Goal: Task Accomplishment & Management: Manage account settings

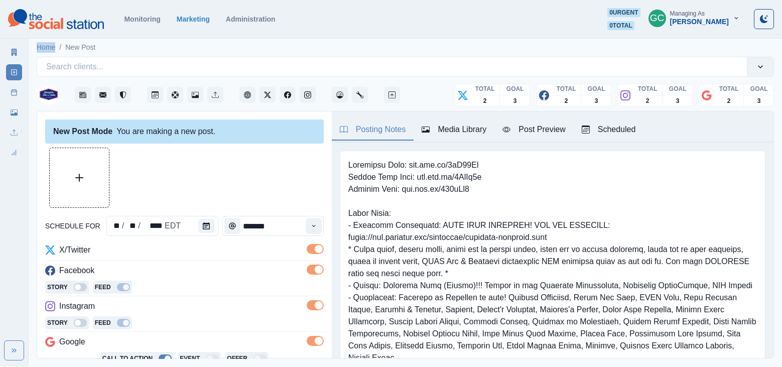
click at [604, 132] on div "Scheduled" at bounding box center [609, 129] width 54 height 12
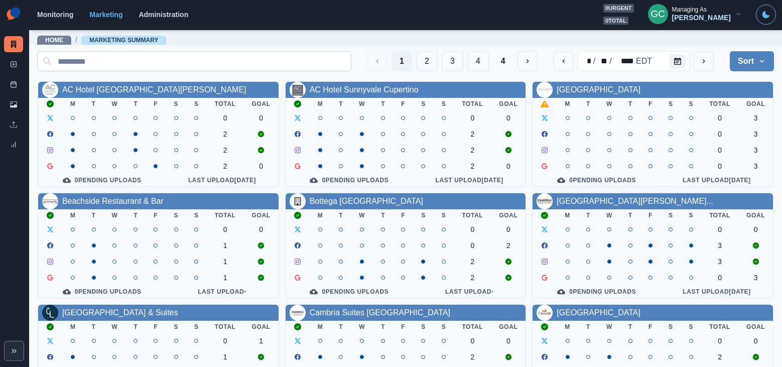
click at [265, 61] on input at bounding box center [194, 61] width 314 height 20
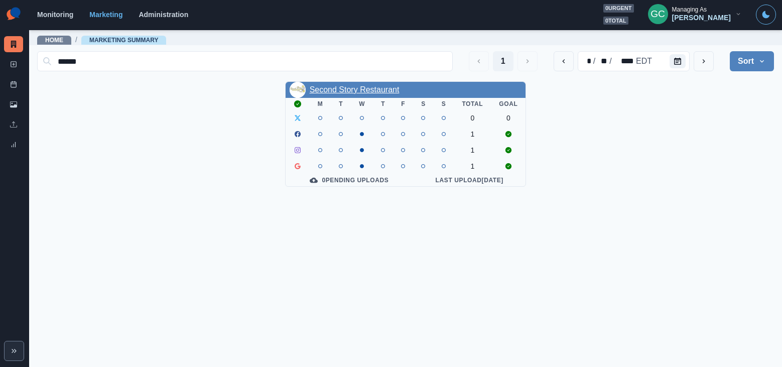
type input "******"
click at [385, 91] on link "Second Story Restaurant" at bounding box center [355, 89] width 90 height 9
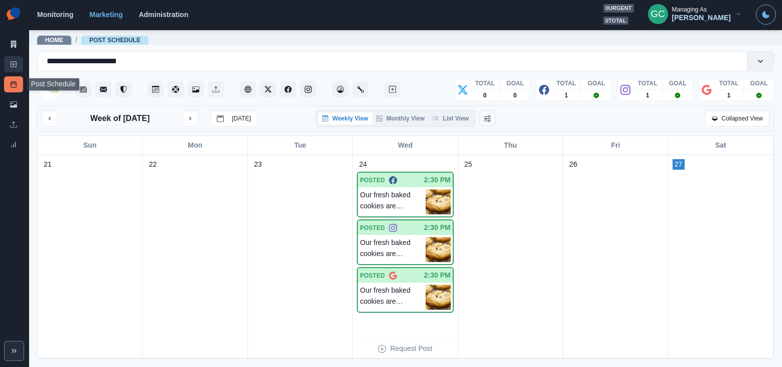
click at [14, 65] on icon at bounding box center [13, 64] width 7 height 7
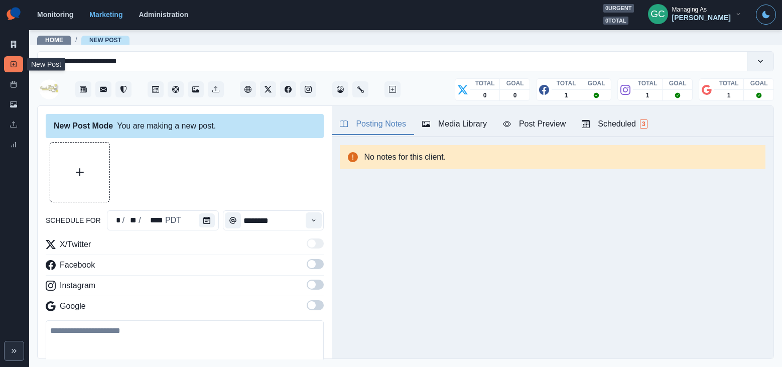
click at [613, 121] on div "Scheduled 3" at bounding box center [614, 124] width 65 height 12
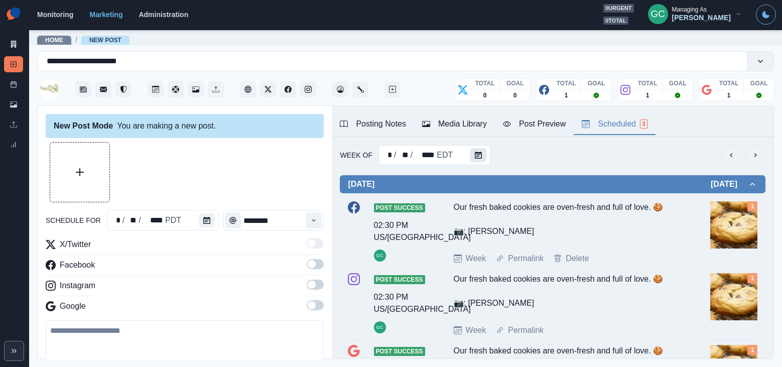
click at [483, 155] on button "Calendar" at bounding box center [478, 155] width 16 height 14
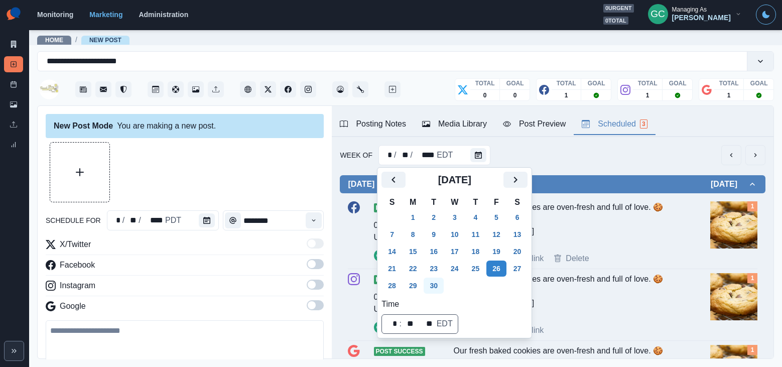
click at [441, 285] on button "30" at bounding box center [433, 285] width 20 height 16
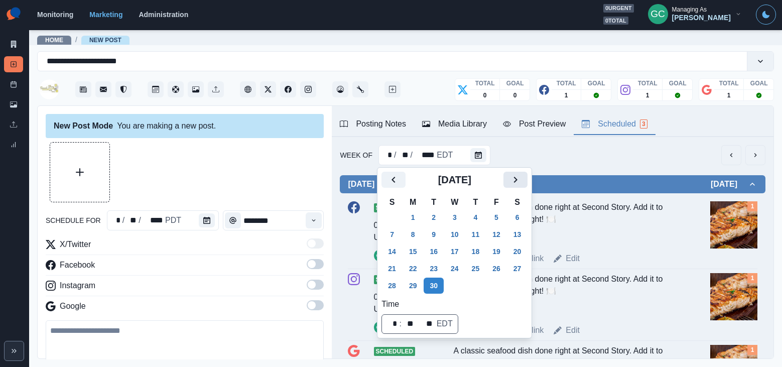
click at [515, 179] on button "Next" at bounding box center [515, 180] width 24 height 16
click at [430, 231] on button "7" at bounding box center [433, 234] width 20 height 16
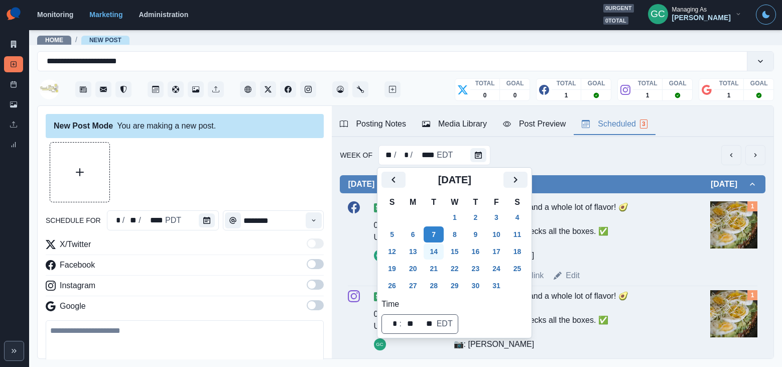
click at [438, 250] on button "14" at bounding box center [433, 251] width 20 height 16
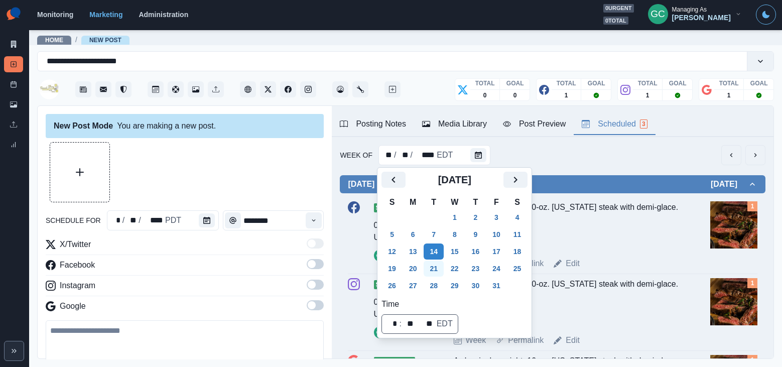
click at [438, 263] on button "21" at bounding box center [433, 268] width 20 height 16
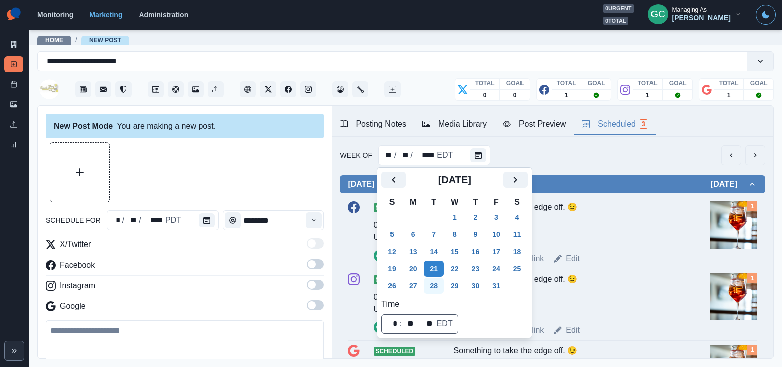
click at [439, 281] on button "28" at bounding box center [433, 285] width 20 height 16
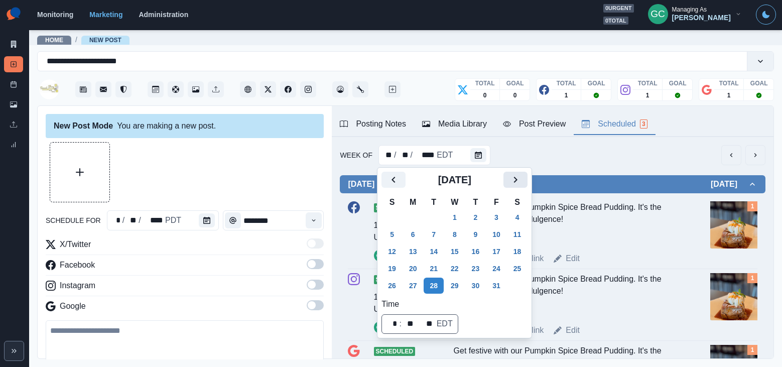
click at [527, 176] on button "Next" at bounding box center [515, 180] width 24 height 16
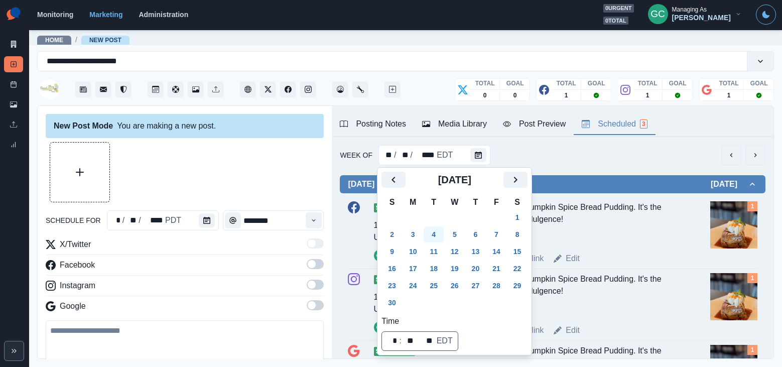
click at [436, 234] on button "4" at bounding box center [433, 234] width 20 height 16
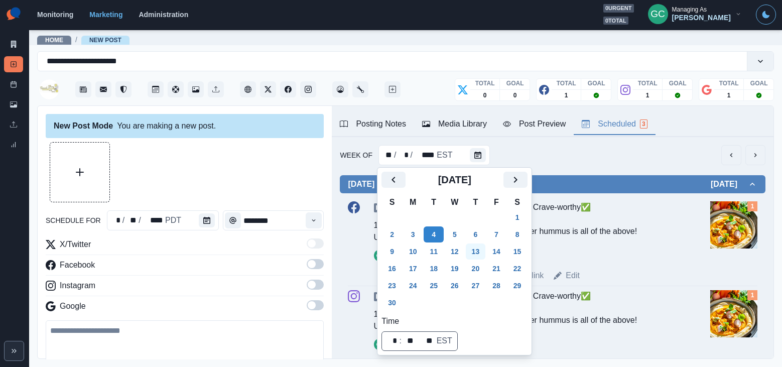
click at [486, 254] on button "13" at bounding box center [476, 251] width 20 height 16
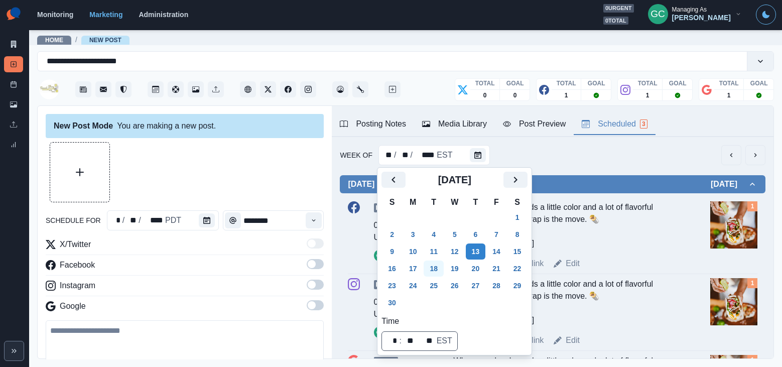
click at [437, 272] on button "18" at bounding box center [433, 268] width 20 height 16
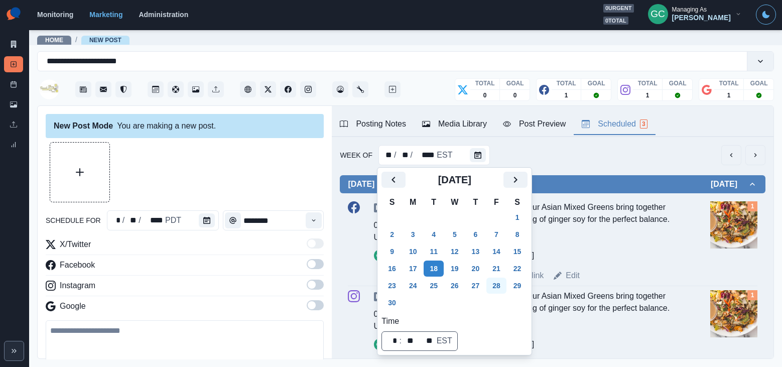
click at [497, 288] on button "28" at bounding box center [496, 285] width 20 height 16
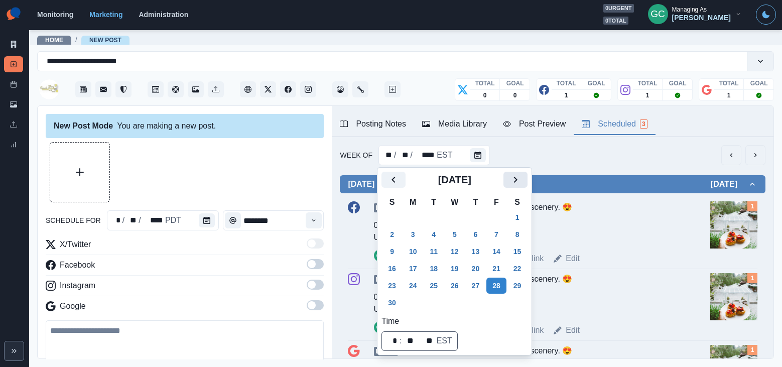
click at [521, 179] on icon "Next" at bounding box center [515, 180] width 12 height 12
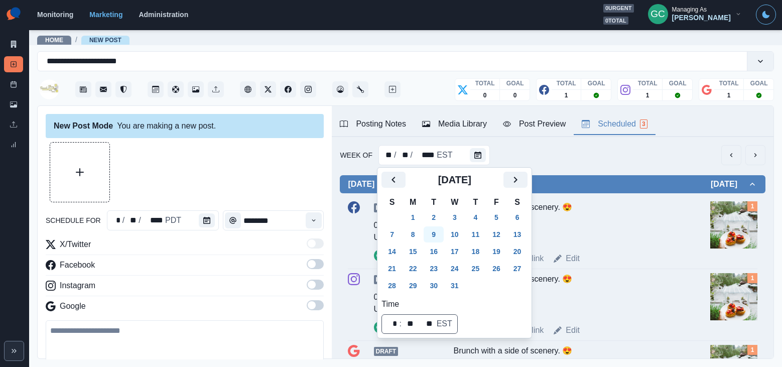
click at [436, 232] on button "9" at bounding box center [433, 234] width 20 height 16
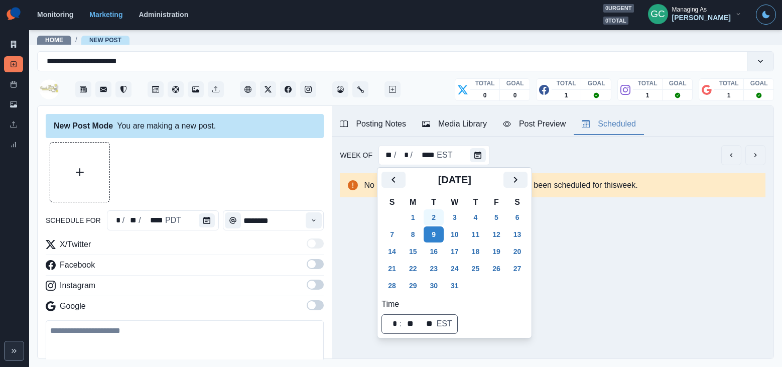
click at [438, 218] on button "2" at bounding box center [433, 217] width 20 height 16
click at [203, 217] on icon "Calendar" at bounding box center [206, 220] width 7 height 7
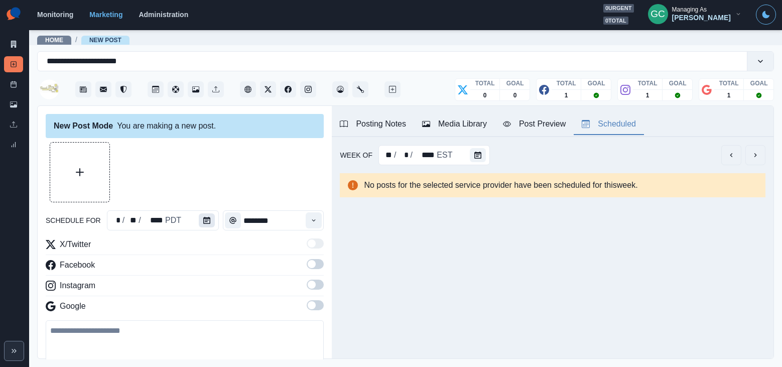
click at [203, 223] on icon "Calendar" at bounding box center [206, 220] width 7 height 7
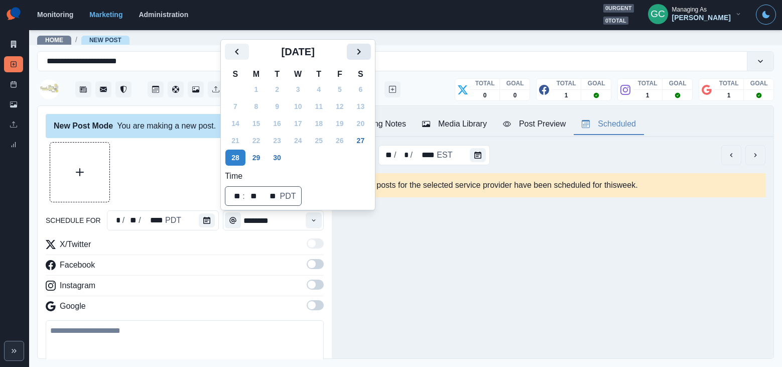
click at [365, 50] on icon "Next" at bounding box center [359, 52] width 12 height 12
click at [364, 55] on icon "Next" at bounding box center [359, 52] width 12 height 12
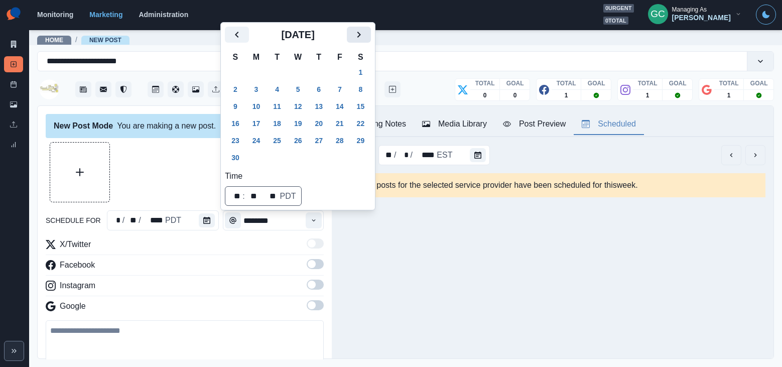
click at [365, 36] on icon "Next" at bounding box center [359, 35] width 12 height 12
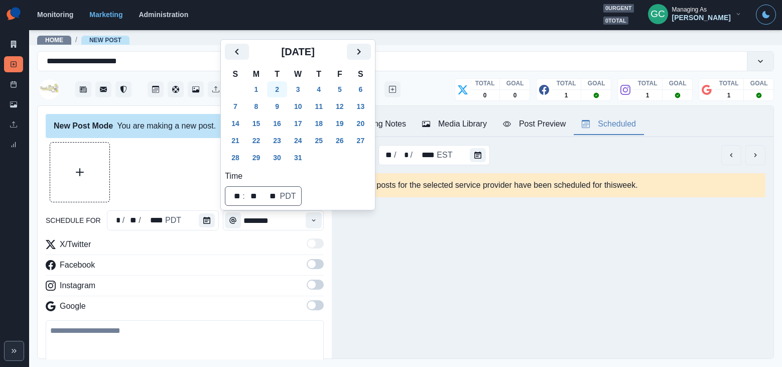
click at [281, 92] on button "2" at bounding box center [277, 89] width 20 height 16
click at [321, 217] on button "Time" at bounding box center [314, 220] width 16 height 16
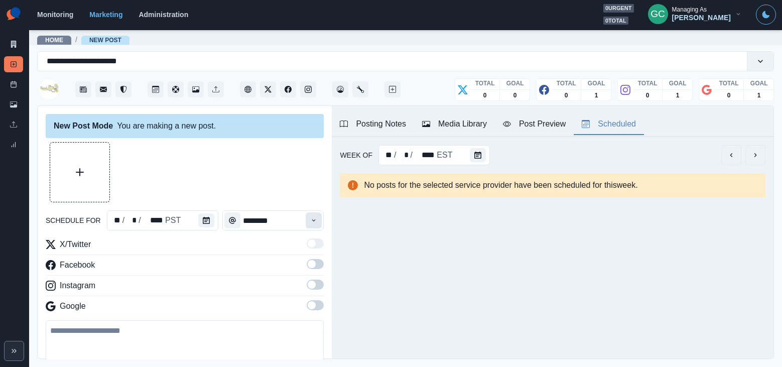
click at [319, 218] on button "Time" at bounding box center [314, 220] width 16 height 16
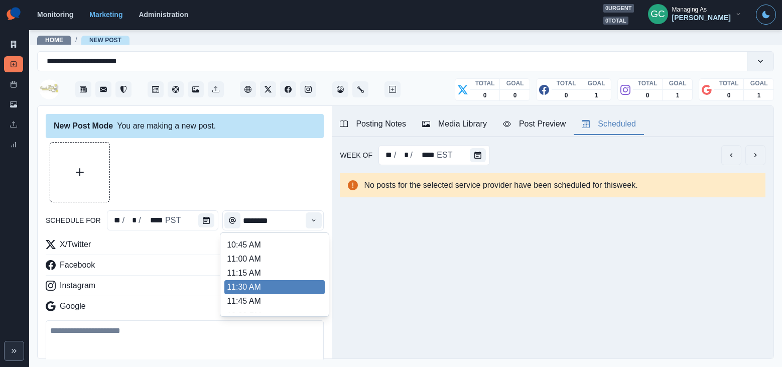
scroll to position [154, 0]
click at [282, 285] on li "11:30 AM" at bounding box center [274, 286] width 100 height 14
type input "********"
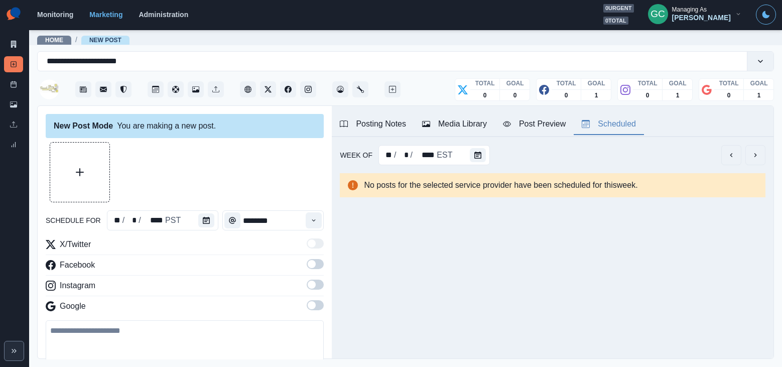
click at [311, 298] on div "X/Twitter Facebook Instagram Google" at bounding box center [185, 277] width 278 height 78
drag, startPoint x: 316, startPoint y: 280, endPoint x: 316, endPoint y: 262, distance: 18.6
click at [316, 280] on span at bounding box center [315, 284] width 17 height 10
click at [316, 265] on span at bounding box center [315, 264] width 17 height 10
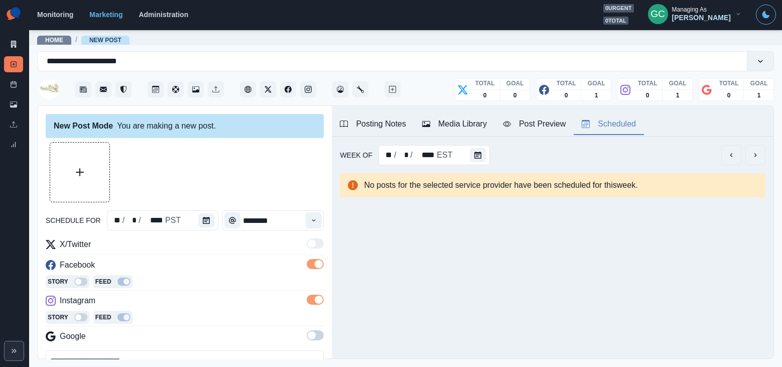
click at [310, 334] on span at bounding box center [312, 335] width 8 height 8
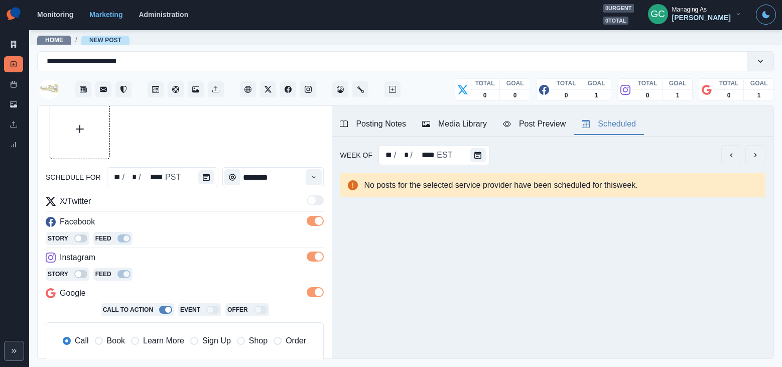
scroll to position [59, 0]
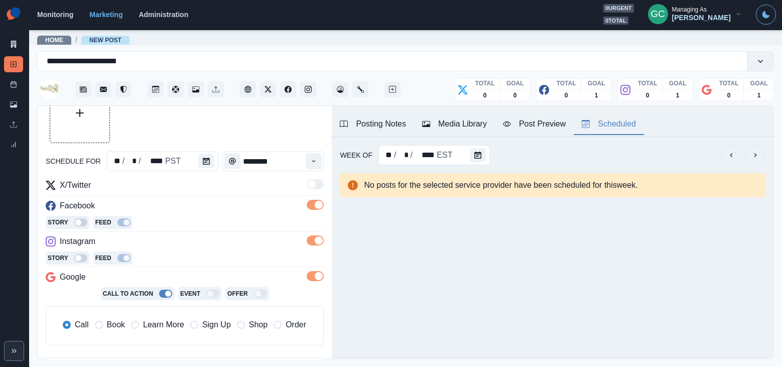
click at [160, 329] on span "Learn More" at bounding box center [163, 325] width 41 height 12
click at [198, 247] on div "Instagram" at bounding box center [185, 243] width 278 height 16
click at [453, 128] on div "Media Library" at bounding box center [454, 124] width 65 height 12
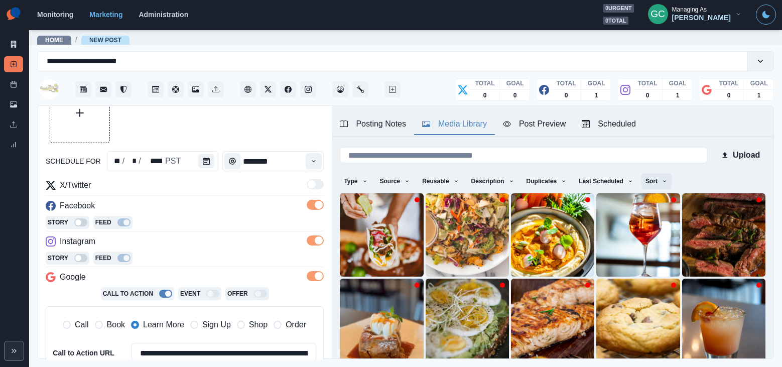
click at [659, 181] on button "Sort" at bounding box center [656, 181] width 30 height 16
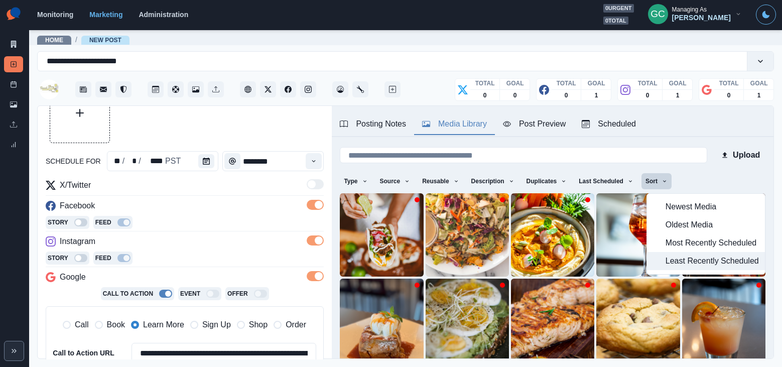
click at [702, 264] on span "Least Recently Scheduled" at bounding box center [711, 261] width 93 height 12
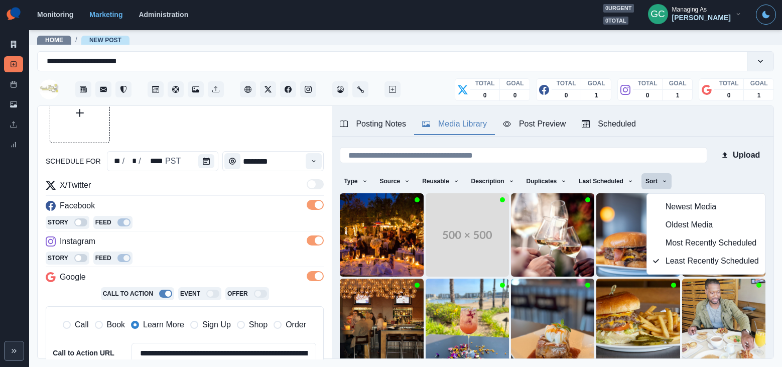
click at [296, 129] on div at bounding box center [185, 113] width 278 height 60
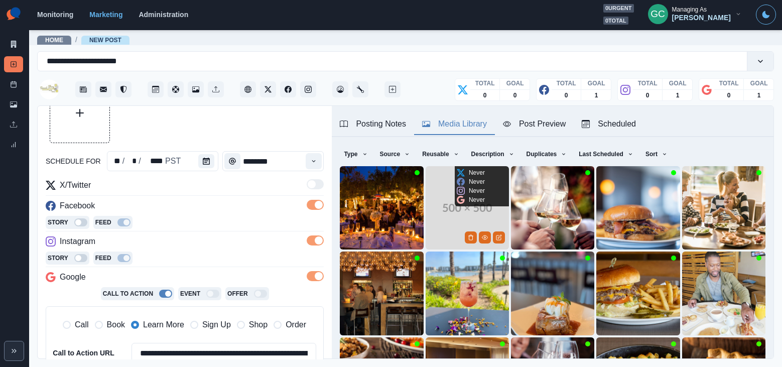
scroll to position [29, 0]
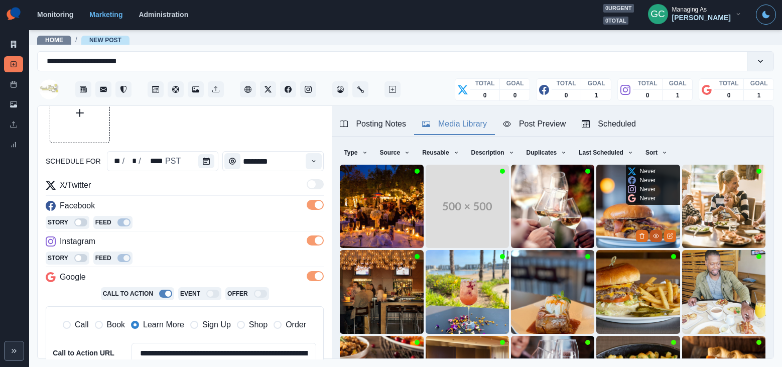
click at [655, 236] on circle "View Media" at bounding box center [656, 236] width 2 height 2
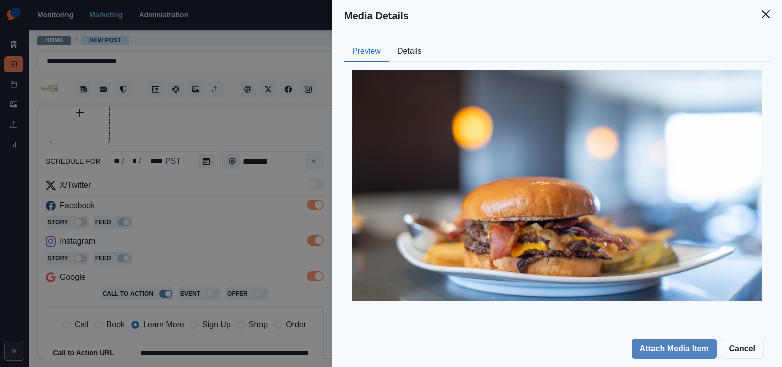
drag, startPoint x: 392, startPoint y: 46, endPoint x: 403, endPoint y: 48, distance: 11.1
click at [399, 47] on button "Details" at bounding box center [409, 51] width 41 height 21
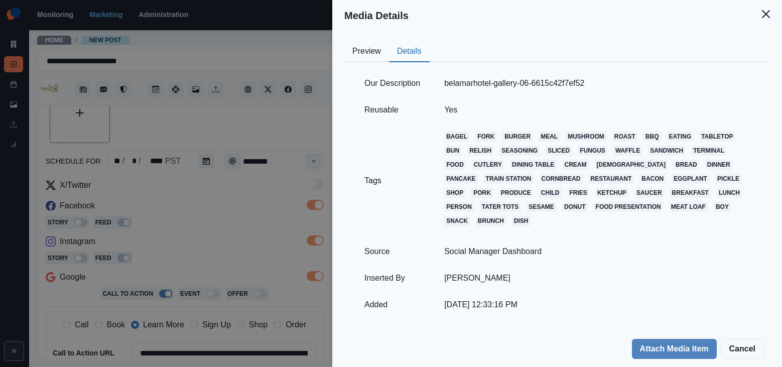
click at [220, 109] on div "Media Details Preview Details Our Description belamarhotel-gallery-06-6615c42f7…" at bounding box center [391, 183] width 782 height 367
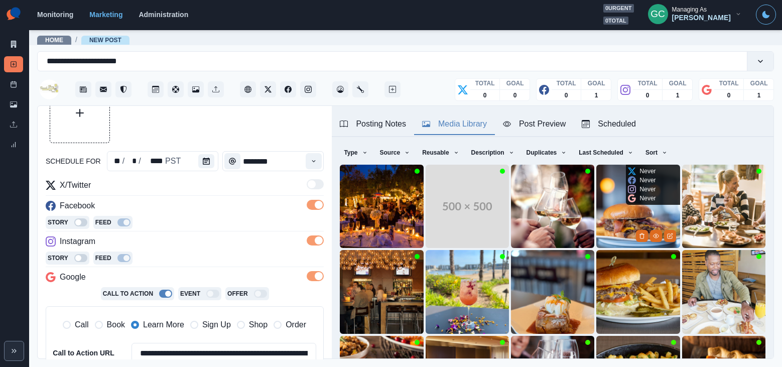
click at [613, 202] on img at bounding box center [637, 206] width 83 height 83
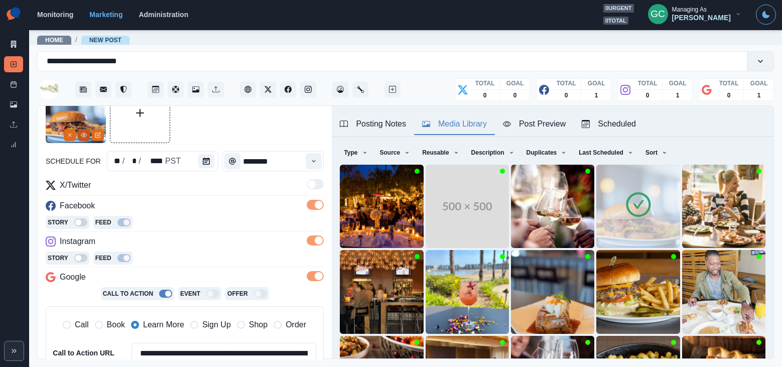
click at [82, 135] on icon "View Media" at bounding box center [84, 135] width 6 height 6
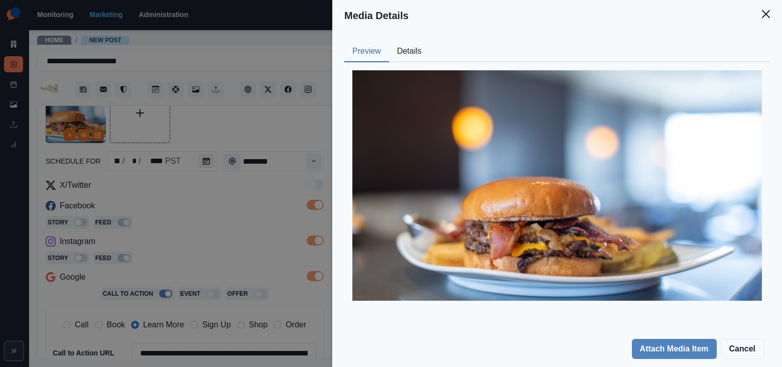
click at [212, 269] on div "Media Details Preview Details Our Description belamarhotel-gallery-06-6615c42f7…" at bounding box center [391, 183] width 782 height 367
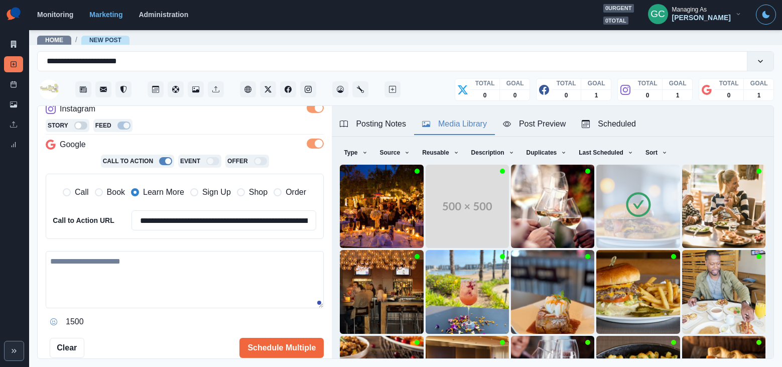
scroll to position [222, 0]
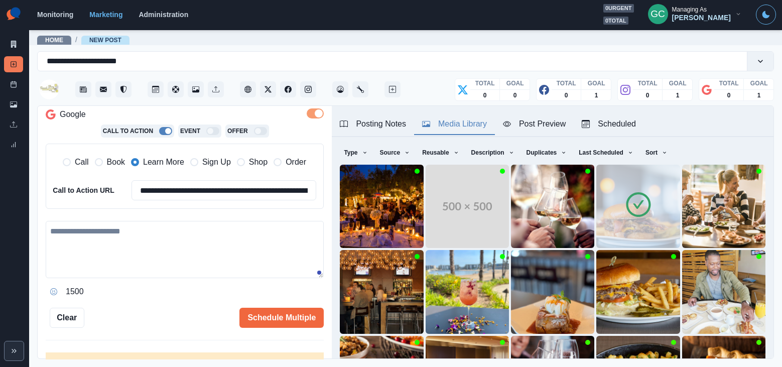
click at [141, 272] on textarea at bounding box center [185, 249] width 278 height 57
paste textarea "**********"
drag, startPoint x: 176, startPoint y: 234, endPoint x: 269, endPoint y: 252, distance: 95.6
click at [176, 234] on textarea "**********" at bounding box center [185, 249] width 278 height 57
drag, startPoint x: 153, startPoint y: 254, endPoint x: 34, endPoint y: 218, distance: 124.1
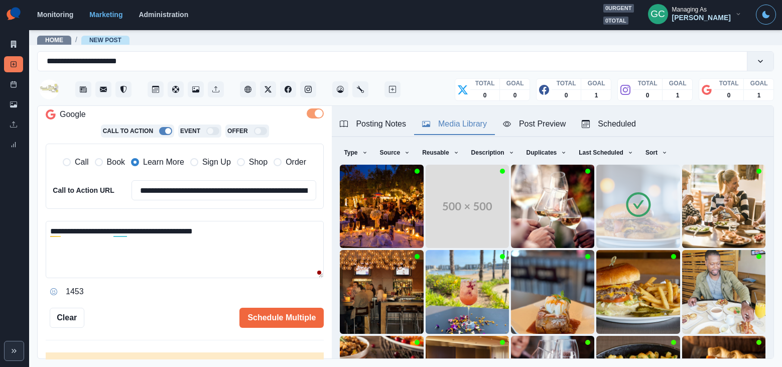
click at [34, 218] on main "**********" at bounding box center [405, 198] width 753 height 338
click at [179, 253] on textarea "**********" at bounding box center [185, 249] width 278 height 57
type textarea "**********"
click at [288, 314] on button "Schedule Multiple" at bounding box center [281, 318] width 84 height 20
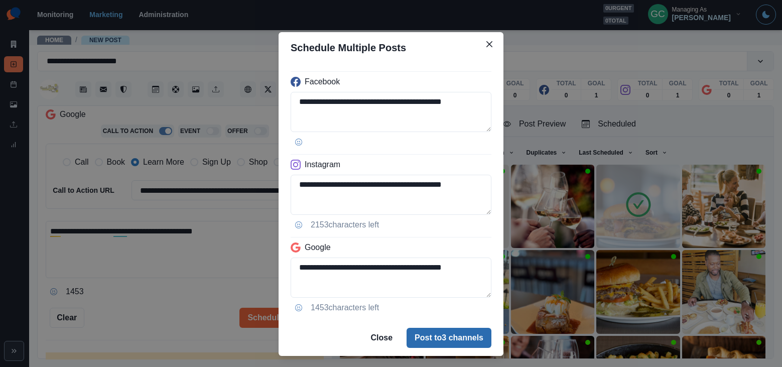
click at [447, 338] on button "Post to 3 channels" at bounding box center [448, 338] width 85 height 20
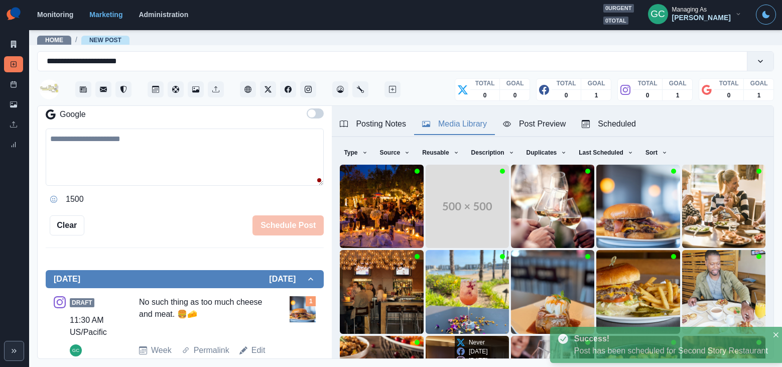
scroll to position [192, 0]
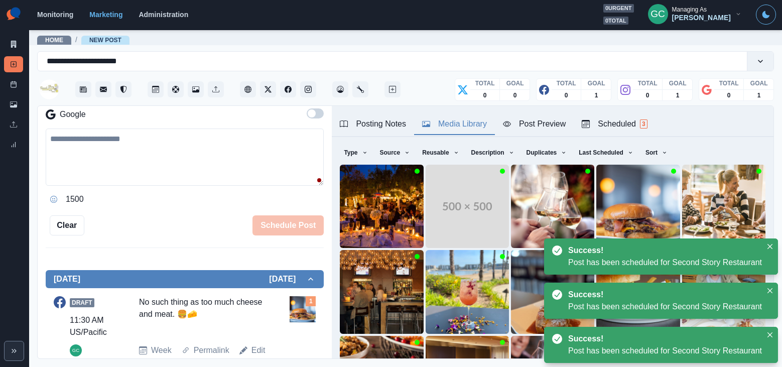
click at [624, 131] on button "Scheduled 3" at bounding box center [613, 124] width 81 height 21
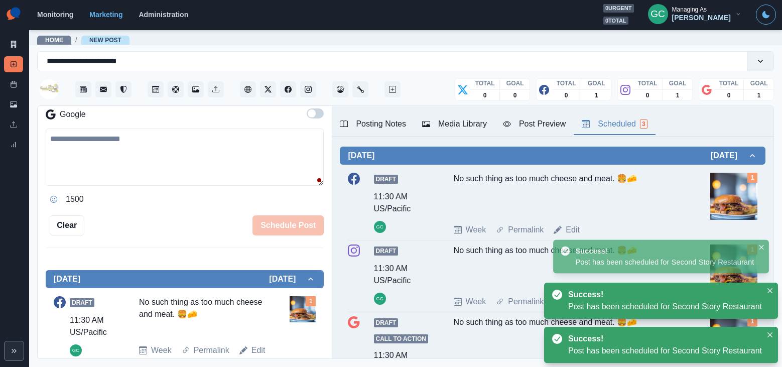
scroll to position [0, 0]
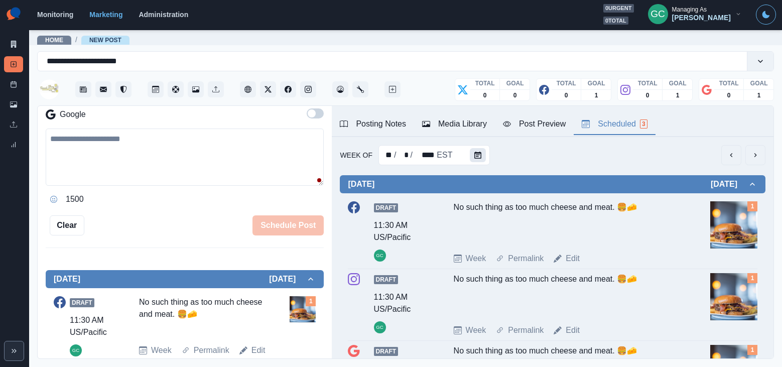
click at [474, 153] on icon "Calendar" at bounding box center [477, 155] width 7 height 7
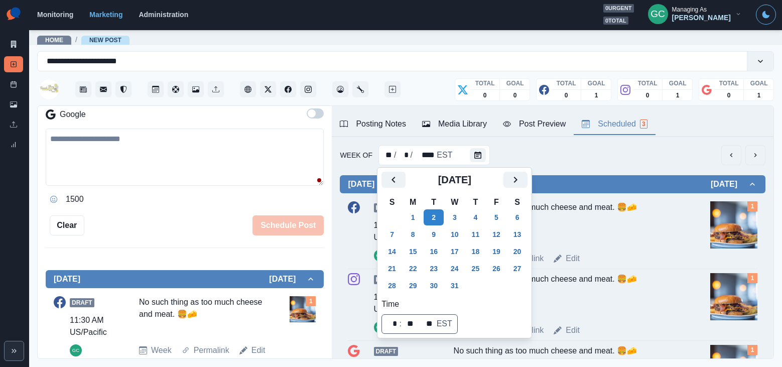
scroll to position [1, 0]
click at [482, 231] on button "11" at bounding box center [476, 234] width 20 height 16
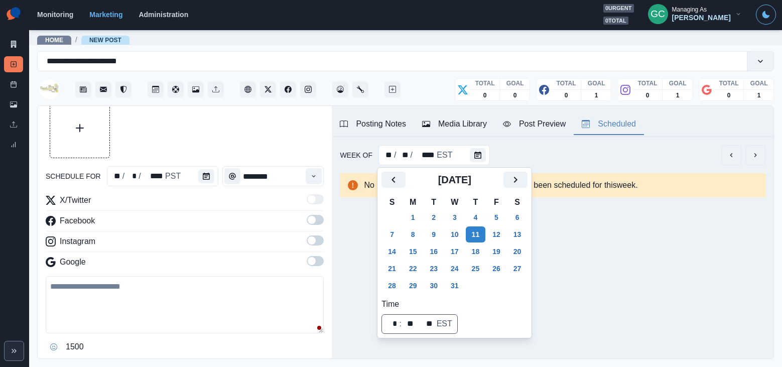
scroll to position [25, 0]
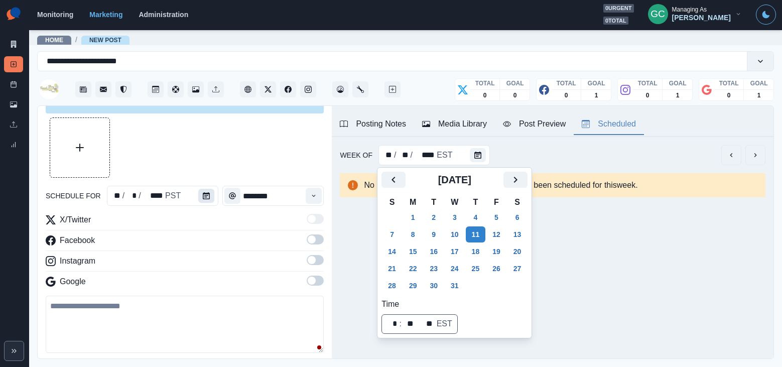
click at [200, 198] on button "Calendar" at bounding box center [206, 196] width 16 height 14
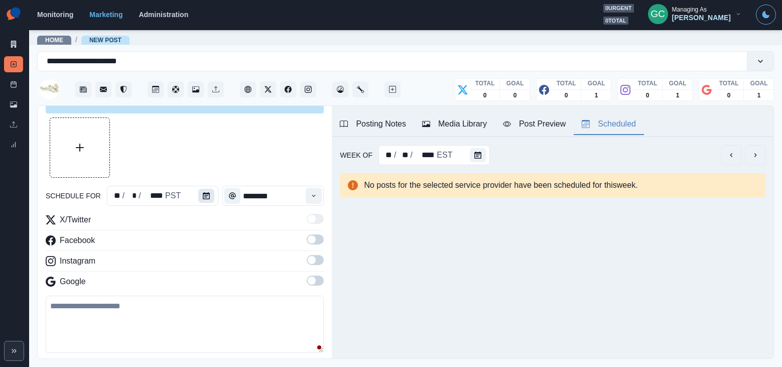
click at [205, 198] on icon "Calendar" at bounding box center [206, 195] width 7 height 7
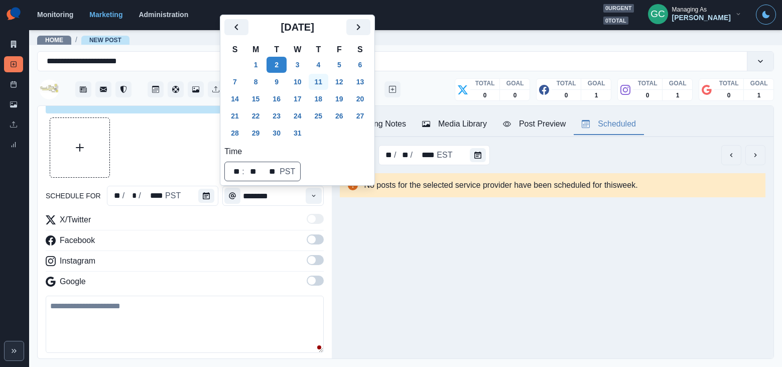
click at [329, 77] on button "11" at bounding box center [319, 82] width 20 height 16
click at [319, 191] on button "Time" at bounding box center [314, 196] width 16 height 16
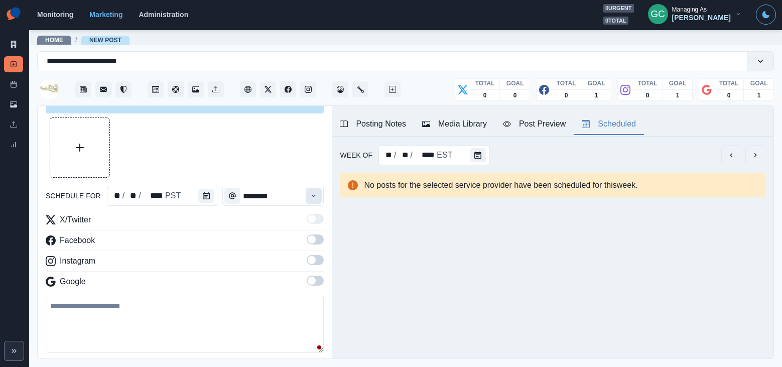
click at [317, 193] on icon "Time" at bounding box center [313, 195] width 7 height 7
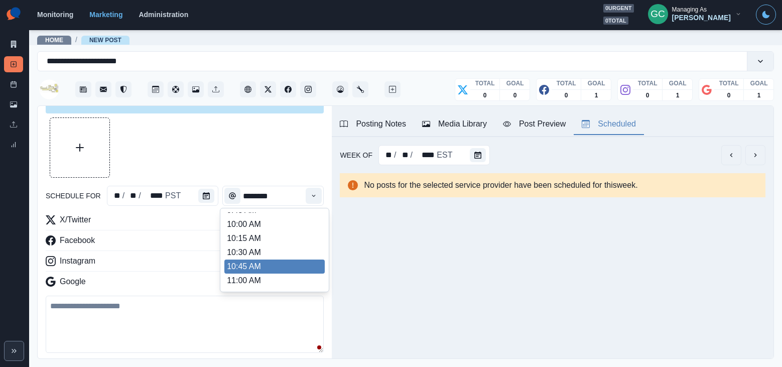
scroll to position [211, 0]
click at [287, 262] on li "12:30 PM" at bounding box center [274, 261] width 100 height 14
type input "********"
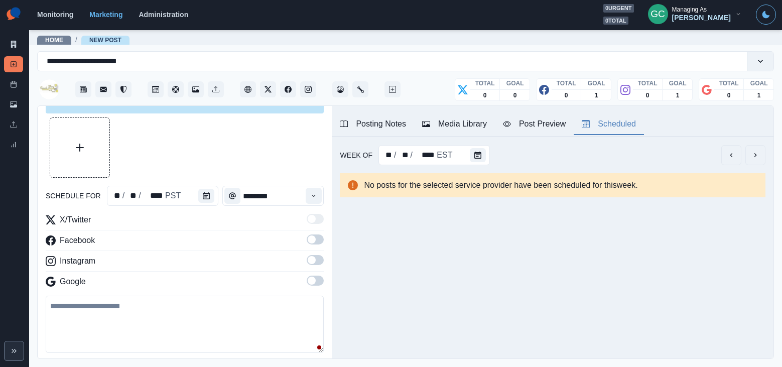
click at [319, 282] on span at bounding box center [315, 280] width 17 height 10
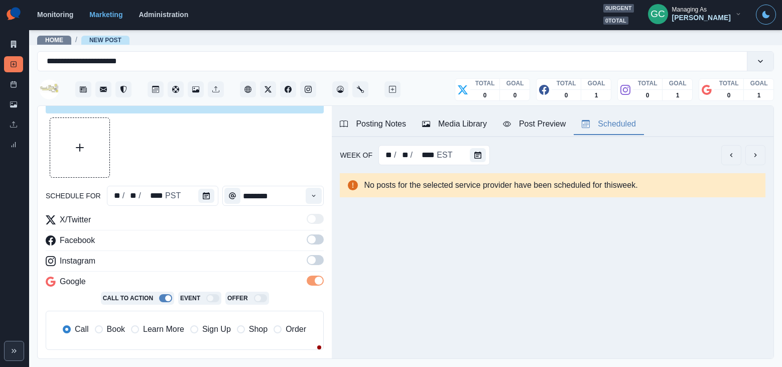
click at [307, 245] on label at bounding box center [315, 242] width 17 height 16
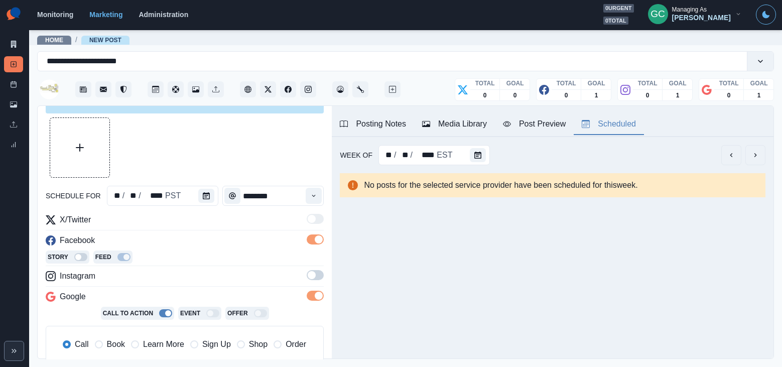
drag, startPoint x: 317, startPoint y: 278, endPoint x: 190, endPoint y: 325, distance: 135.9
click at [317, 278] on span at bounding box center [315, 275] width 17 height 10
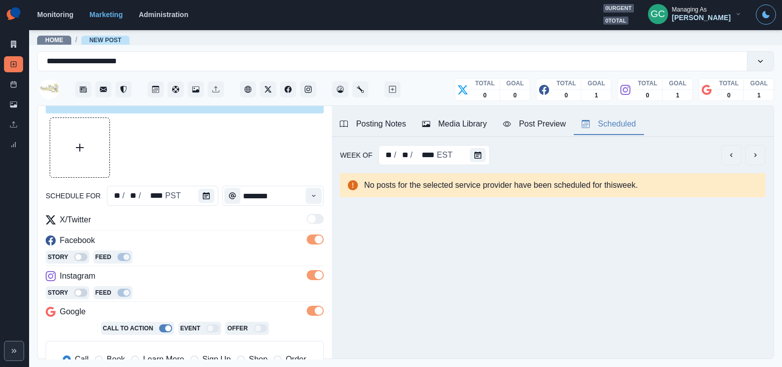
click at [146, 358] on span "Learn More" at bounding box center [163, 359] width 41 height 12
click at [467, 119] on div "Media Library" at bounding box center [454, 124] width 65 height 12
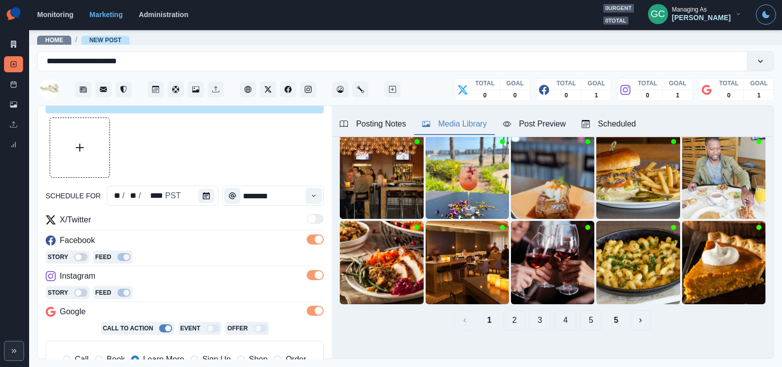
scroll to position [0, 0]
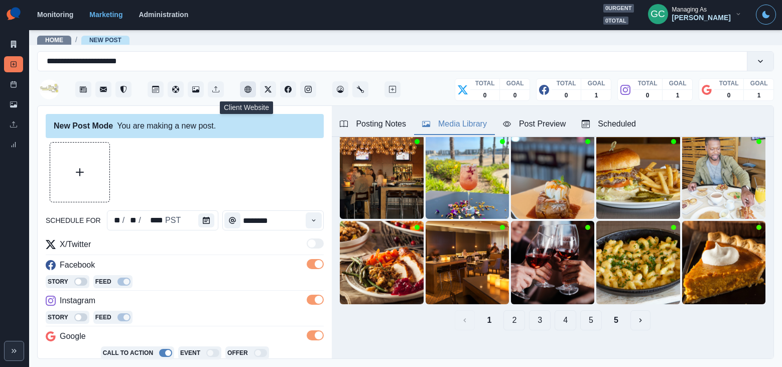
click at [249, 90] on icon "Client Website" at bounding box center [247, 89] width 7 height 7
click at [306, 88] on icon "Instagram" at bounding box center [308, 89] width 7 height 7
click at [73, 148] on button "Upload Media" at bounding box center [79, 171] width 59 height 59
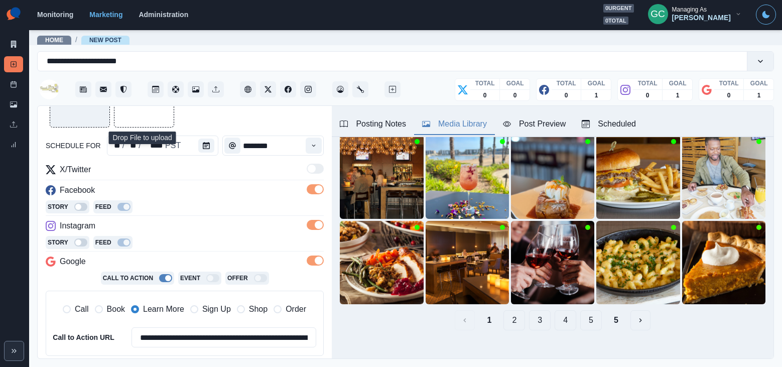
scroll to position [143, 0]
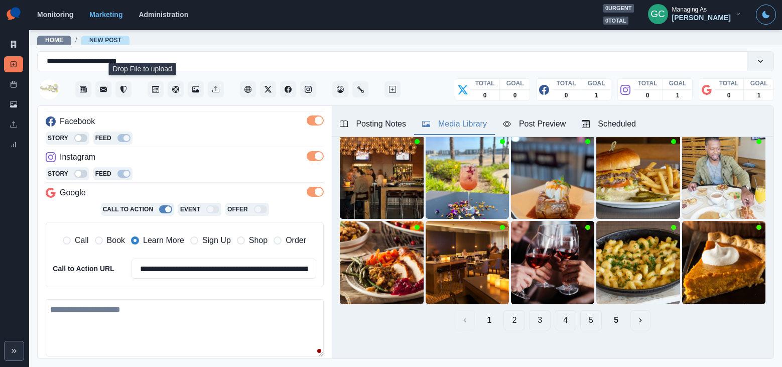
click at [131, 311] on textarea at bounding box center [185, 327] width 278 height 57
paste textarea "**********"
click at [52, 307] on textarea "**********" at bounding box center [185, 327] width 278 height 57
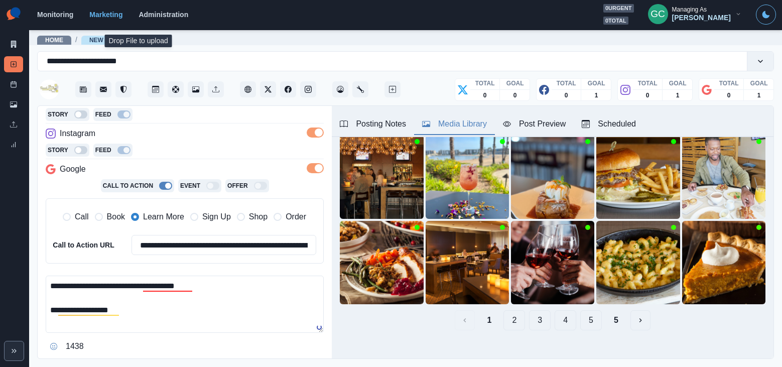
scroll to position [213, 0]
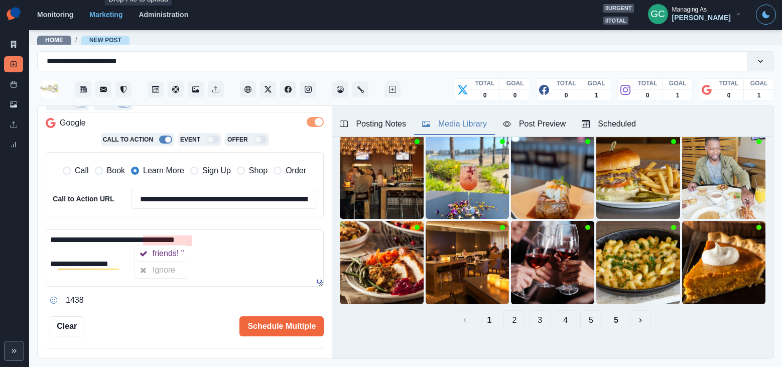
click at [145, 241] on textarea "**********" at bounding box center [185, 257] width 278 height 57
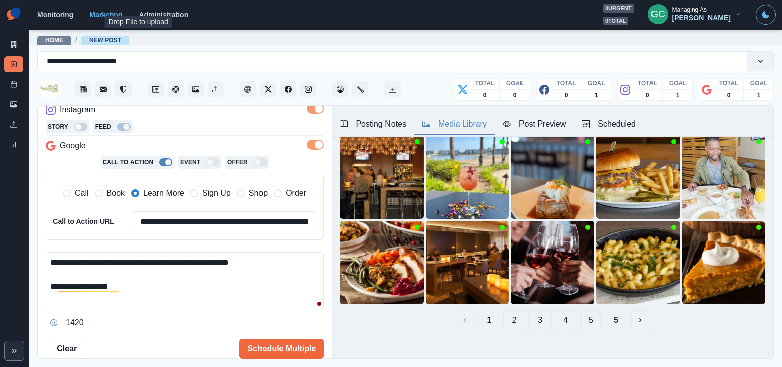
scroll to position [196, 0]
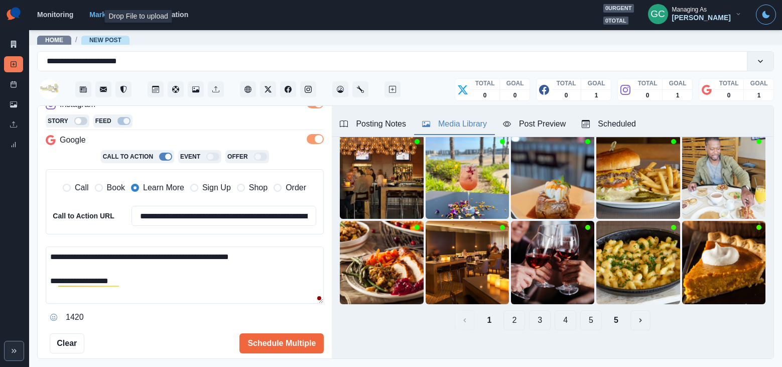
click at [187, 256] on textarea "**********" at bounding box center [185, 274] width 278 height 57
click at [290, 256] on textarea "**********" at bounding box center [185, 274] width 278 height 57
type textarea "**********"
click at [290, 343] on button "Schedule Multiple" at bounding box center [281, 343] width 84 height 20
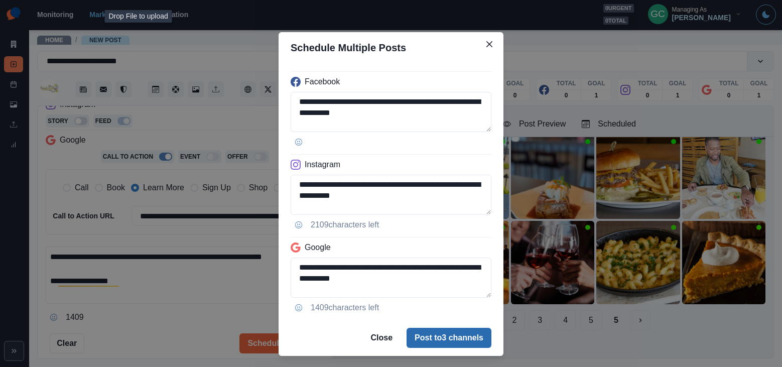
click at [431, 338] on button "Post to 3 channels" at bounding box center [448, 338] width 85 height 20
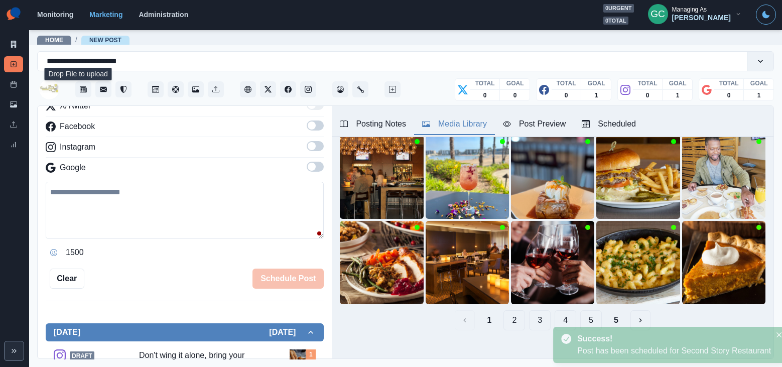
scroll to position [181, 0]
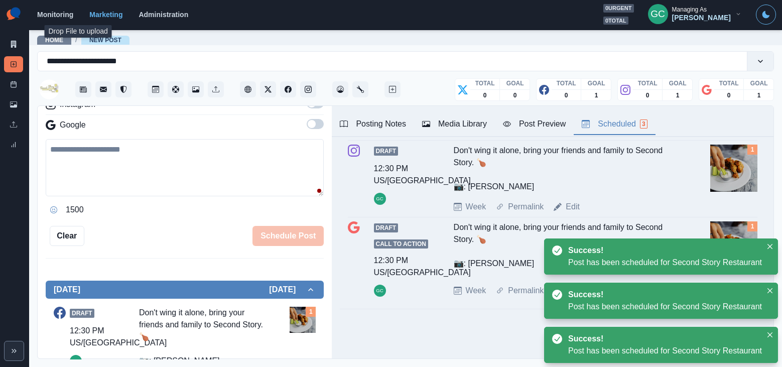
click at [624, 118] on div "Scheduled 3" at bounding box center [614, 124] width 65 height 12
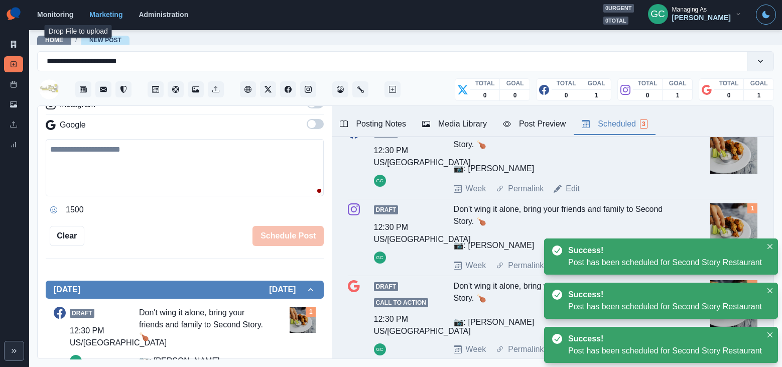
scroll to position [0, 0]
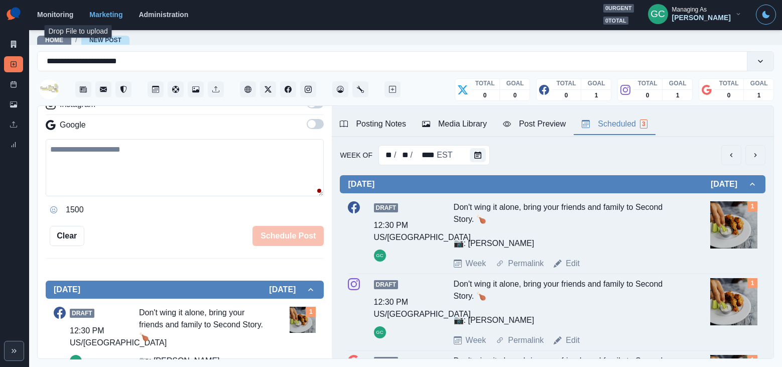
click at [493, 153] on div "Week Of ** / ** / **** EST" at bounding box center [552, 155] width 425 height 20
click at [488, 154] on div "Week Of ** / ** / **** EST" at bounding box center [552, 155] width 425 height 20
click at [477, 150] on button "Calendar" at bounding box center [478, 155] width 16 height 14
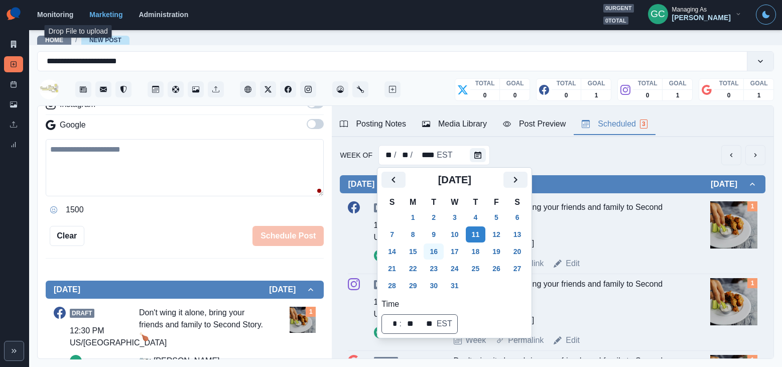
click at [433, 252] on button "16" at bounding box center [433, 251] width 20 height 16
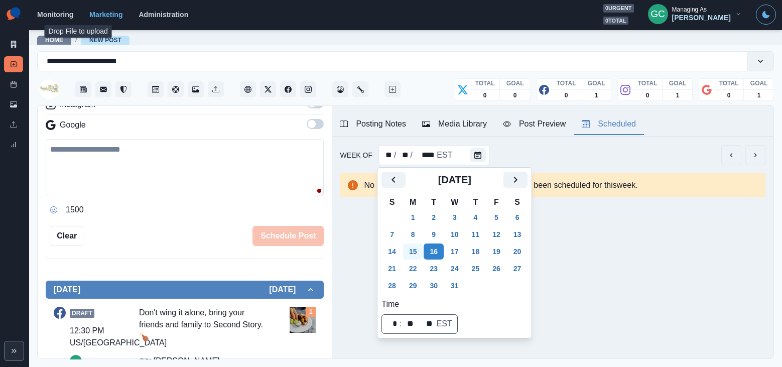
click at [411, 256] on button "15" at bounding box center [413, 251] width 20 height 16
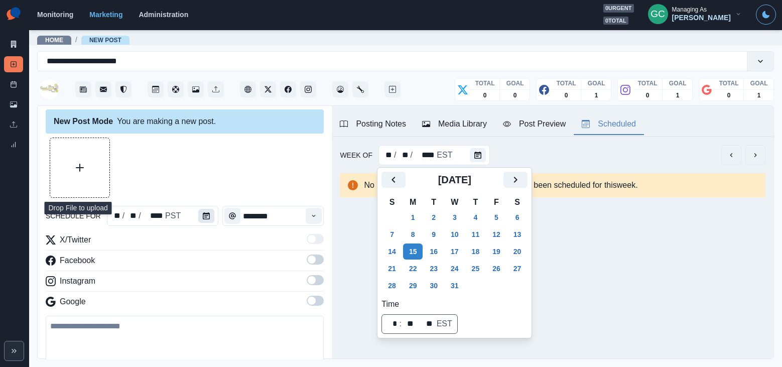
click at [205, 218] on icon "Calendar" at bounding box center [206, 215] width 7 height 7
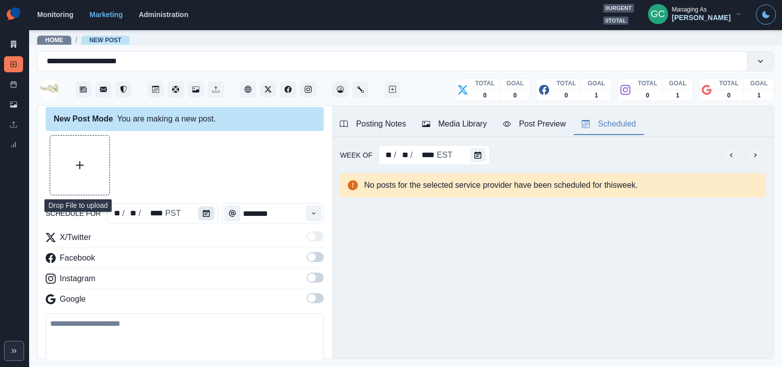
click at [209, 215] on button "Calendar" at bounding box center [206, 213] width 16 height 14
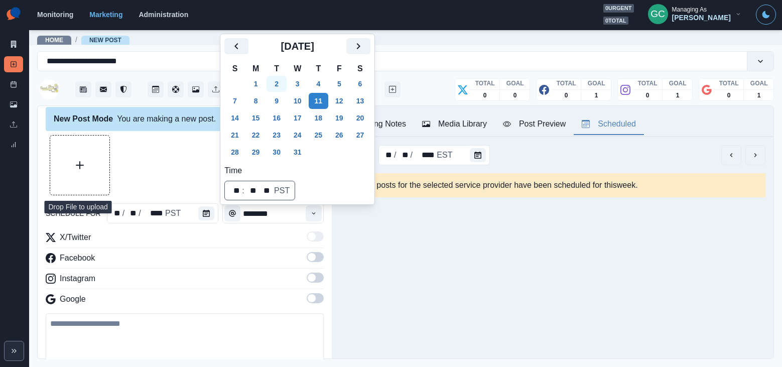
scroll to position [13, 0]
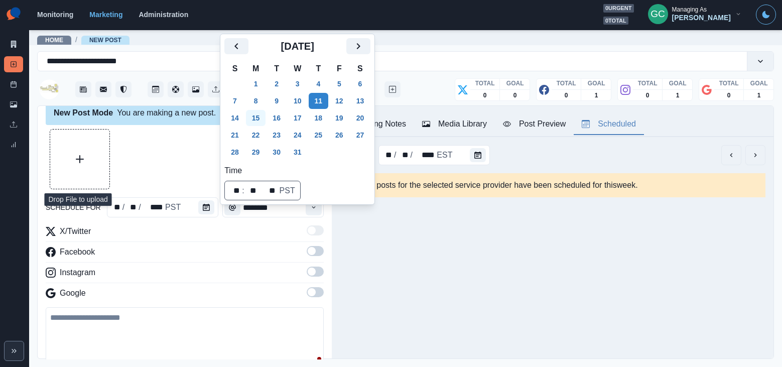
click at [258, 114] on button "15" at bounding box center [256, 118] width 20 height 16
click at [322, 216] on div "Time" at bounding box center [314, 207] width 20 height 20
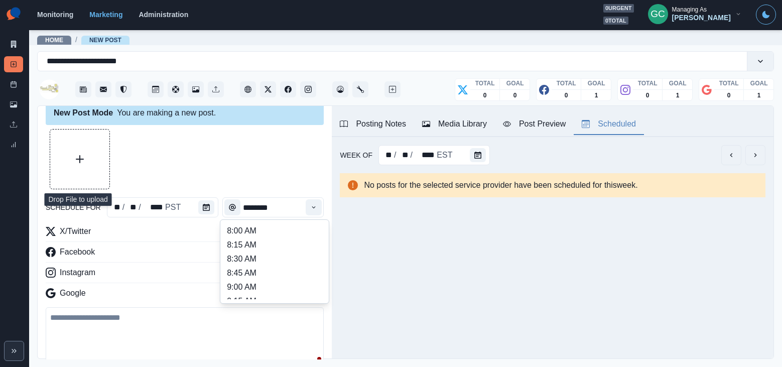
click at [315, 210] on icon "Time" at bounding box center [313, 207] width 7 height 7
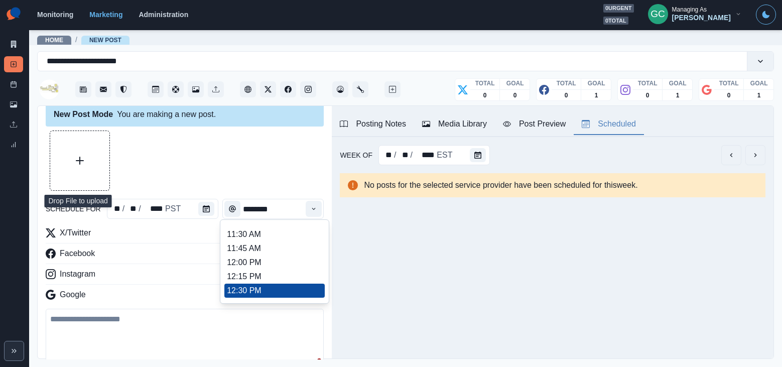
scroll to position [254, 0]
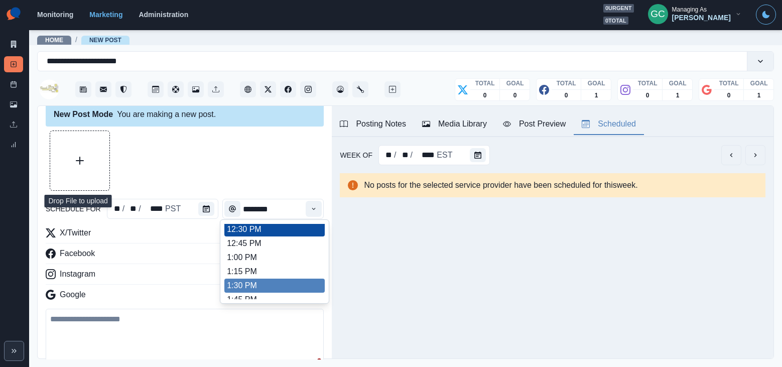
click at [295, 283] on li "1:30 PM" at bounding box center [274, 285] width 100 height 14
type input "*******"
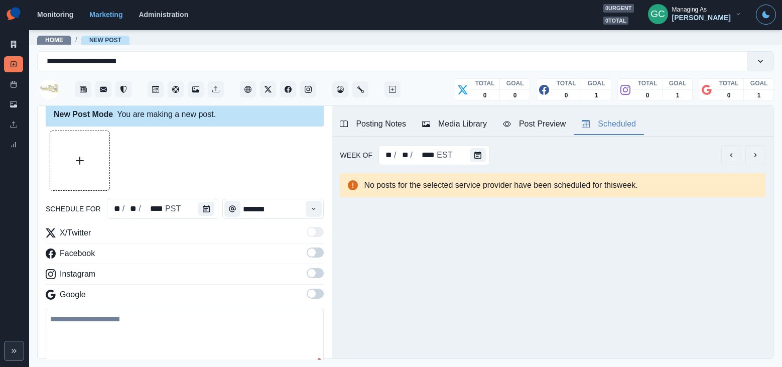
click at [317, 289] on span at bounding box center [315, 293] width 17 height 10
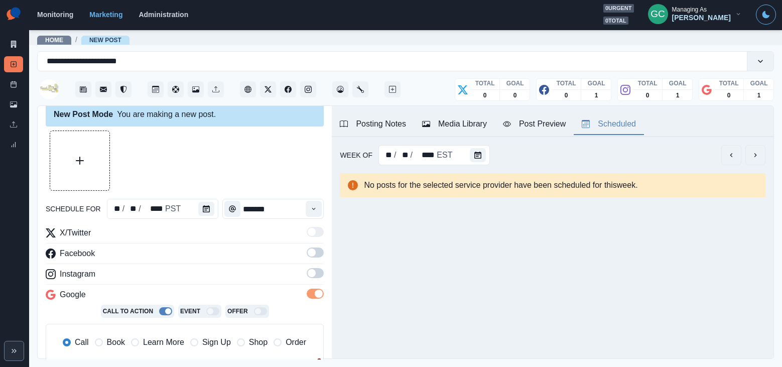
click at [318, 275] on span at bounding box center [315, 273] width 17 height 10
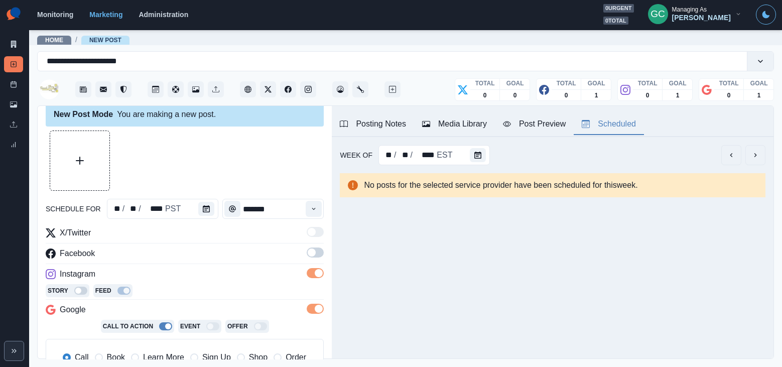
drag, startPoint x: 317, startPoint y: 259, endPoint x: 313, endPoint y: 244, distance: 15.9
click at [317, 258] on label at bounding box center [315, 255] width 17 height 16
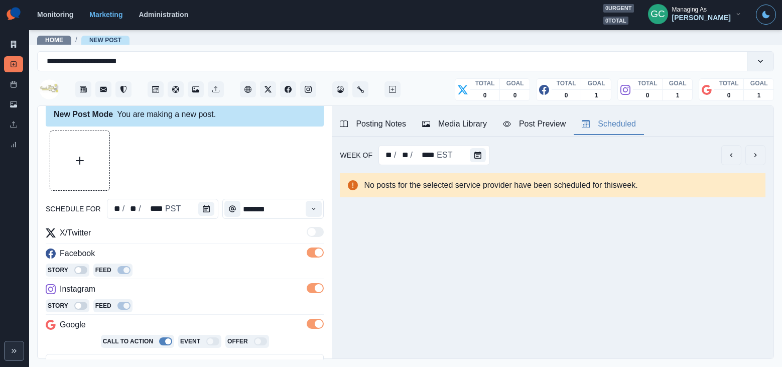
scroll to position [63, 0]
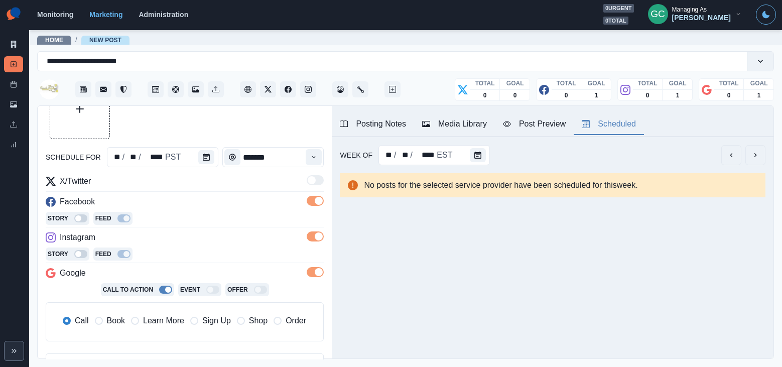
click at [163, 313] on div "Call Book Learn More Sign Up Shop Order" at bounding box center [184, 322] width 263 height 22
click at [161, 318] on span "Learn More" at bounding box center [163, 321] width 41 height 12
click at [210, 235] on div "Instagram" at bounding box center [185, 239] width 278 height 16
click at [467, 116] on button "Media Library" at bounding box center [454, 124] width 81 height 21
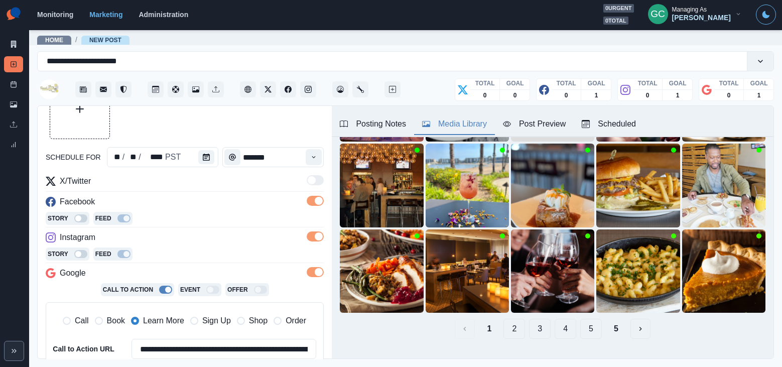
scroll to position [142, 0]
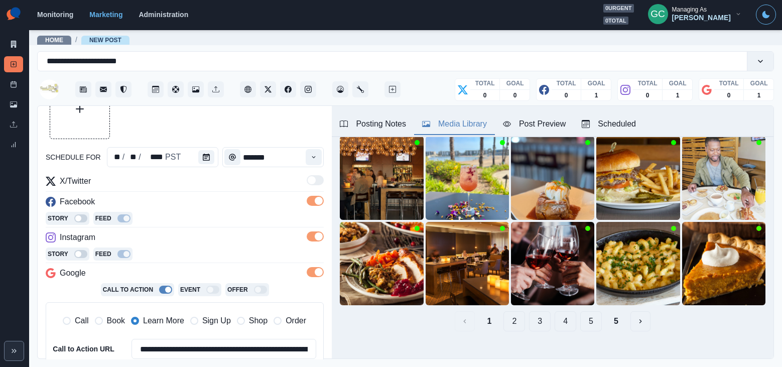
click at [510, 325] on button "2" at bounding box center [514, 321] width 22 height 20
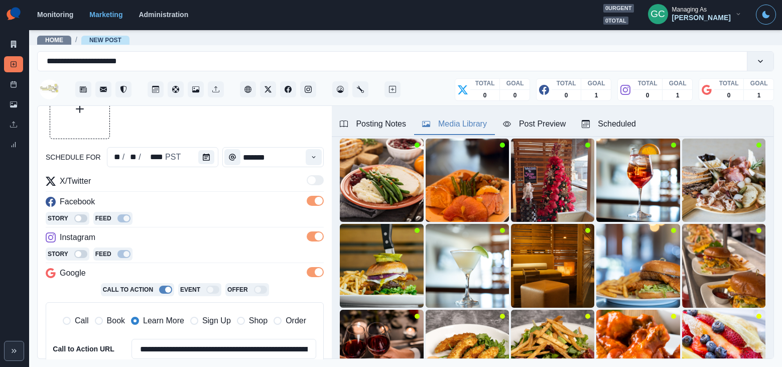
scroll to position [146, 0]
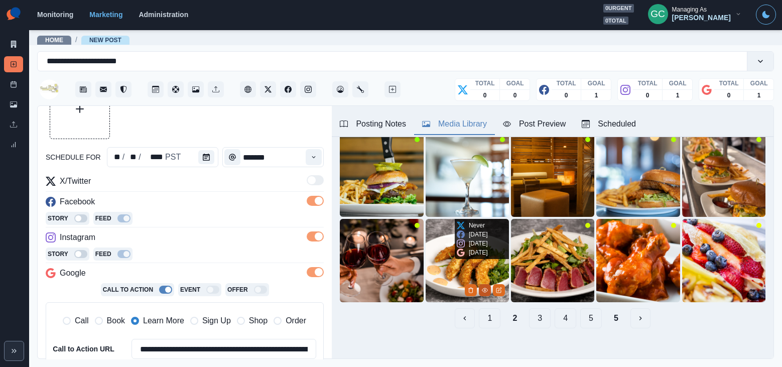
click at [486, 293] on button "View Media" at bounding box center [485, 290] width 12 height 12
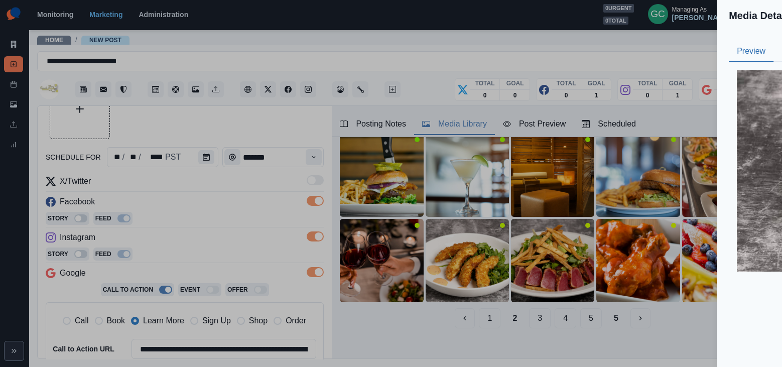
scroll to position [151, 0]
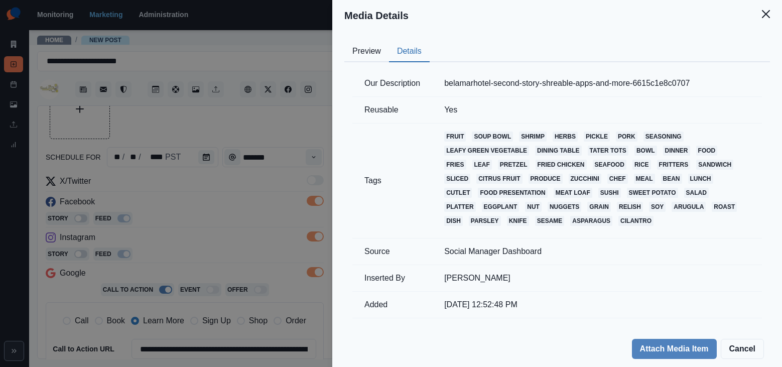
click at [408, 47] on button "Details" at bounding box center [409, 51] width 41 height 21
click at [357, 50] on button "Preview" at bounding box center [366, 51] width 45 height 21
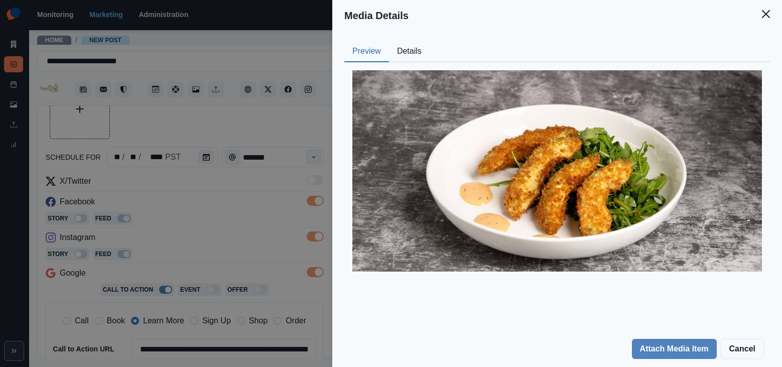
click at [176, 235] on div "Media Details Preview Details Our Description belamarhotel-second-story-shreabl…" at bounding box center [391, 183] width 782 height 367
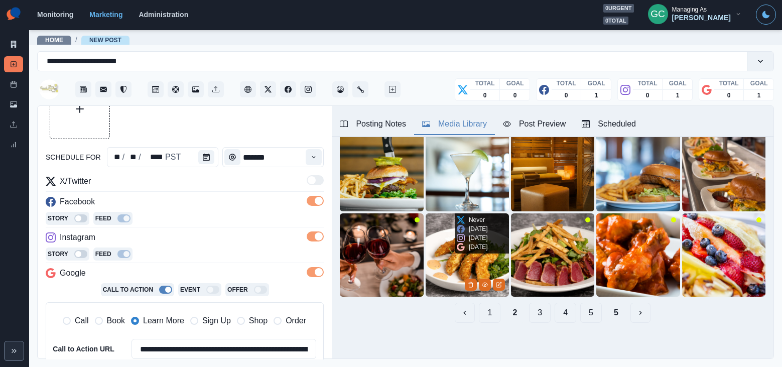
click at [440, 267] on img at bounding box center [466, 254] width 83 height 83
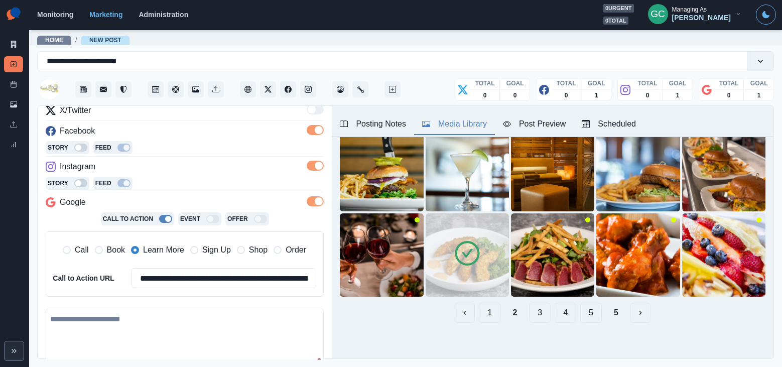
scroll to position [141, 0]
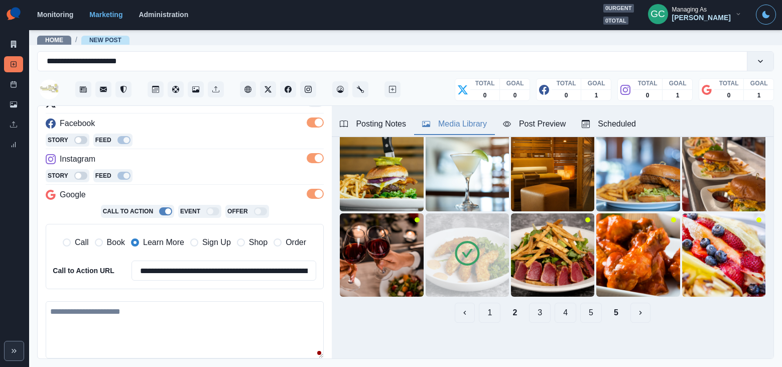
click at [174, 326] on textarea at bounding box center [185, 329] width 278 height 57
paste textarea "**********"
click at [162, 310] on textarea "**********" at bounding box center [185, 329] width 278 height 57
drag, startPoint x: 29, startPoint y: 321, endPoint x: 26, endPoint y: 286, distance: 35.3
click at [0, 300] on div "**********" at bounding box center [391, 183] width 782 height 367
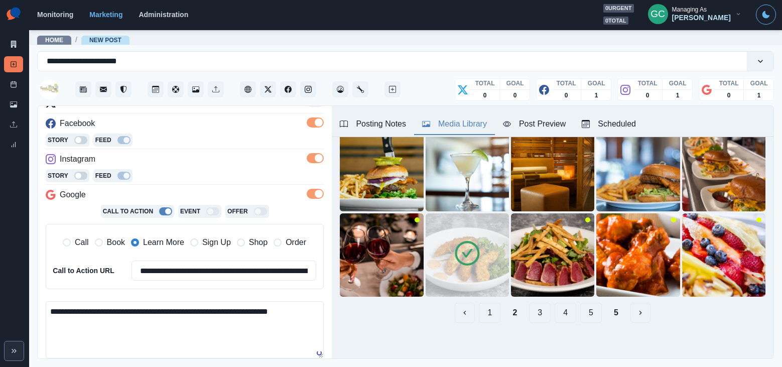
click at [192, 331] on textarea "**********" at bounding box center [185, 329] width 278 height 57
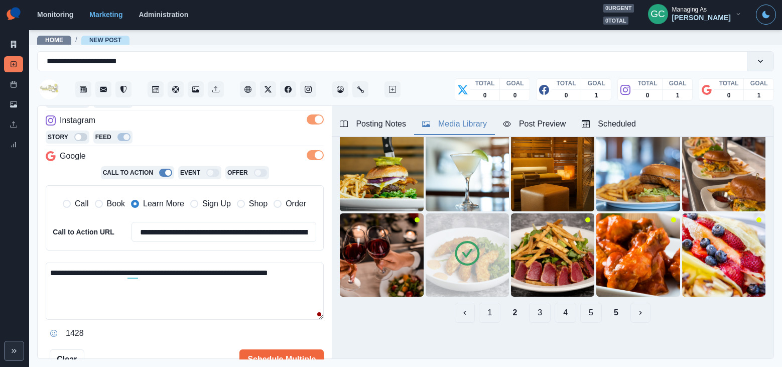
scroll to position [191, 0]
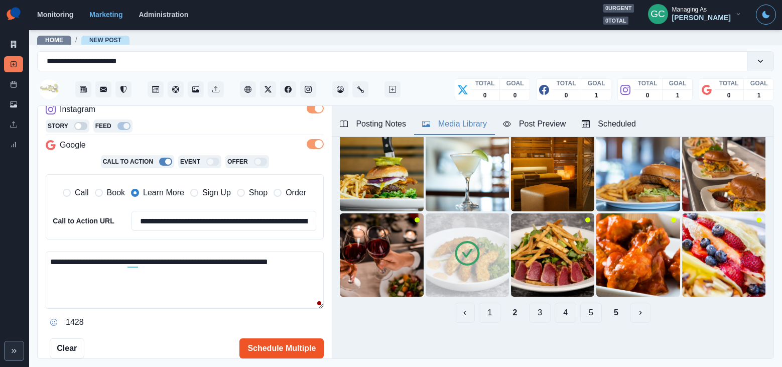
type textarea "**********"
click at [275, 352] on button "Schedule Multiple" at bounding box center [281, 348] width 84 height 20
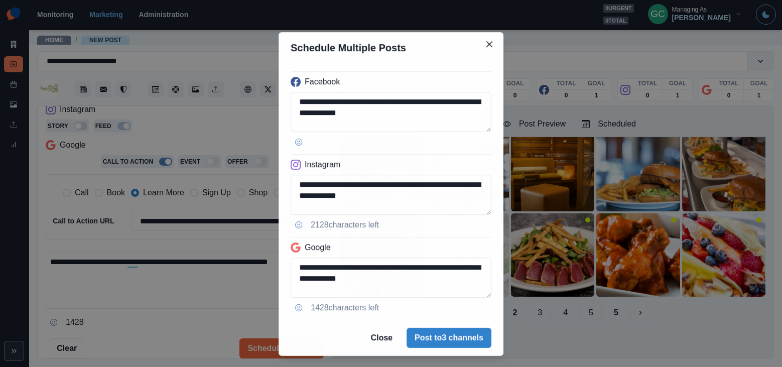
scroll to position [1, 0]
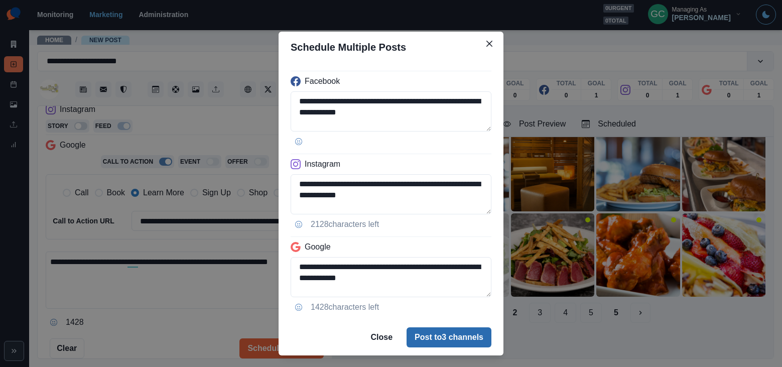
click at [443, 342] on button "Post to 3 channels" at bounding box center [448, 337] width 85 height 20
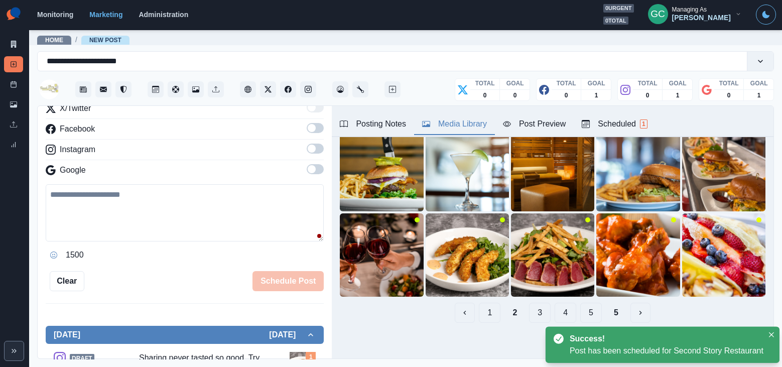
scroll to position [176, 0]
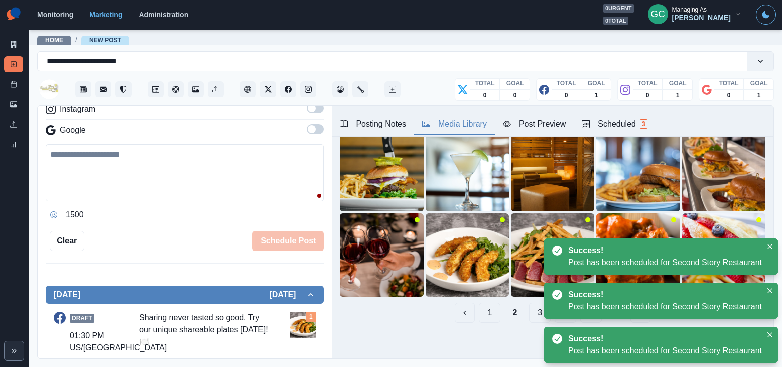
click at [631, 124] on div "Scheduled 3" at bounding box center [614, 124] width 65 height 12
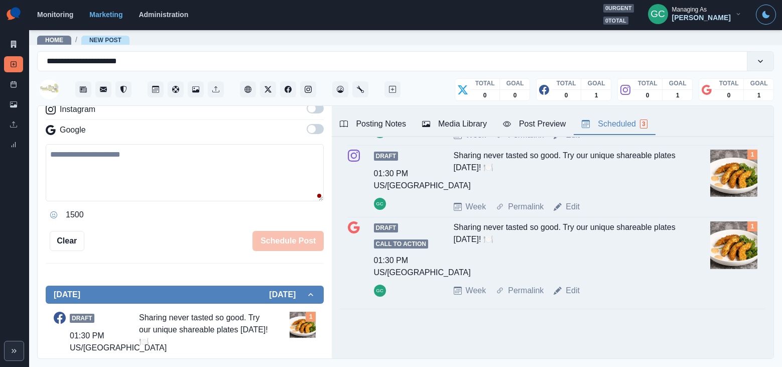
scroll to position [0, 0]
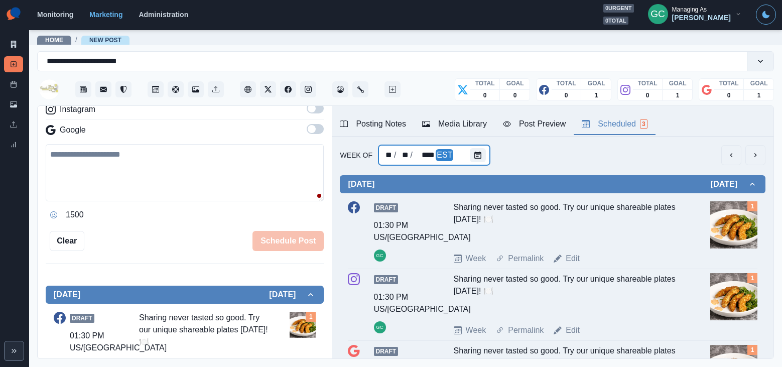
click at [466, 160] on div "** / ** / **** EST" at bounding box center [434, 155] width 112 height 20
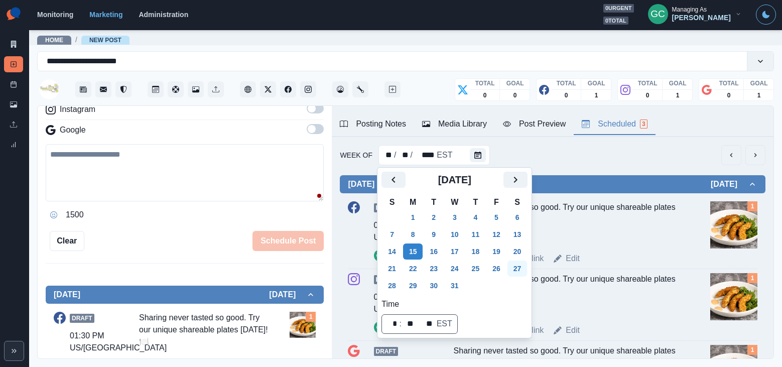
click at [518, 267] on button "27" at bounding box center [517, 268] width 20 height 16
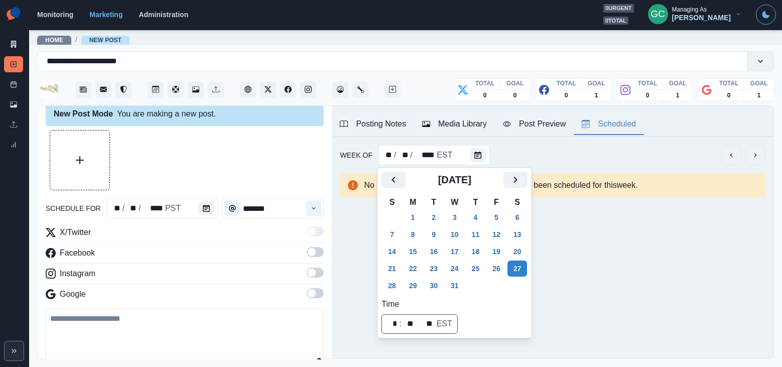
scroll to position [2, 0]
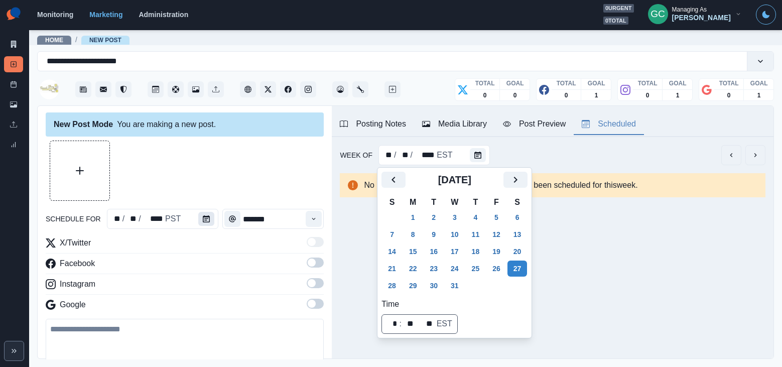
click at [208, 217] on button "Calendar" at bounding box center [206, 219] width 16 height 14
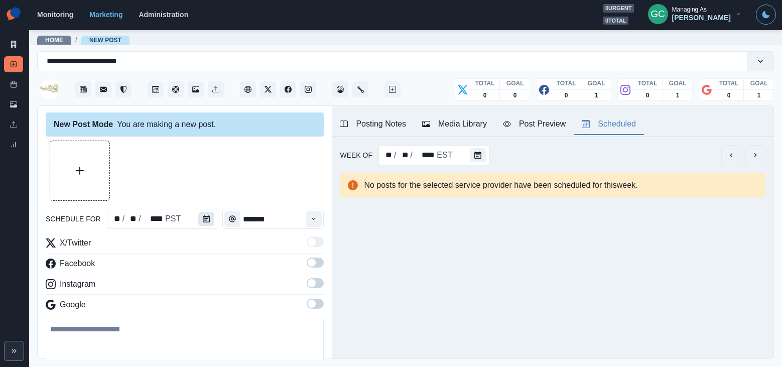
click at [207, 217] on button "Calendar" at bounding box center [206, 219] width 16 height 14
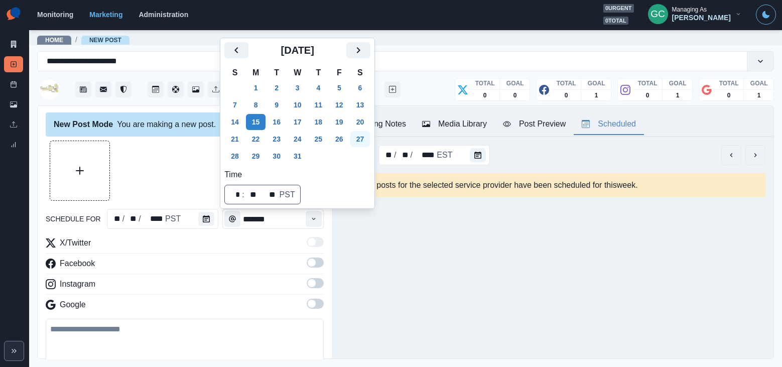
click at [360, 139] on button "27" at bounding box center [360, 139] width 20 height 16
click at [314, 222] on button "Time" at bounding box center [314, 219] width 16 height 16
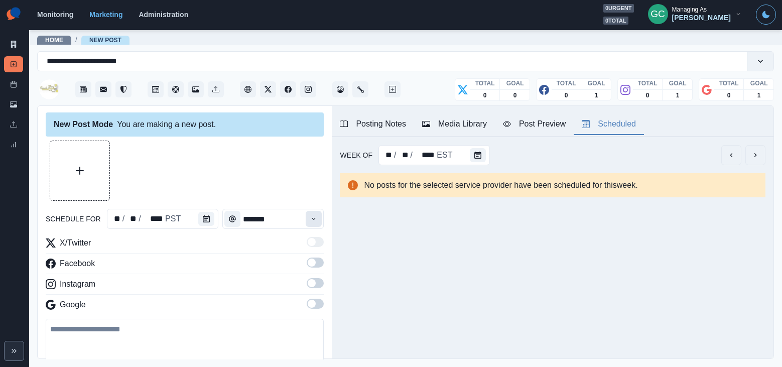
click at [314, 222] on button "Time" at bounding box center [314, 219] width 16 height 16
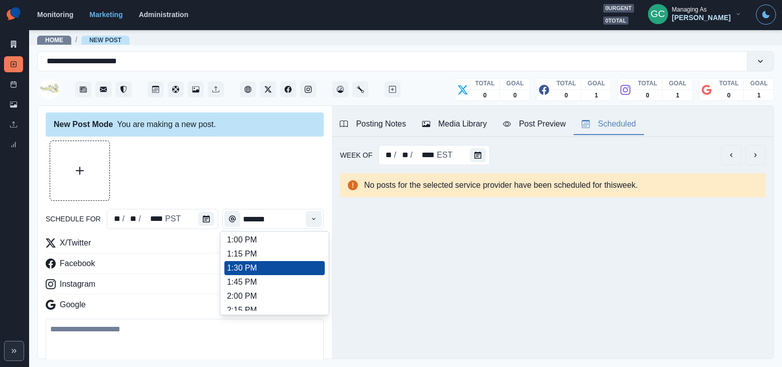
scroll to position [313, 0]
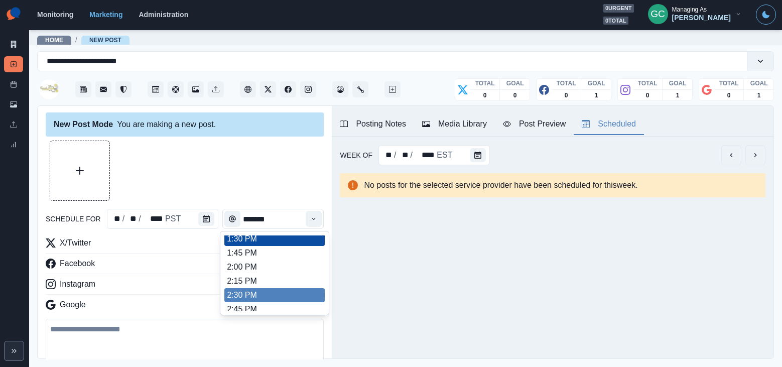
click at [263, 292] on li "2:30 PM" at bounding box center [274, 295] width 100 height 14
type input "*******"
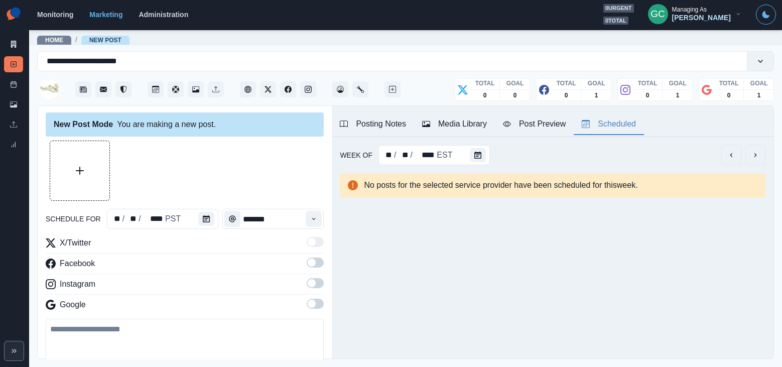
scroll to position [2, 0]
click at [311, 303] on span at bounding box center [312, 303] width 8 height 8
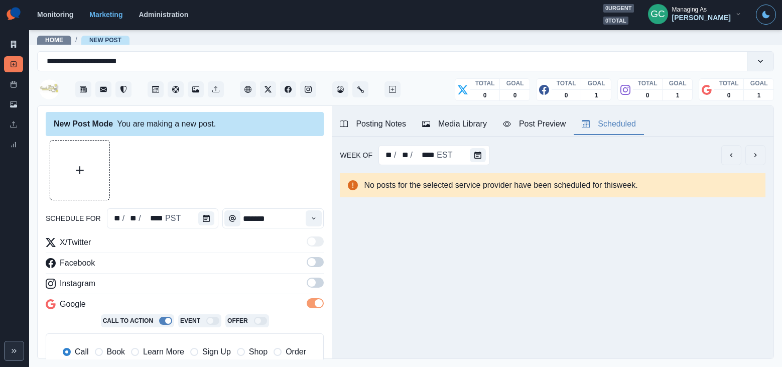
click at [315, 286] on span at bounding box center [315, 282] width 17 height 10
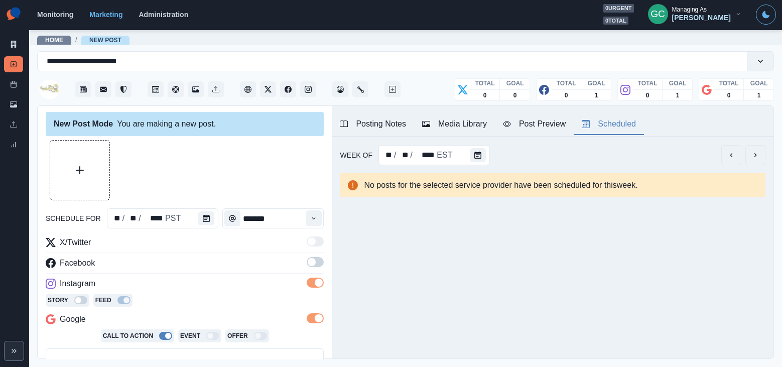
click at [317, 266] on span at bounding box center [315, 262] width 17 height 10
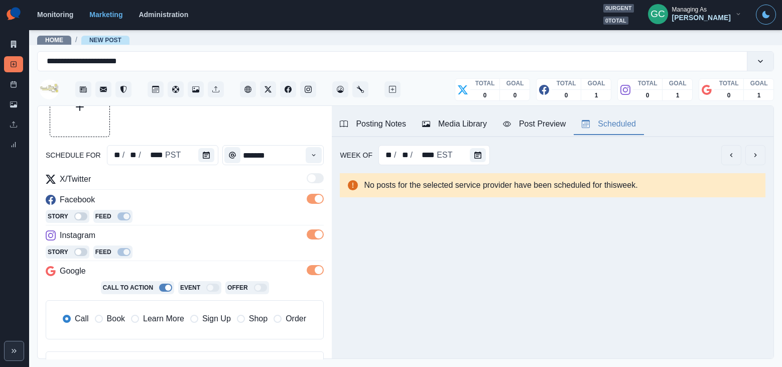
click at [166, 322] on span "Learn More" at bounding box center [163, 319] width 41 height 12
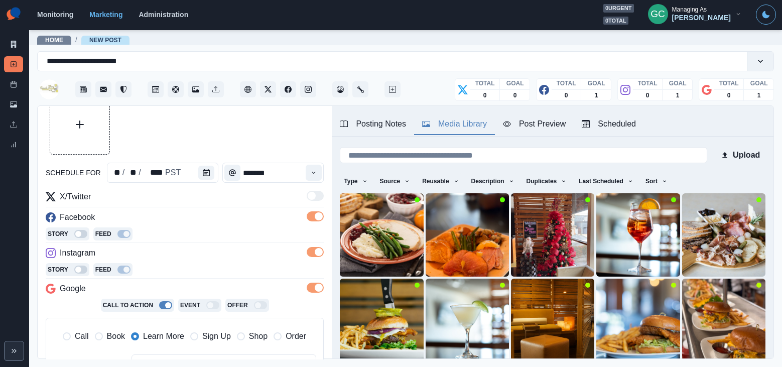
click at [458, 126] on div "Media Library" at bounding box center [454, 124] width 65 height 12
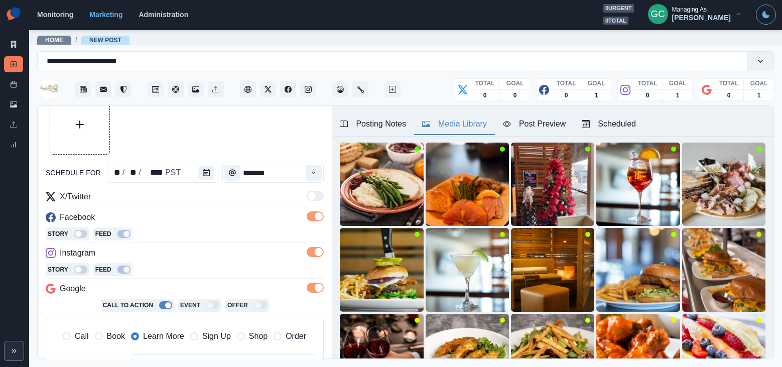
scroll to position [0, 0]
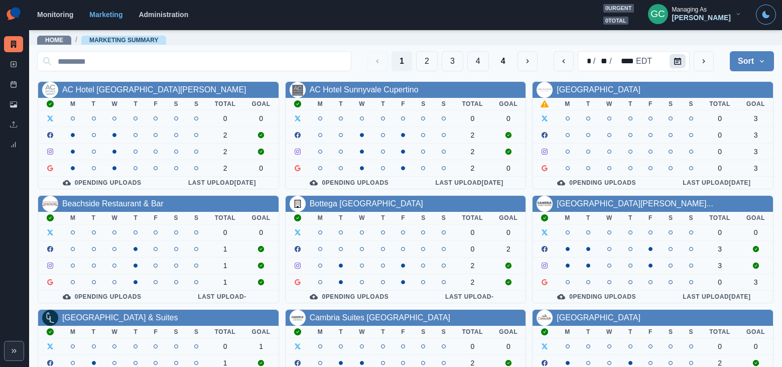
click at [679, 62] on icon "Calendar" at bounding box center [677, 61] width 7 height 7
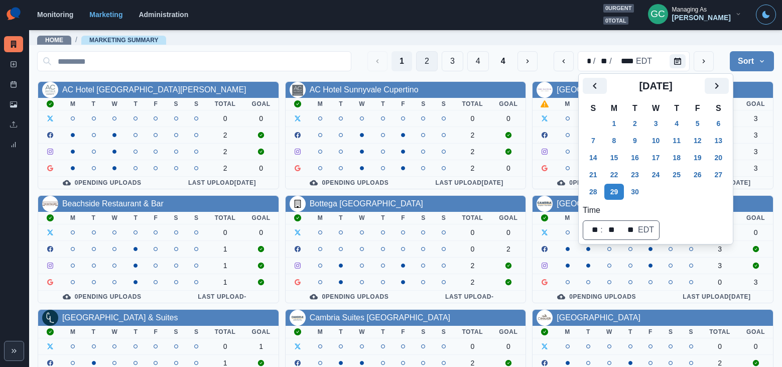
click at [419, 62] on button "2" at bounding box center [427, 61] width 22 height 20
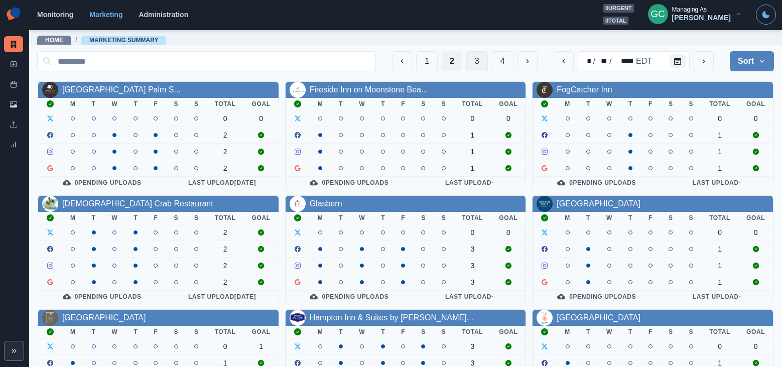
click at [483, 58] on button "3" at bounding box center [477, 61] width 22 height 20
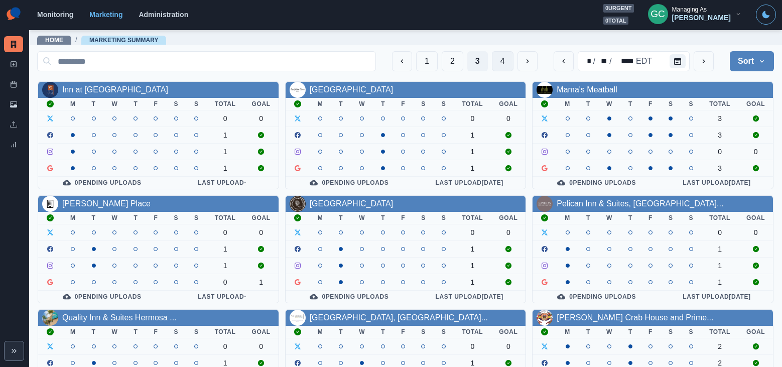
click at [492, 59] on button "4" at bounding box center [503, 61] width 22 height 20
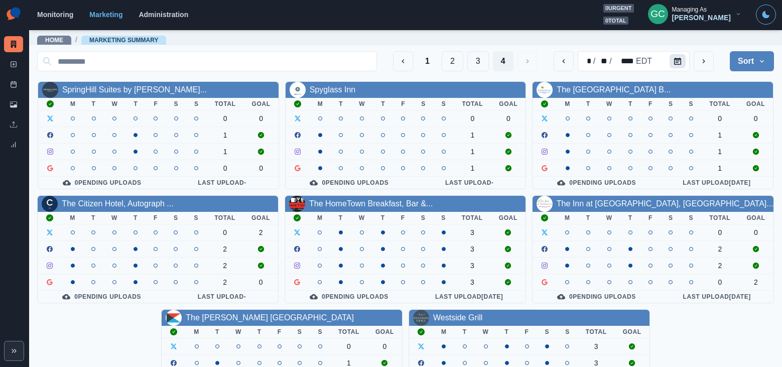
click at [671, 59] on button "Calendar" at bounding box center [677, 61] width 16 height 14
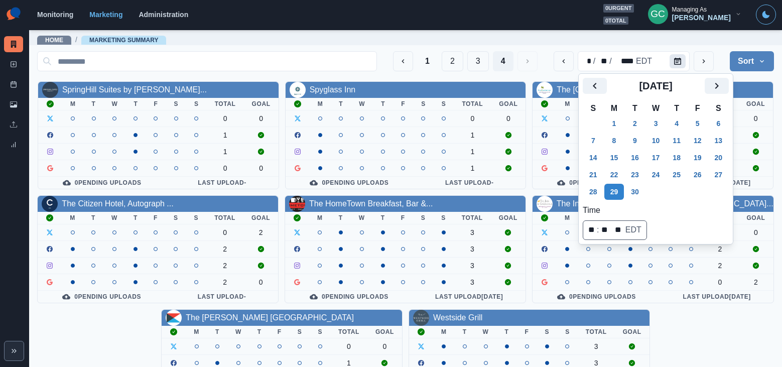
scroll to position [2, 0]
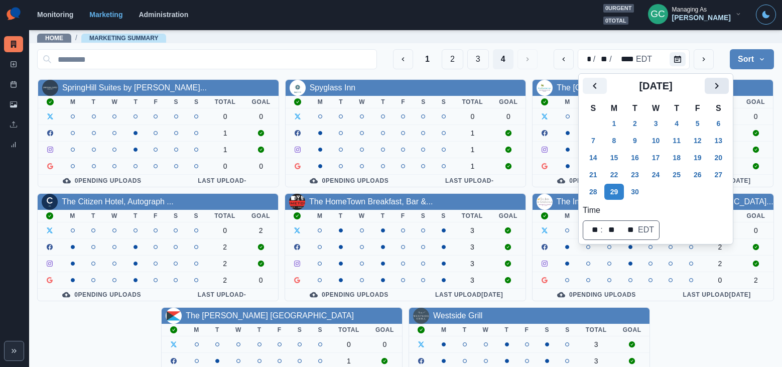
click at [720, 83] on icon "Next" at bounding box center [716, 86] width 12 height 12
click at [617, 138] on button "6" at bounding box center [614, 140] width 20 height 16
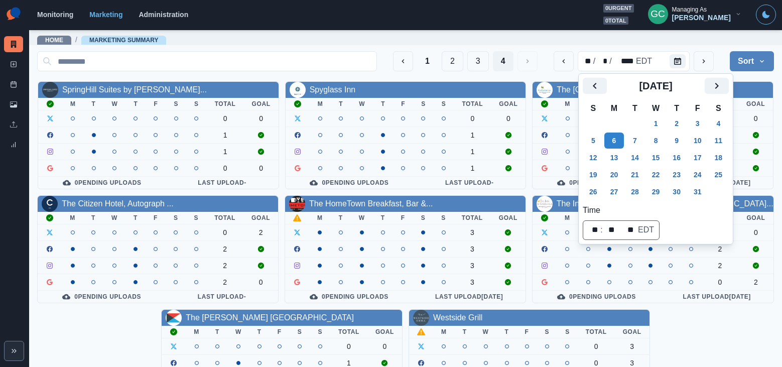
click at [116, 120] on div "SpringHill Suites by Marriott... M T W T F S S Total Goal 0 0 1 1 0 0 0 Pending…" at bounding box center [405, 249] width 737 height 336
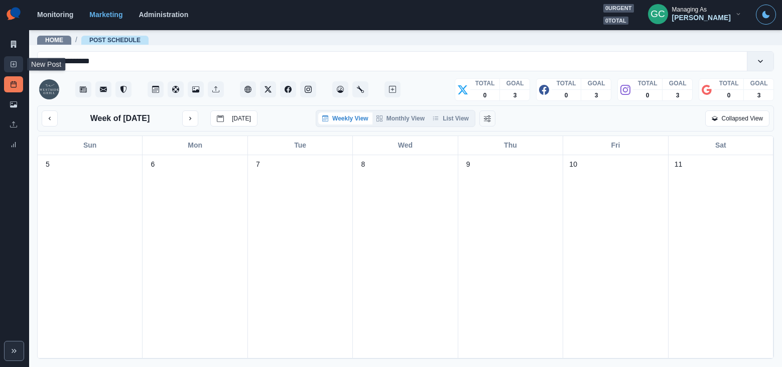
click at [18, 60] on link "New Post" at bounding box center [13, 64] width 19 height 16
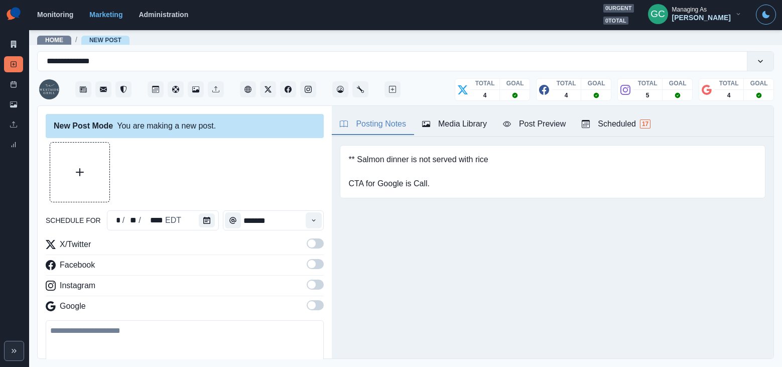
click at [647, 120] on span "17" at bounding box center [645, 123] width 11 height 9
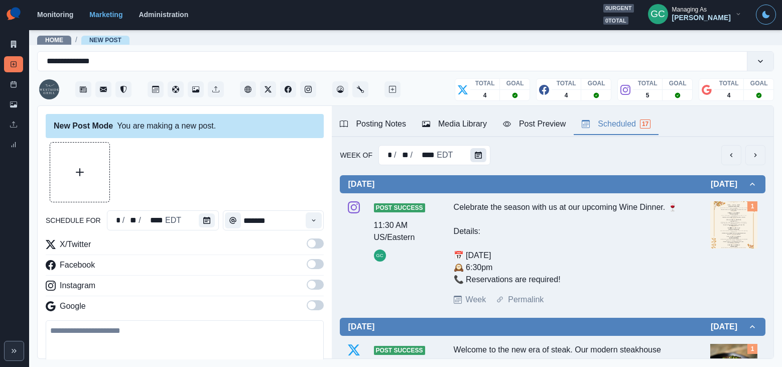
click at [477, 157] on icon "Calendar" at bounding box center [478, 155] width 7 height 7
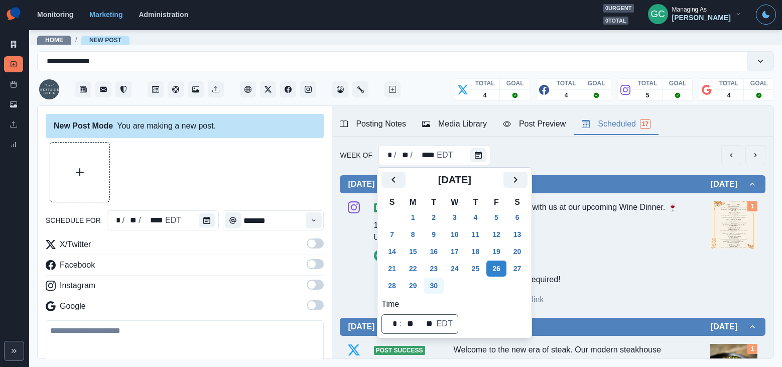
click at [439, 280] on button "30" at bounding box center [433, 285] width 20 height 16
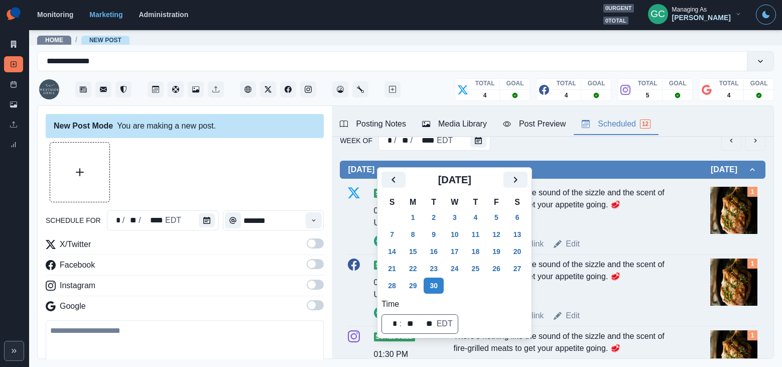
scroll to position [10, 0]
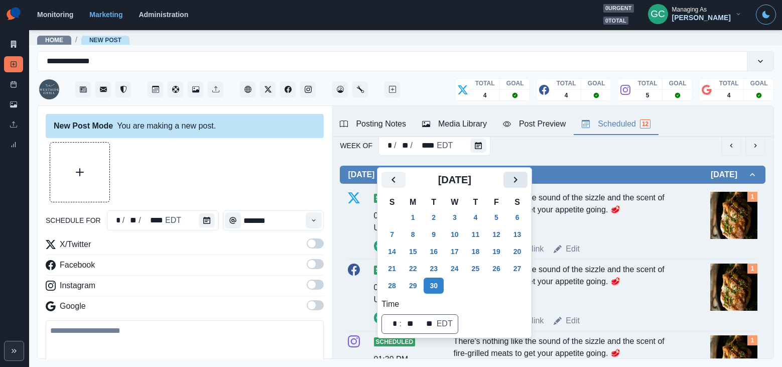
click at [517, 179] on icon "Next" at bounding box center [516, 180] width 4 height 6
click at [412, 231] on button "6" at bounding box center [413, 234] width 20 height 16
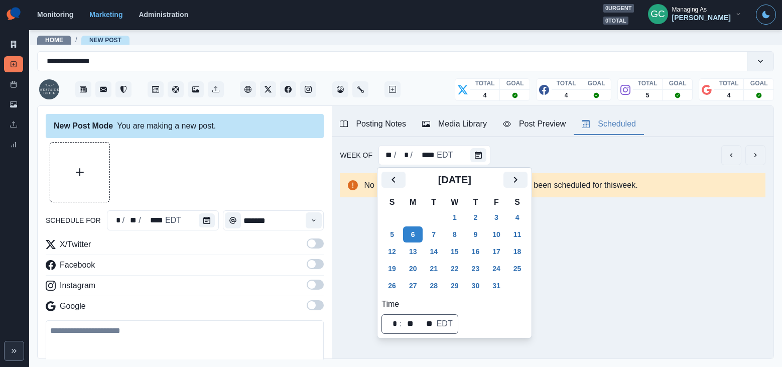
scroll to position [0, 0]
click at [187, 221] on div "* / ** / **** EDT" at bounding box center [163, 220] width 112 height 20
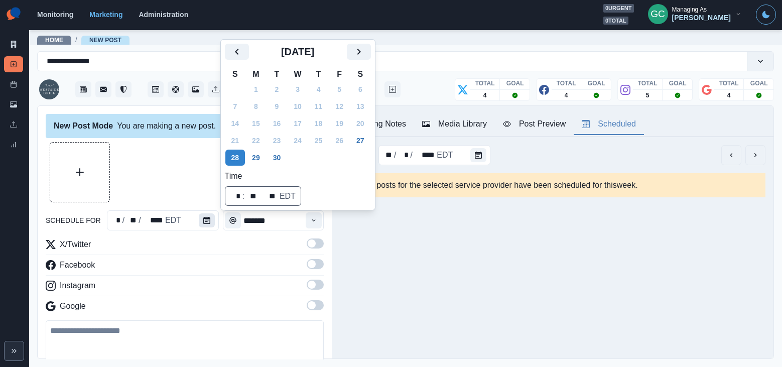
click at [203, 219] on icon "Calendar" at bounding box center [206, 220] width 7 height 7
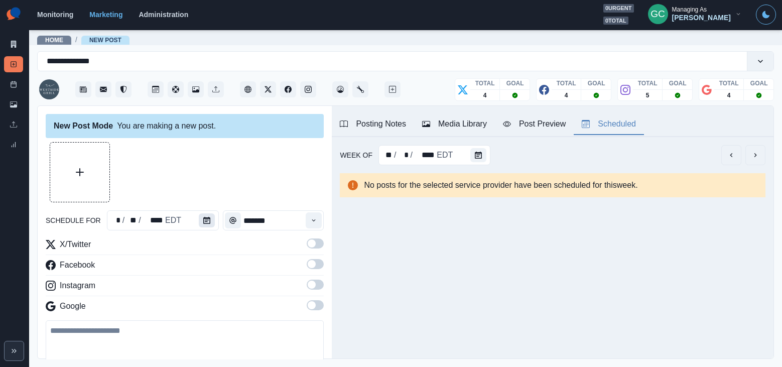
scroll to position [2, 0]
click at [203, 219] on icon "Calendar" at bounding box center [206, 218] width 7 height 7
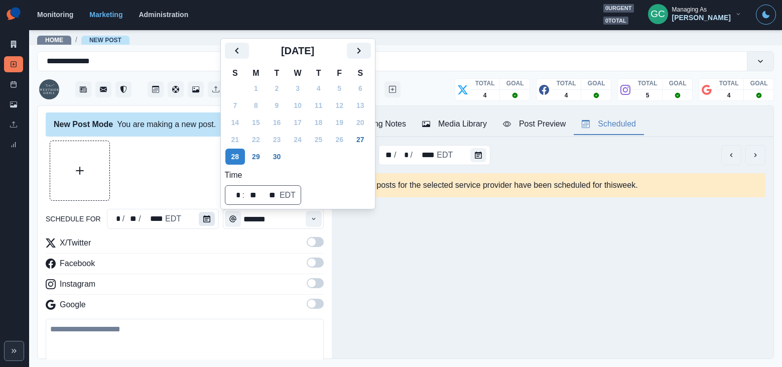
scroll to position [0, 0]
click at [363, 45] on icon "Next" at bounding box center [359, 51] width 12 height 12
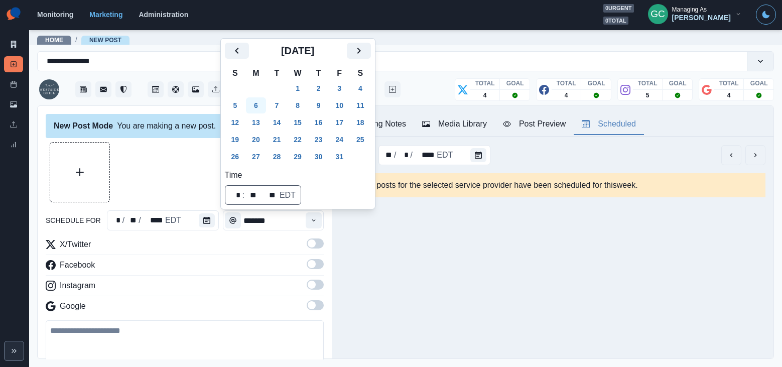
click at [255, 109] on button "6" at bounding box center [256, 105] width 20 height 16
click at [319, 308] on span at bounding box center [315, 305] width 17 height 10
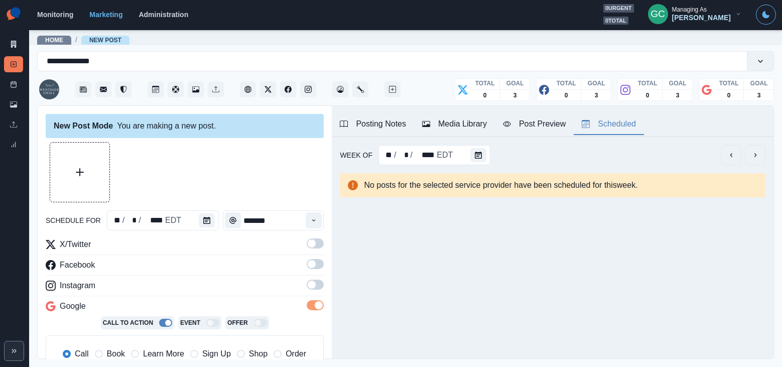
click at [319, 284] on span at bounding box center [315, 284] width 17 height 10
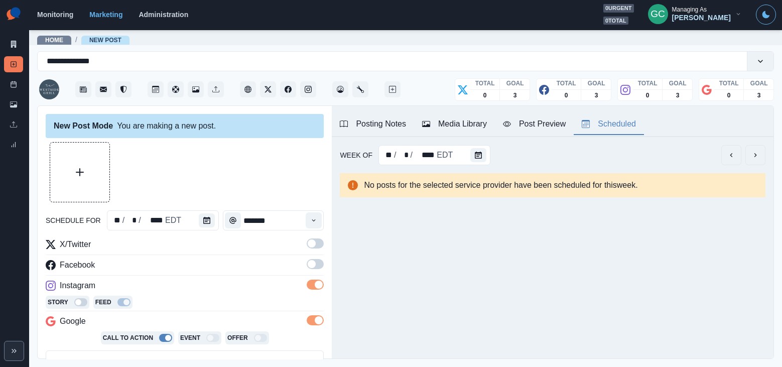
click at [314, 264] on span at bounding box center [312, 264] width 8 height 8
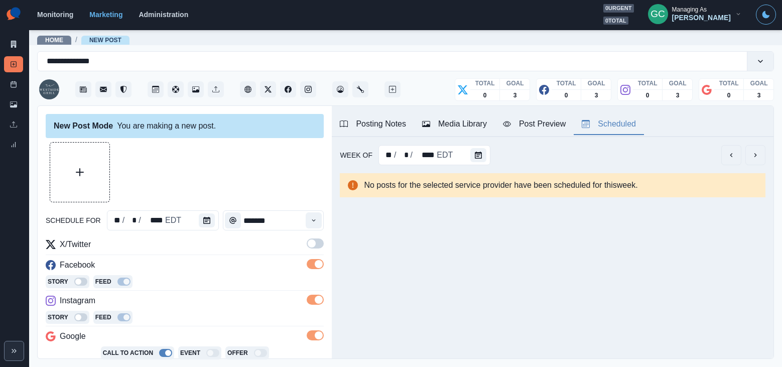
click at [314, 244] on span at bounding box center [312, 243] width 8 height 8
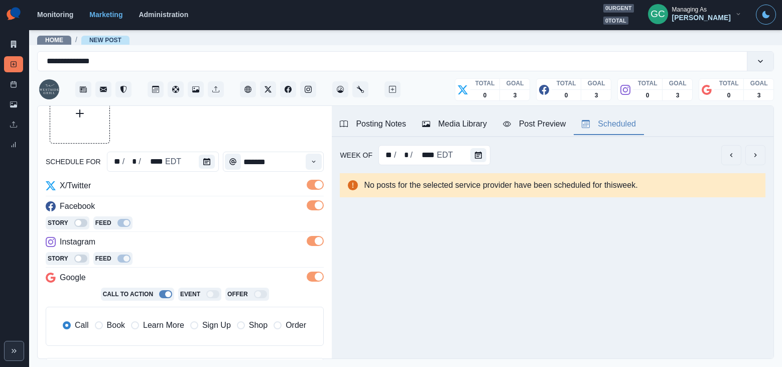
scroll to position [72, 0]
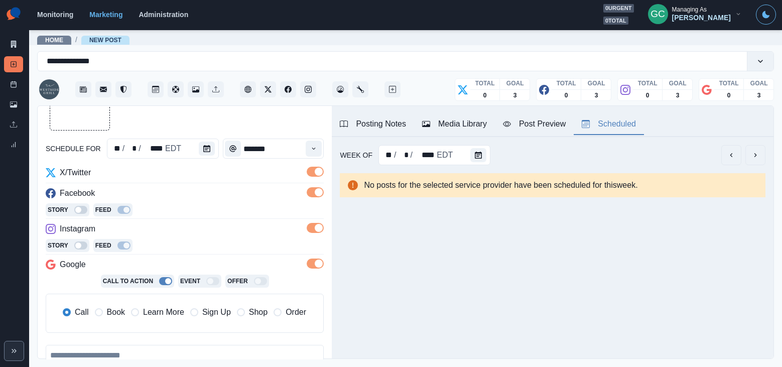
click at [474, 119] on div "Media Library" at bounding box center [454, 124] width 65 height 12
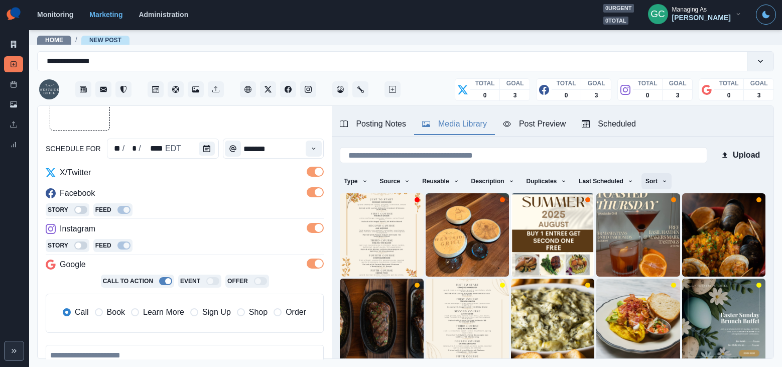
click at [667, 183] on icon "button" at bounding box center [664, 181] width 6 height 6
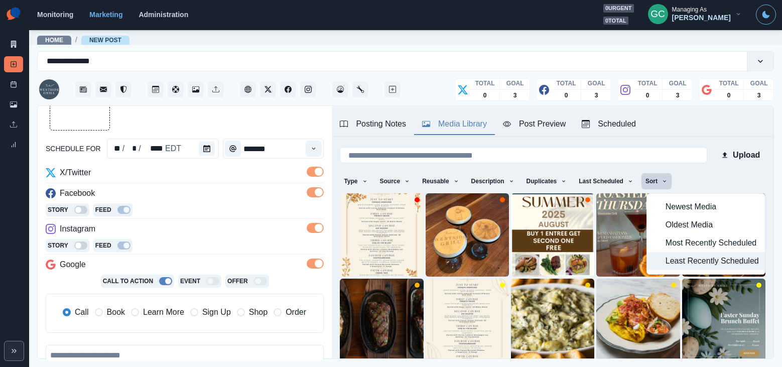
click at [683, 267] on button "Least Recently Scheduled" at bounding box center [706, 261] width 118 height 18
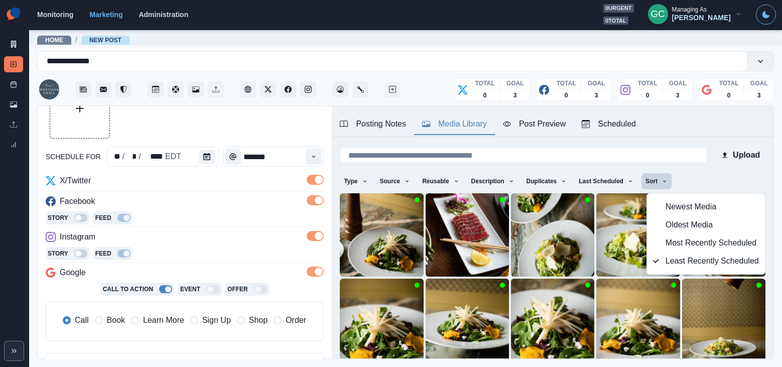
click at [186, 196] on div "Facebook" at bounding box center [185, 203] width 278 height 16
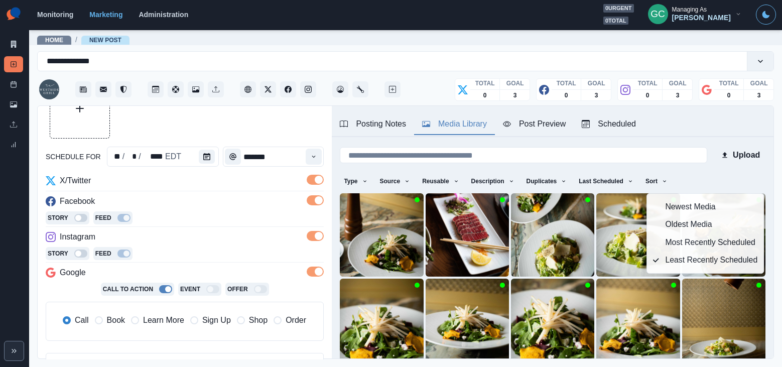
scroll to position [70, 0]
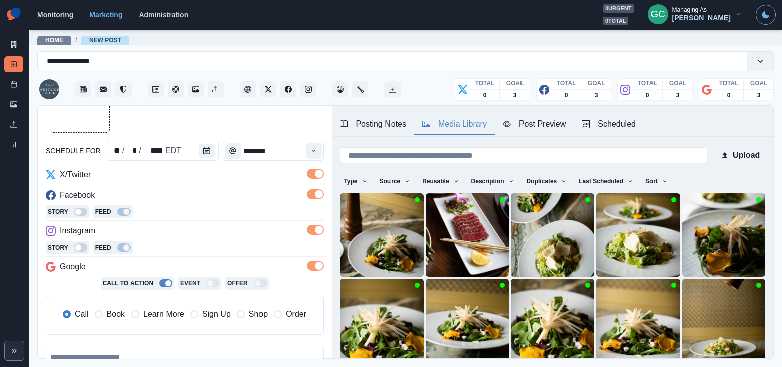
click at [200, 210] on div "Story Feed" at bounding box center [185, 212] width 278 height 15
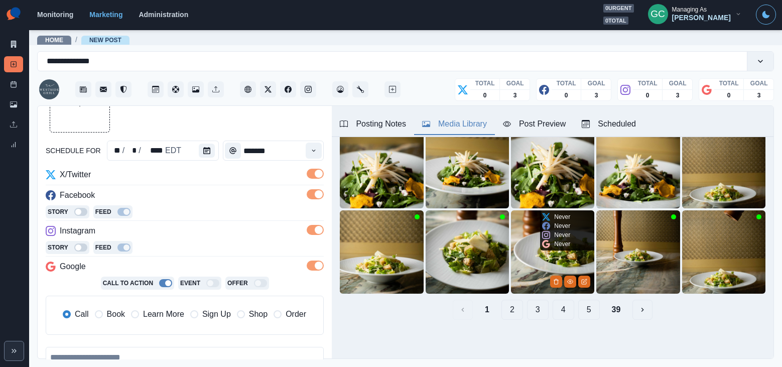
scroll to position [155, 0]
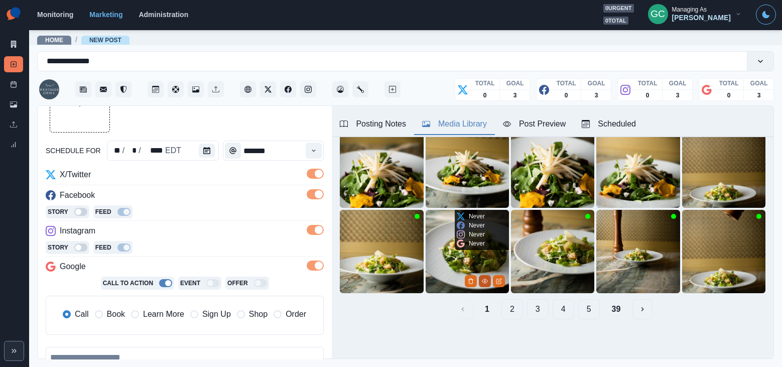
click at [482, 281] on icon "View Media" at bounding box center [485, 281] width 6 height 4
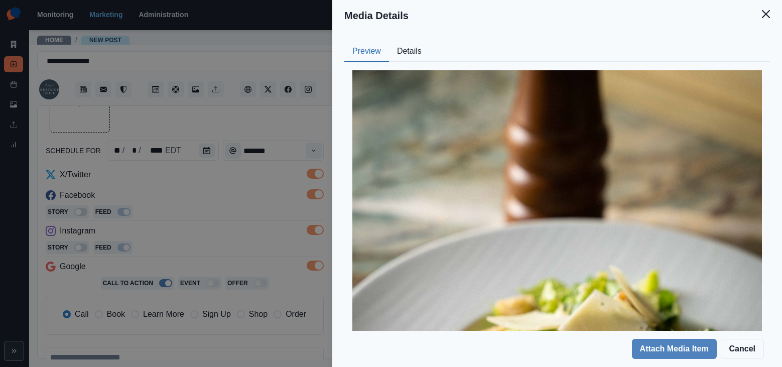
click at [402, 56] on button "Details" at bounding box center [409, 51] width 41 height 21
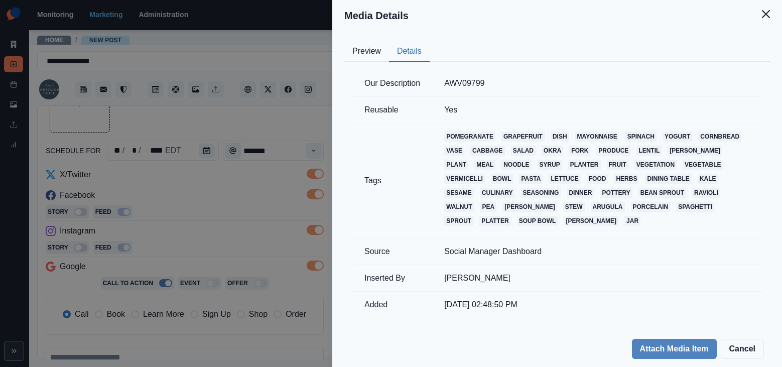
click at [235, 171] on div "Media Details Preview Details Our Description AWV09799 Reusable Yes Tags pomegr…" at bounding box center [391, 183] width 782 height 367
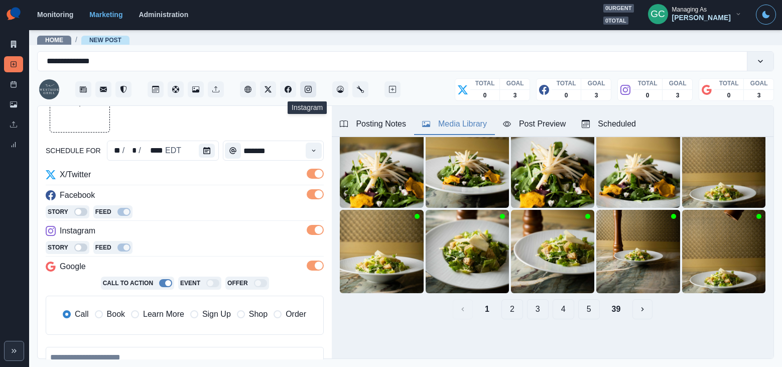
click at [305, 87] on icon "Instagram" at bounding box center [308, 89] width 7 height 7
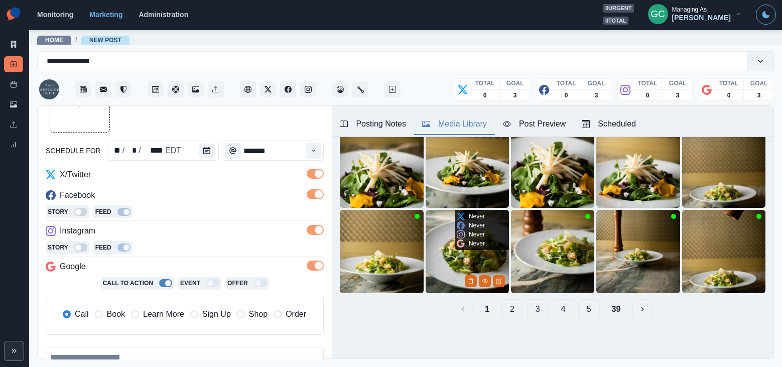
click at [447, 255] on img at bounding box center [466, 251] width 83 height 83
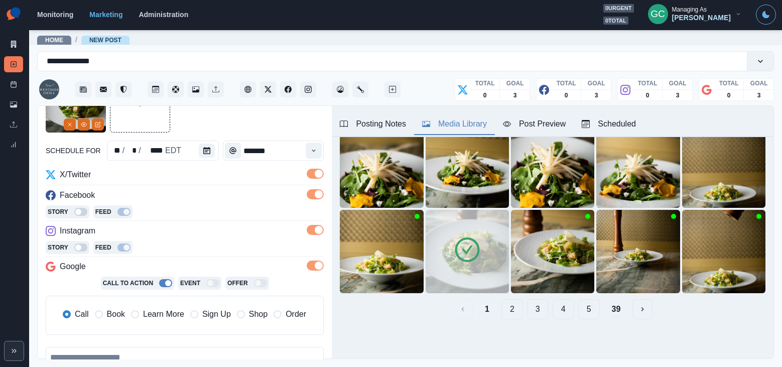
scroll to position [150, 0]
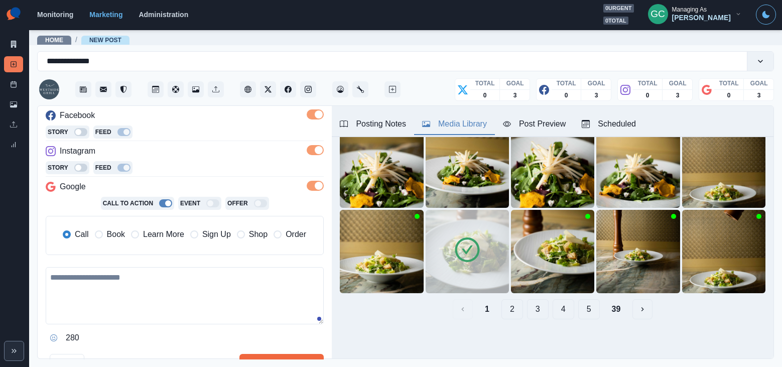
click at [203, 305] on textarea at bounding box center [185, 295] width 278 height 57
paste textarea "**********"
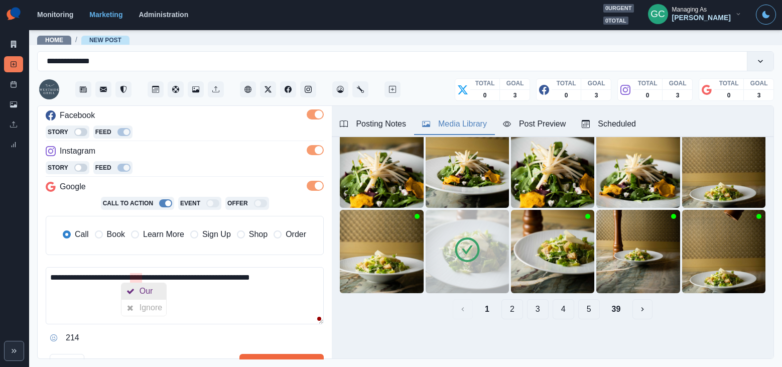
click at [138, 288] on div at bounding box center [130, 291] width 18 height 16
click at [157, 298] on textarea "**********" at bounding box center [185, 295] width 278 height 57
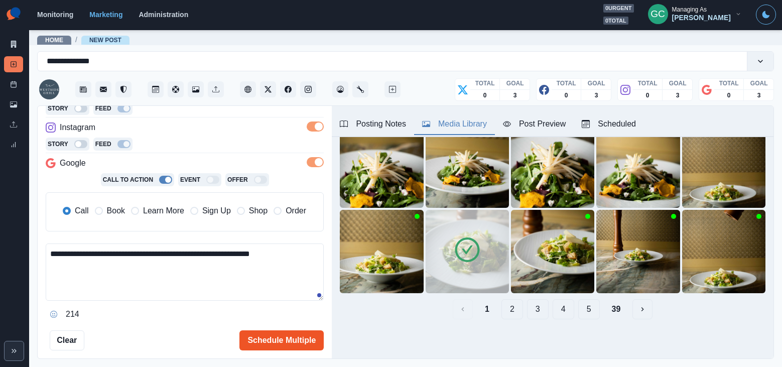
scroll to position [176, 0]
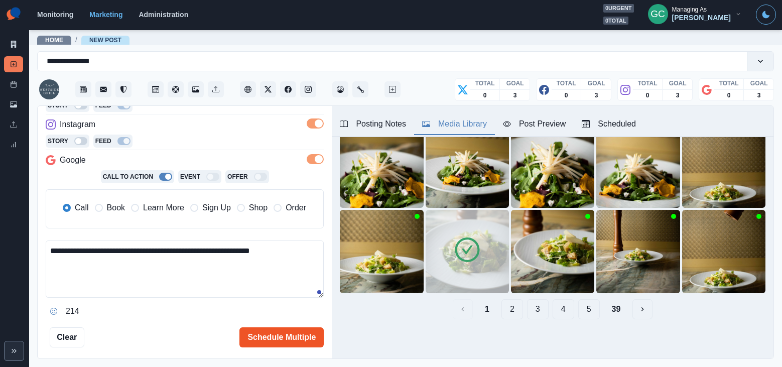
type textarea "**********"
click at [290, 342] on button "Schedule Multiple" at bounding box center [281, 337] width 84 height 20
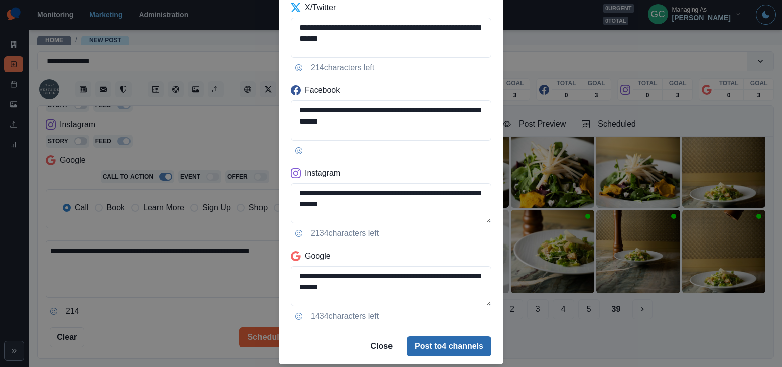
scroll to position [68, 0]
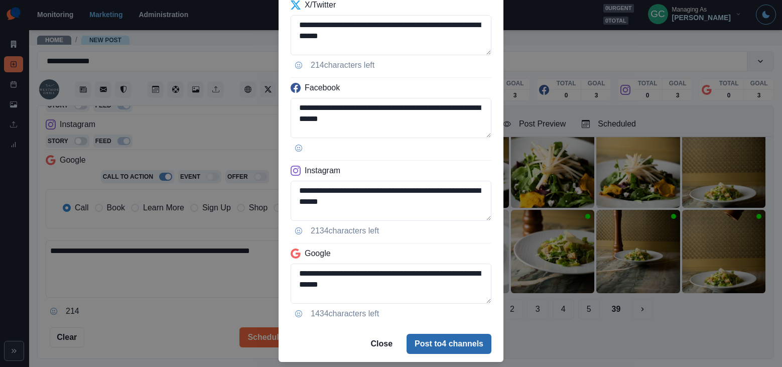
click at [439, 344] on button "Post to 4 channels" at bounding box center [448, 344] width 85 height 20
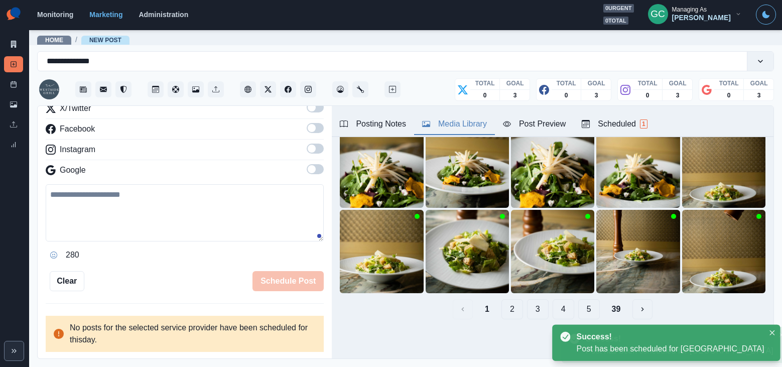
scroll to position [176, 0]
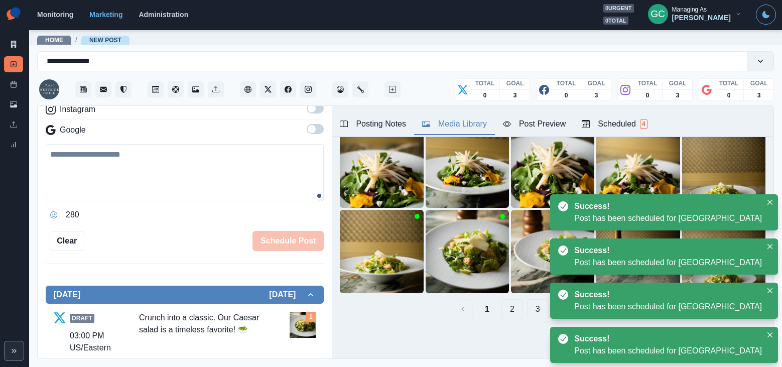
drag, startPoint x: 613, startPoint y: 118, endPoint x: 594, endPoint y: 128, distance: 21.5
click at [613, 118] on div "Scheduled 4" at bounding box center [614, 124] width 65 height 12
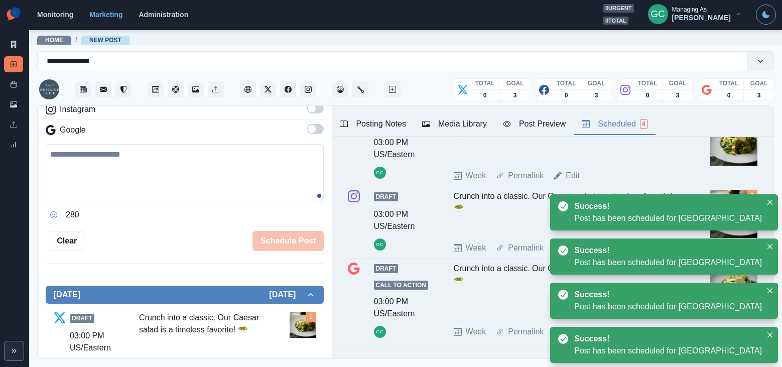
scroll to position [0, 0]
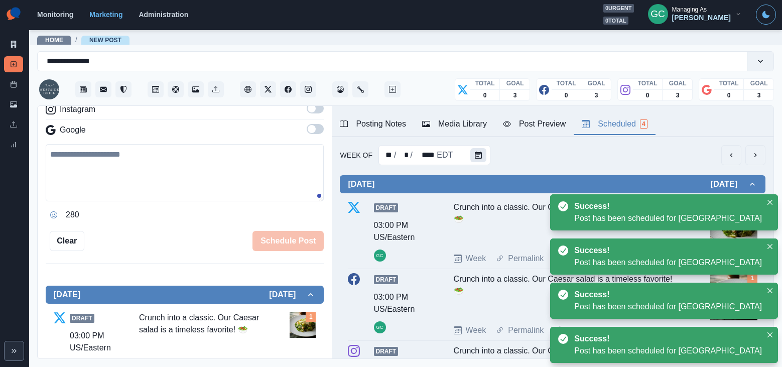
click at [477, 156] on icon "Calendar" at bounding box center [478, 155] width 7 height 7
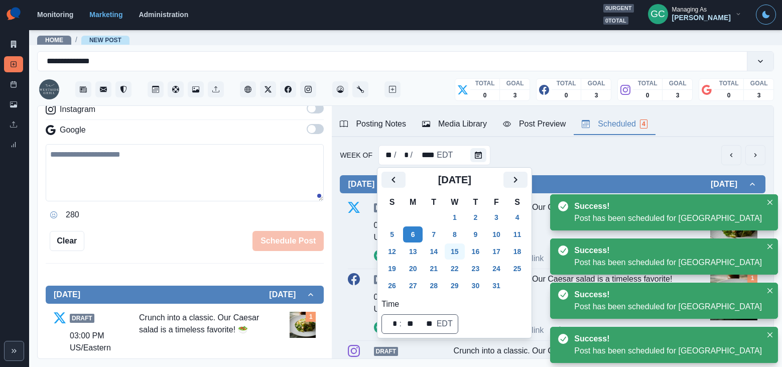
click at [452, 254] on button "15" at bounding box center [455, 251] width 20 height 16
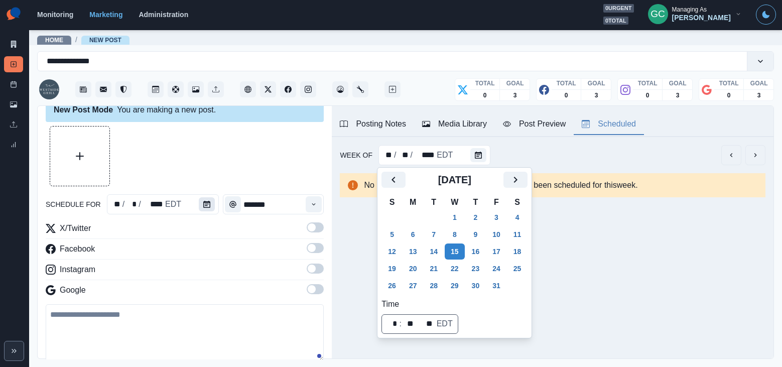
click at [207, 201] on icon "Calendar" at bounding box center [206, 204] width 7 height 7
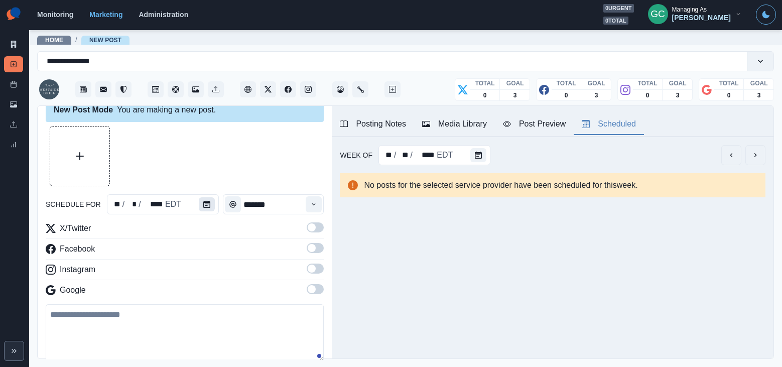
scroll to position [17, 0]
click at [207, 202] on icon "Calendar" at bounding box center [206, 203] width 7 height 7
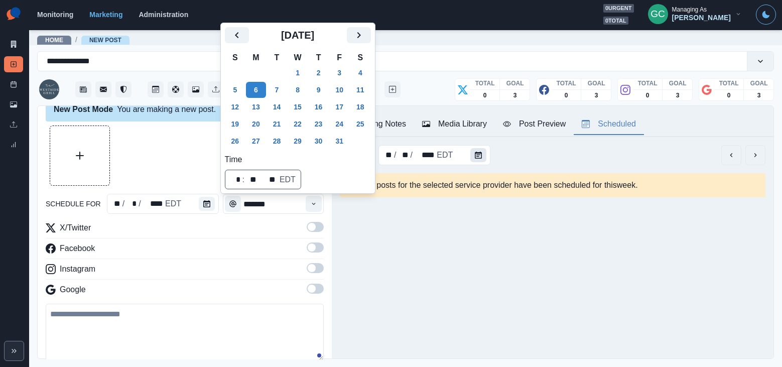
click at [472, 160] on button "Calendar" at bounding box center [478, 155] width 16 height 14
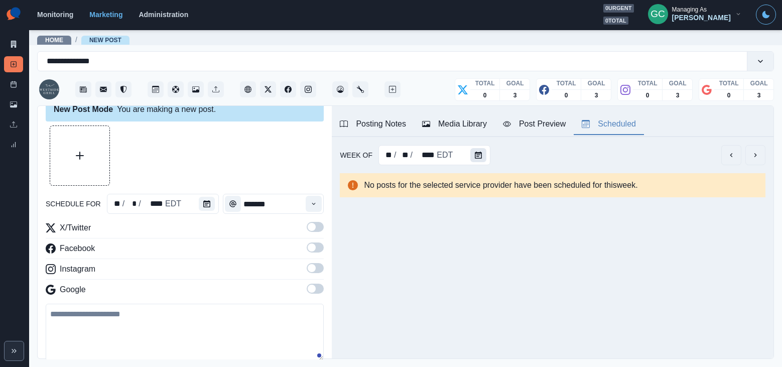
click at [476, 159] on button "Calendar" at bounding box center [478, 155] width 16 height 14
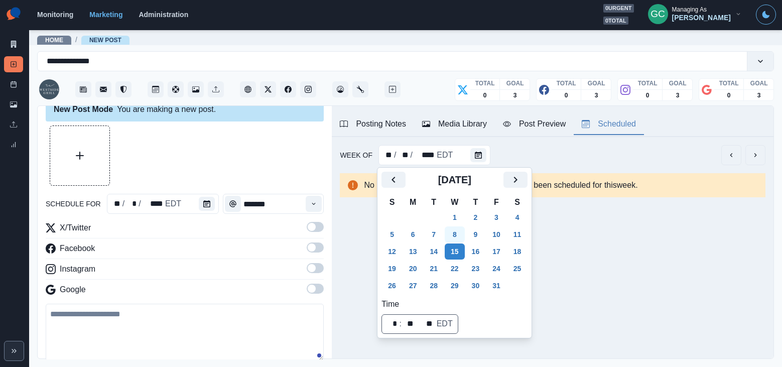
click at [451, 233] on button "8" at bounding box center [455, 234] width 20 height 16
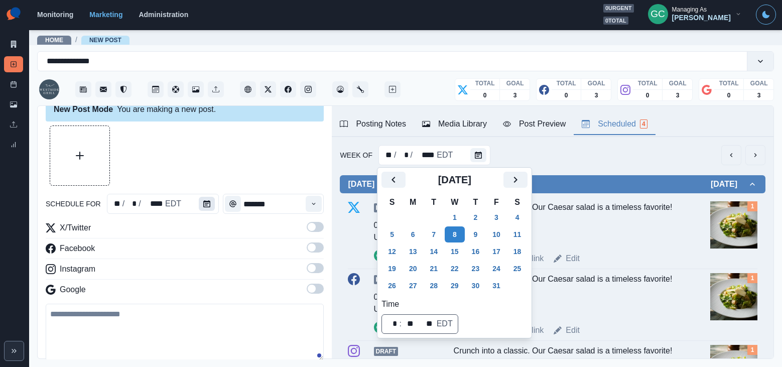
click at [208, 206] on button "Calendar" at bounding box center [207, 204] width 16 height 14
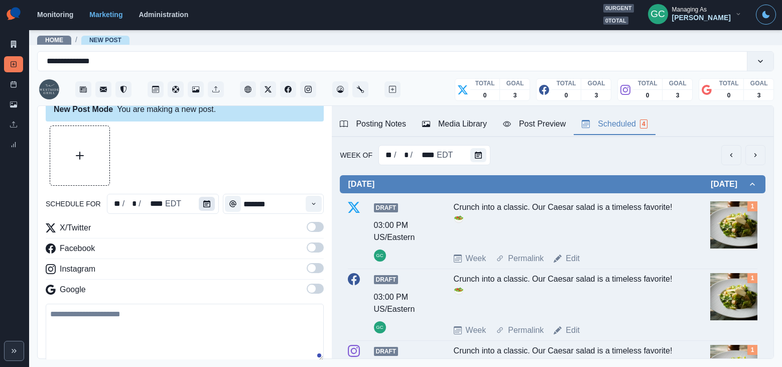
click at [199, 202] on button "Calendar" at bounding box center [207, 204] width 16 height 14
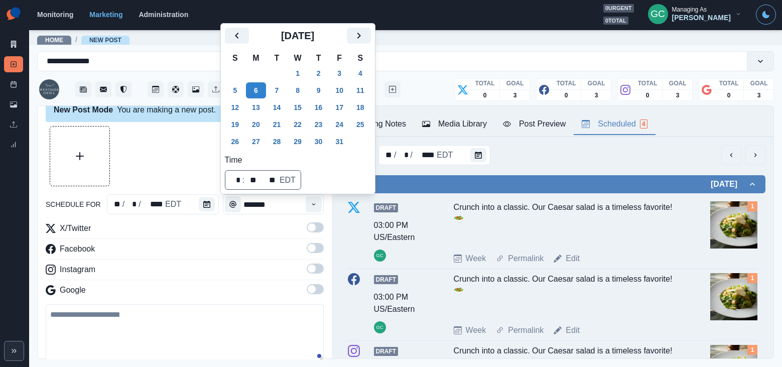
scroll to position [19, 0]
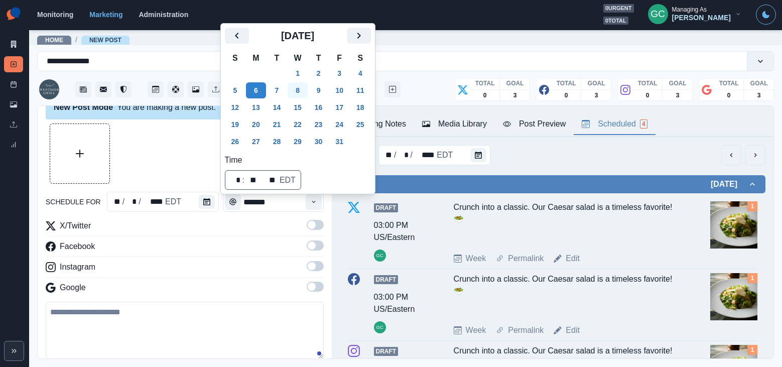
click at [300, 91] on button "8" at bounding box center [297, 90] width 20 height 16
click at [317, 206] on button "Time" at bounding box center [314, 202] width 16 height 16
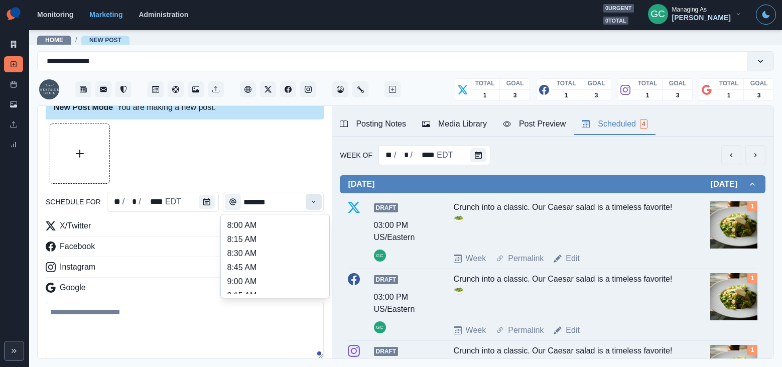
click at [316, 200] on icon "Time" at bounding box center [313, 201] width 7 height 7
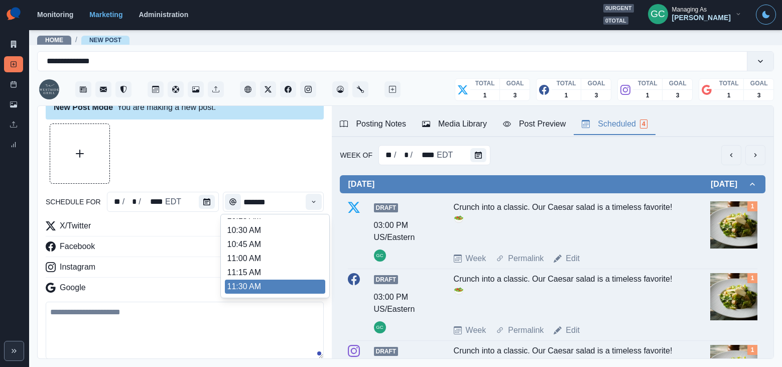
click at [261, 290] on li "11:30 AM" at bounding box center [275, 286] width 100 height 14
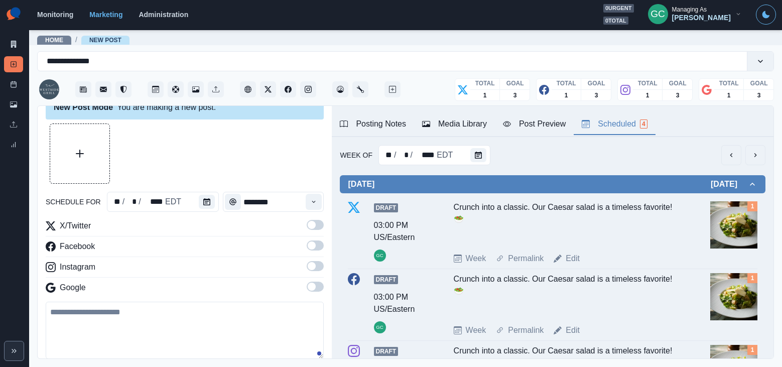
type input "********"
click at [310, 285] on span at bounding box center [312, 286] width 8 height 8
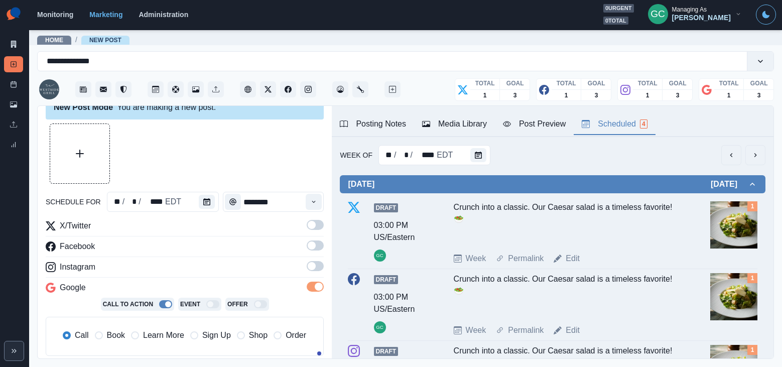
drag, startPoint x: 312, startPoint y: 268, endPoint x: 312, endPoint y: 260, distance: 7.5
click at [312, 267] on span at bounding box center [312, 266] width 8 height 8
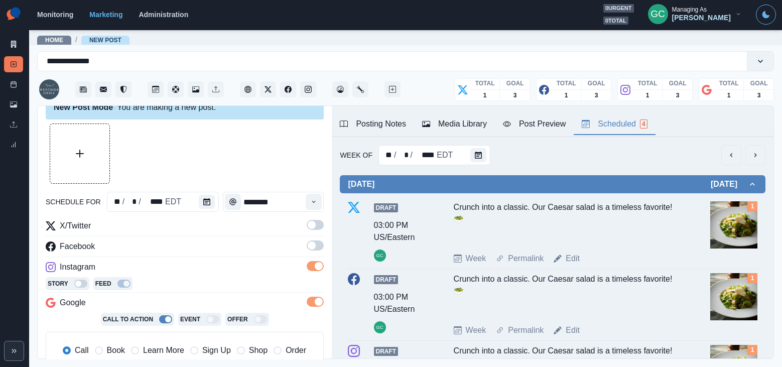
drag, startPoint x: 313, startPoint y: 246, endPoint x: 314, endPoint y: 221, distance: 25.6
click at [313, 245] on span at bounding box center [312, 245] width 8 height 8
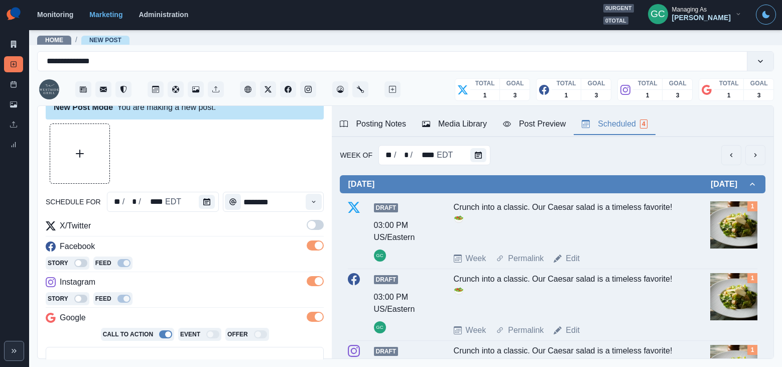
click at [314, 224] on span at bounding box center [312, 225] width 8 height 8
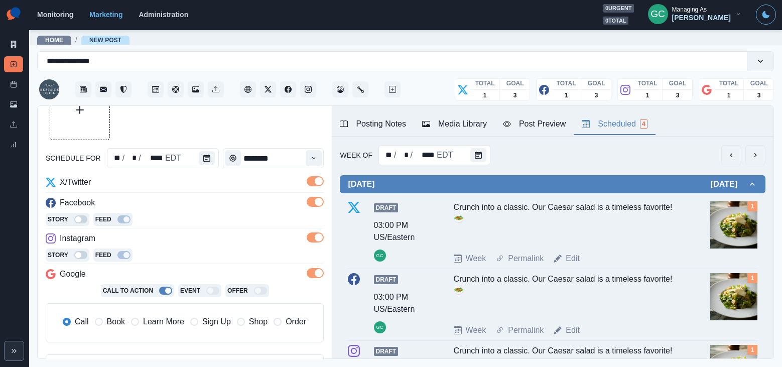
scroll to position [73, 0]
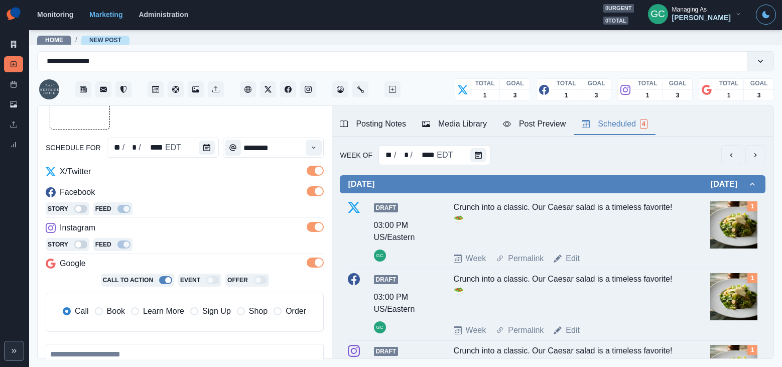
click at [170, 315] on span "Learn More" at bounding box center [163, 311] width 41 height 12
click at [487, 124] on div "Media Library" at bounding box center [454, 124] width 65 height 12
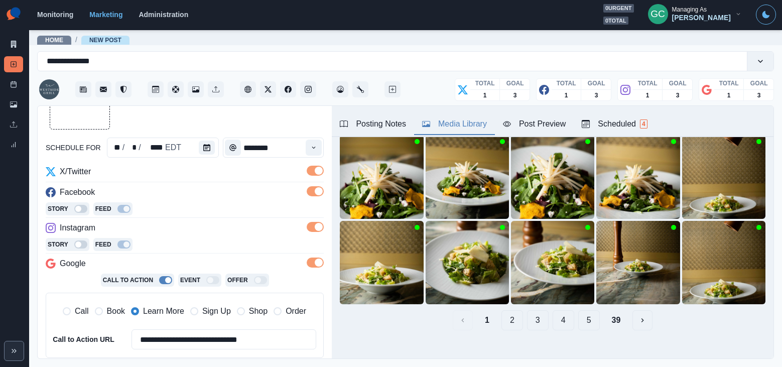
scroll to position [155, 0]
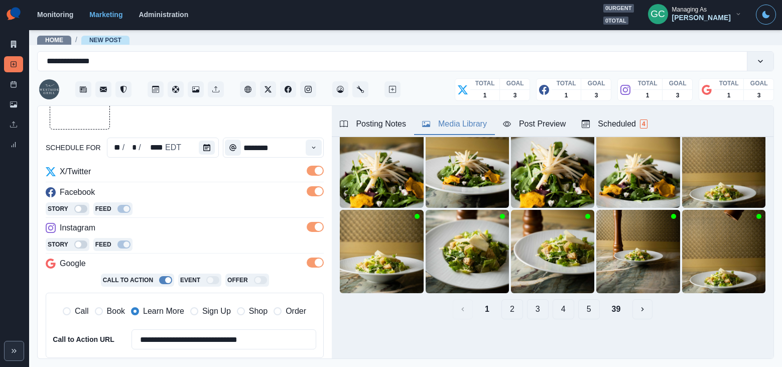
click at [533, 312] on button "3" at bounding box center [538, 309] width 22 height 20
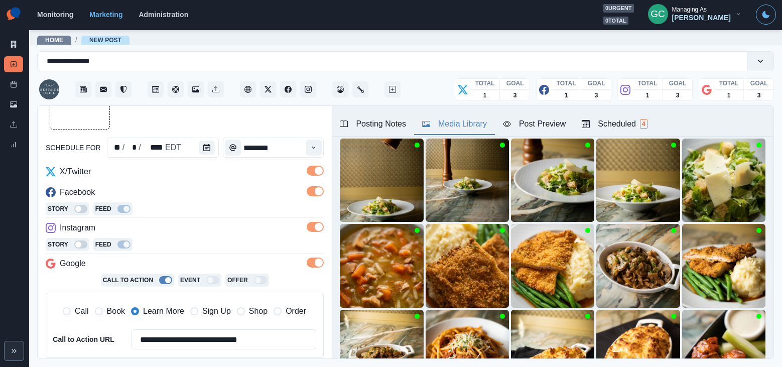
scroll to position [56, 0]
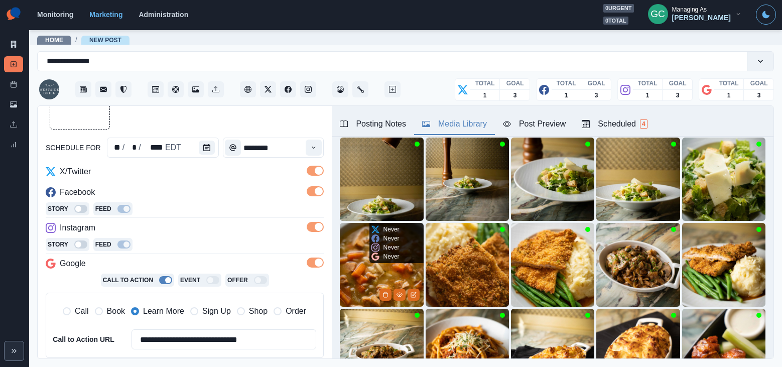
click at [366, 286] on img at bounding box center [381, 264] width 83 height 83
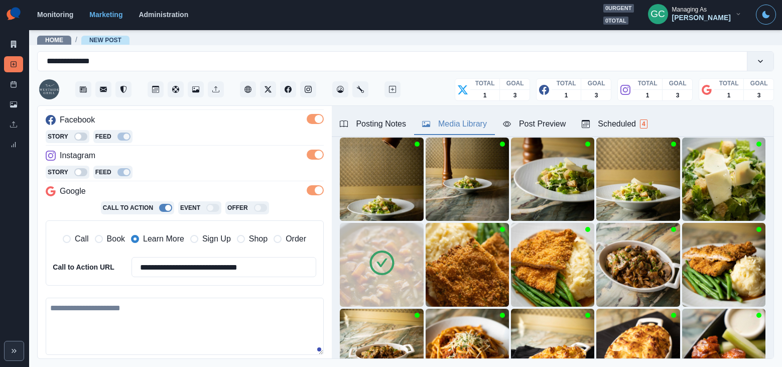
scroll to position [176, 0]
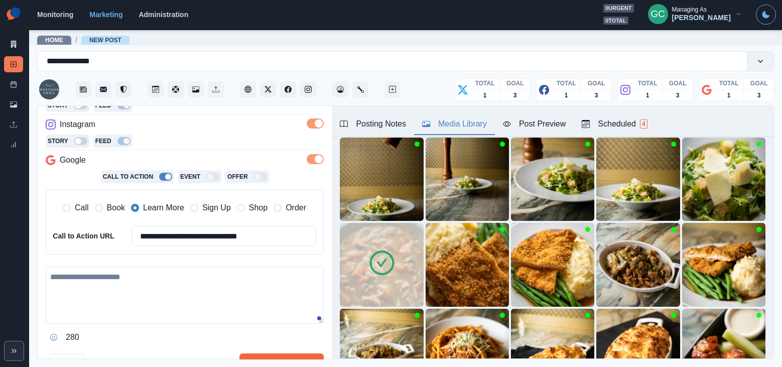
click at [131, 311] on textarea at bounding box center [185, 294] width 278 height 57
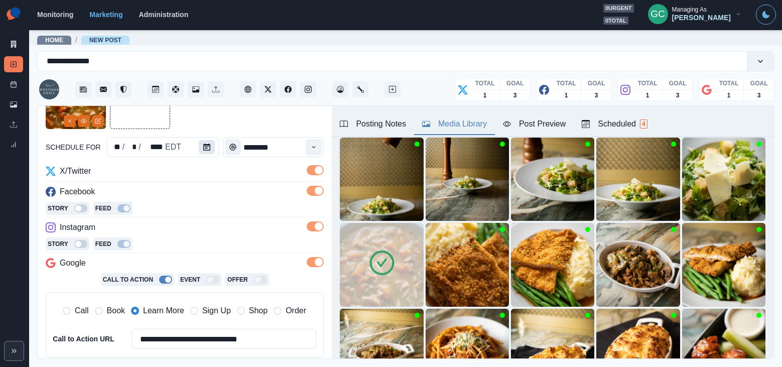
scroll to position [67, 0]
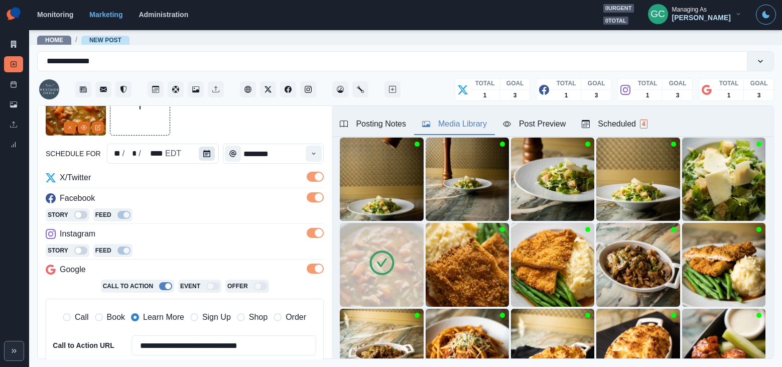
type textarea "**********"
click at [205, 154] on icon "Calendar" at bounding box center [206, 153] width 7 height 7
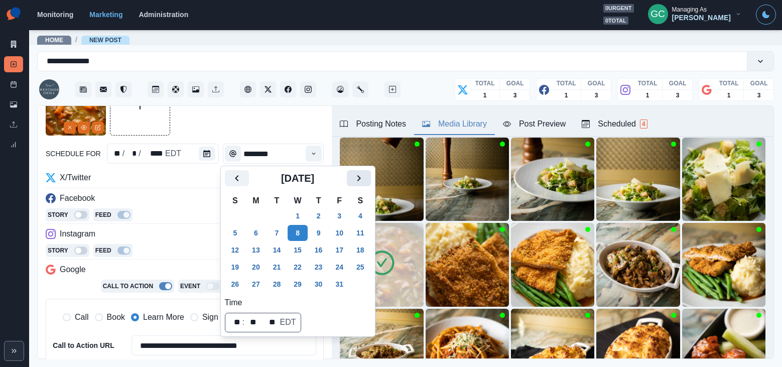
click at [365, 177] on icon "Next" at bounding box center [359, 178] width 12 height 12
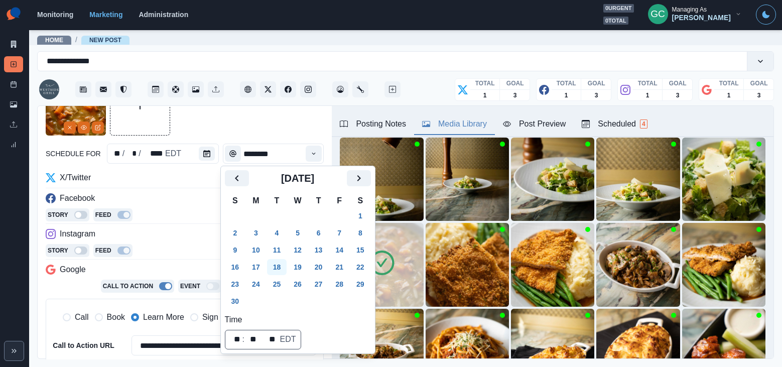
click at [279, 268] on button "18" at bounding box center [277, 267] width 20 height 16
click at [152, 241] on div "Instagram" at bounding box center [185, 236] width 278 height 16
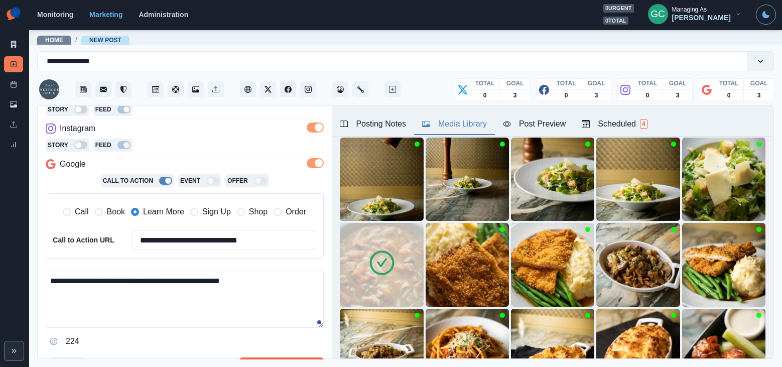
scroll to position [176, 0]
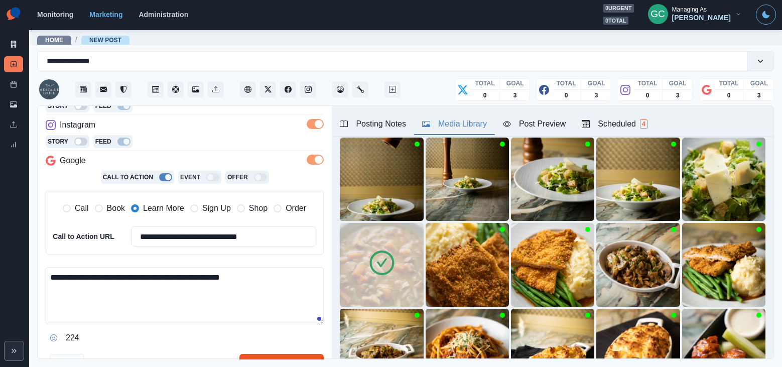
click at [271, 356] on button "Schedule Multiple" at bounding box center [281, 364] width 84 height 20
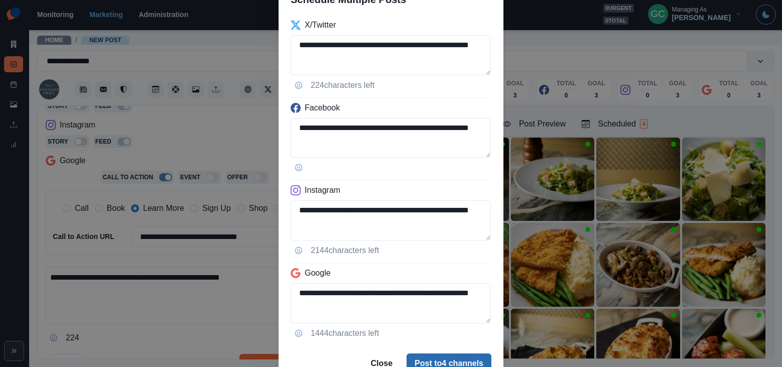
scroll to position [52, 0]
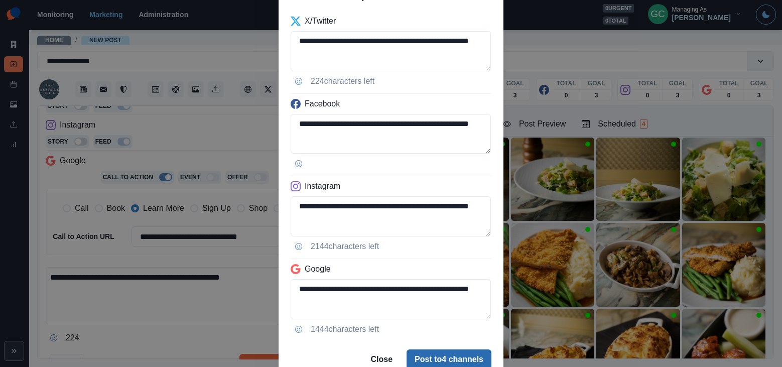
click at [444, 352] on button "Post to 4 channels" at bounding box center [448, 359] width 85 height 20
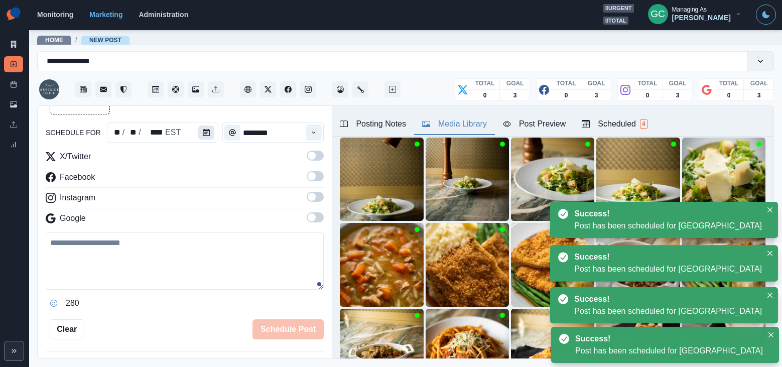
scroll to position [61, 0]
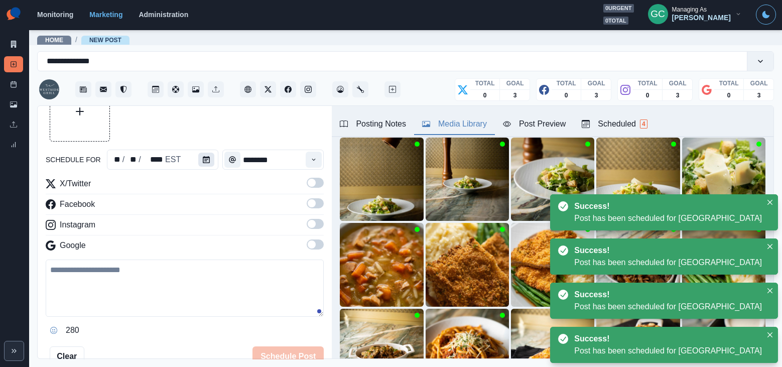
click at [201, 164] on button "Calendar" at bounding box center [206, 160] width 16 height 14
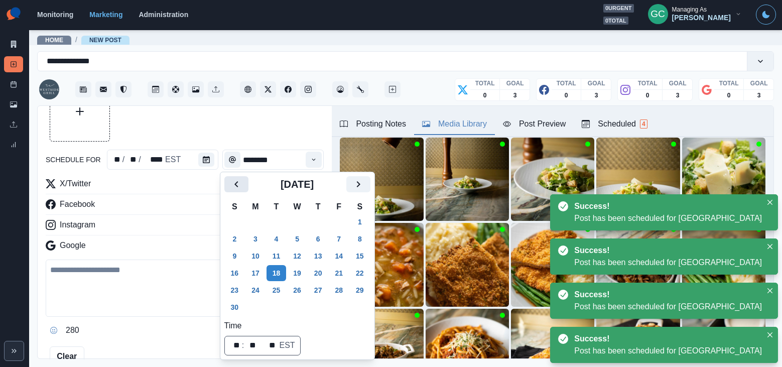
click at [240, 187] on icon "Previous" at bounding box center [236, 184] width 12 height 12
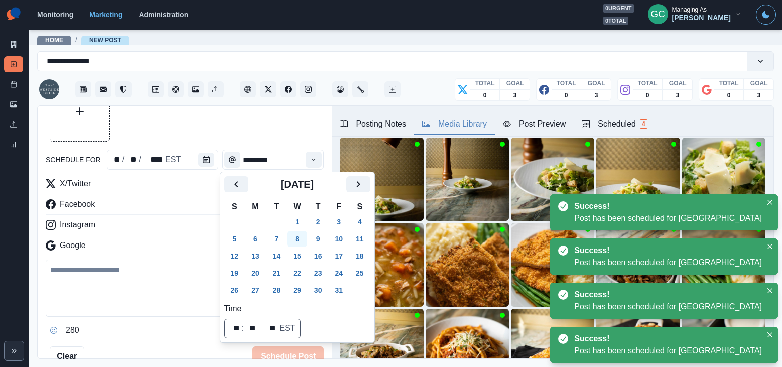
click at [296, 242] on button "8" at bounding box center [297, 239] width 20 height 16
click at [179, 209] on div "Facebook" at bounding box center [185, 206] width 278 height 16
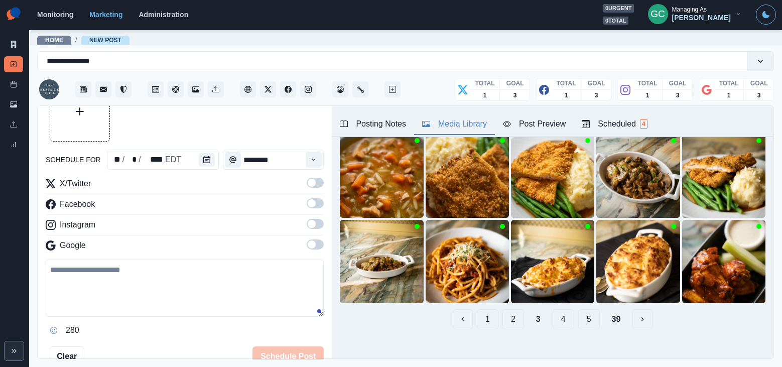
scroll to position [148, 0]
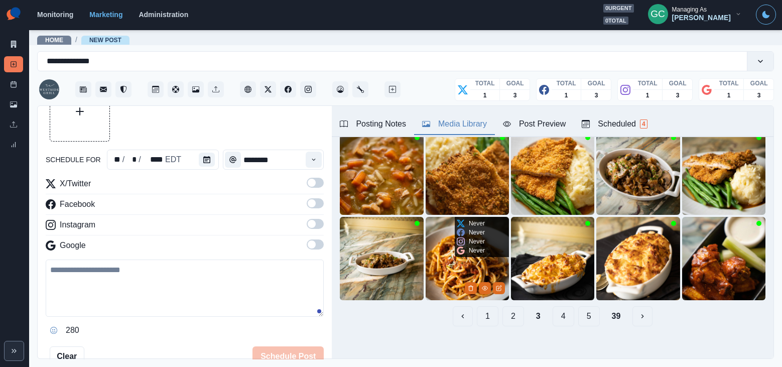
click at [430, 275] on img at bounding box center [466, 258] width 83 height 83
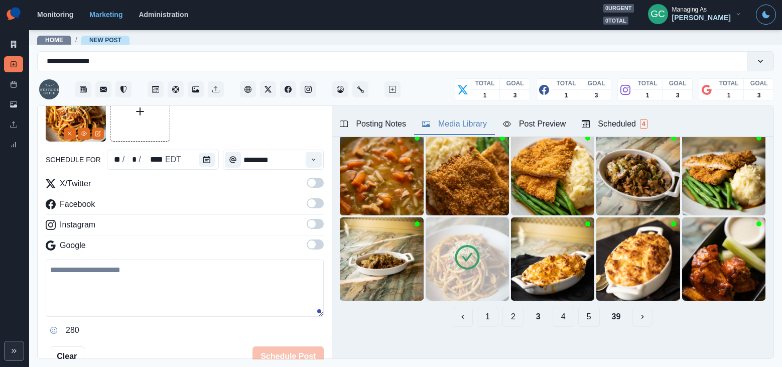
scroll to position [149, 0]
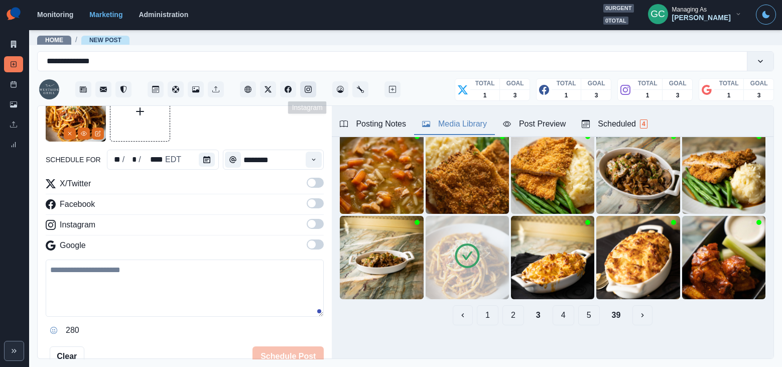
click at [313, 92] on button "Instagram" at bounding box center [308, 89] width 16 height 16
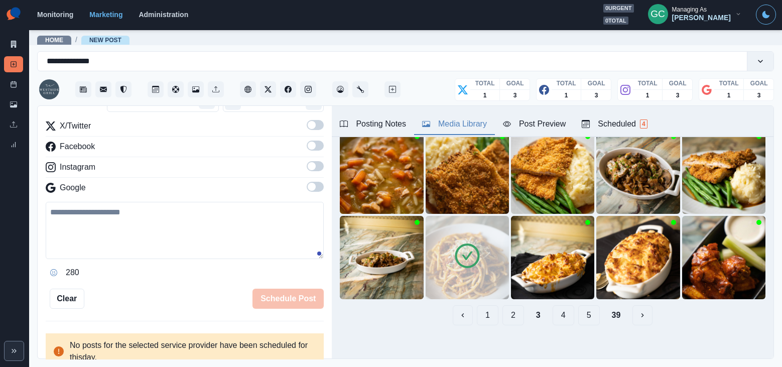
scroll to position [122, 0]
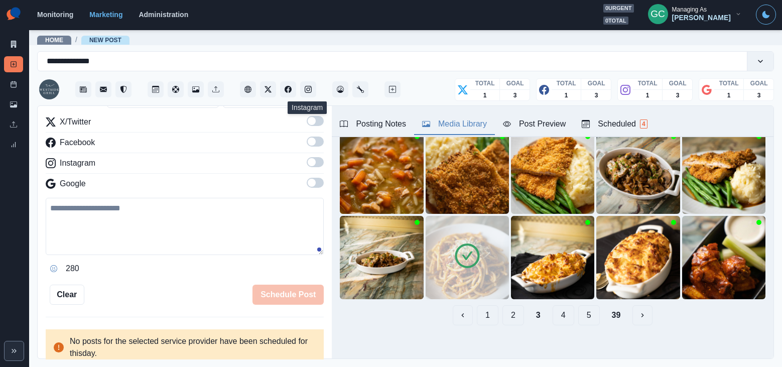
click at [96, 206] on textarea at bounding box center [185, 226] width 278 height 57
paste textarea "**********"
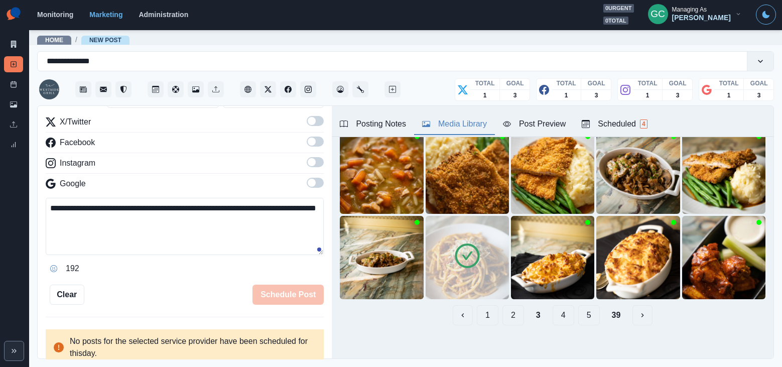
drag, startPoint x: 106, startPoint y: 210, endPoint x: 129, endPoint y: 240, distance: 37.6
click at [129, 240] on textarea "**********" at bounding box center [185, 226] width 278 height 57
paste textarea
click at [210, 210] on textarea "**********" at bounding box center [185, 226] width 278 height 57
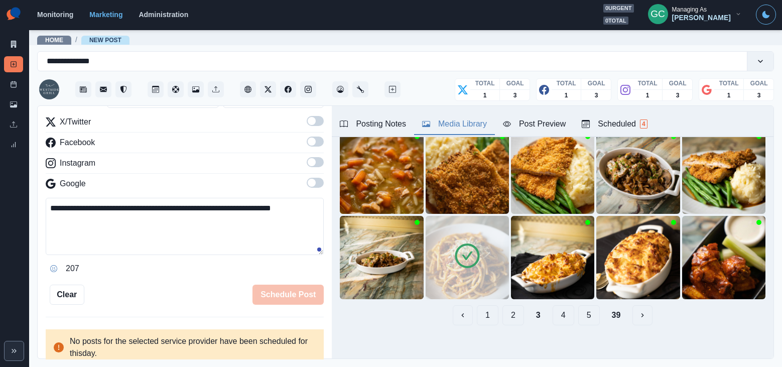
type textarea "**********"
click at [310, 183] on span at bounding box center [312, 183] width 8 height 8
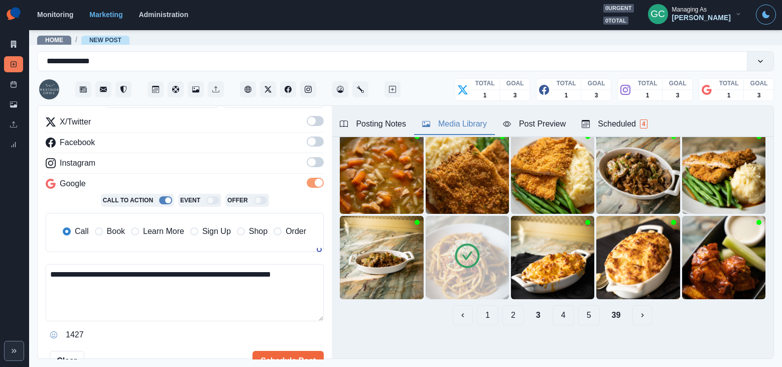
click at [314, 163] on span at bounding box center [312, 162] width 8 height 8
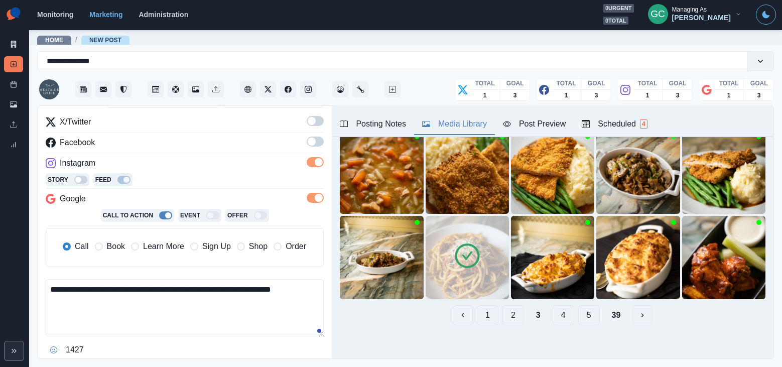
drag, startPoint x: 315, startPoint y: 139, endPoint x: 317, endPoint y: 131, distance: 8.7
click at [315, 139] on span at bounding box center [312, 141] width 8 height 8
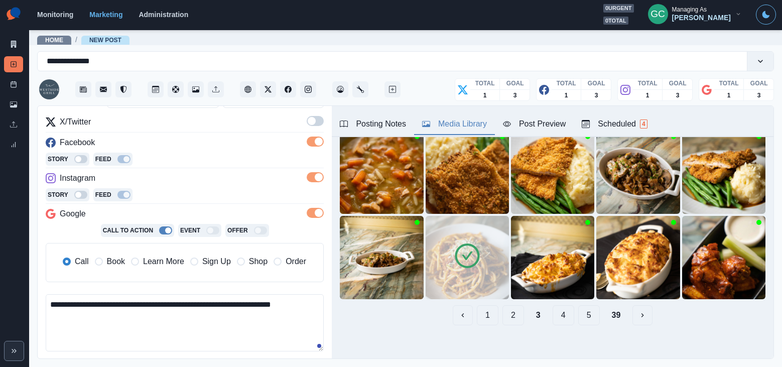
click at [317, 130] on label at bounding box center [315, 124] width 17 height 16
drag, startPoint x: 178, startPoint y: 266, endPoint x: 158, endPoint y: 262, distance: 21.0
click at [178, 266] on span "Learn More" at bounding box center [163, 261] width 41 height 12
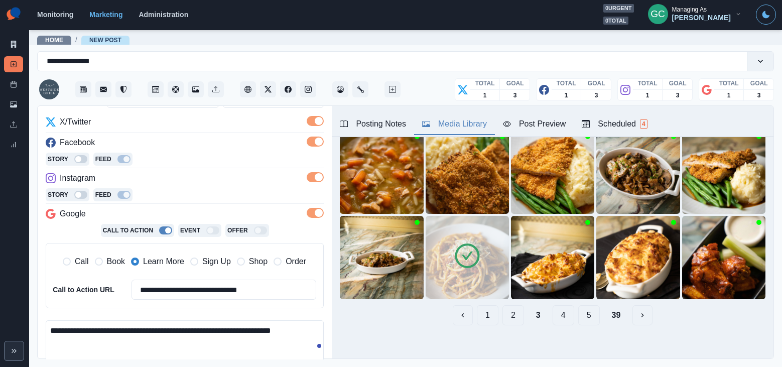
click at [59, 260] on div "Call Book Learn More Sign Up Shop Order" at bounding box center [184, 262] width 263 height 22
click at [79, 264] on span "Call" at bounding box center [82, 261] width 14 height 12
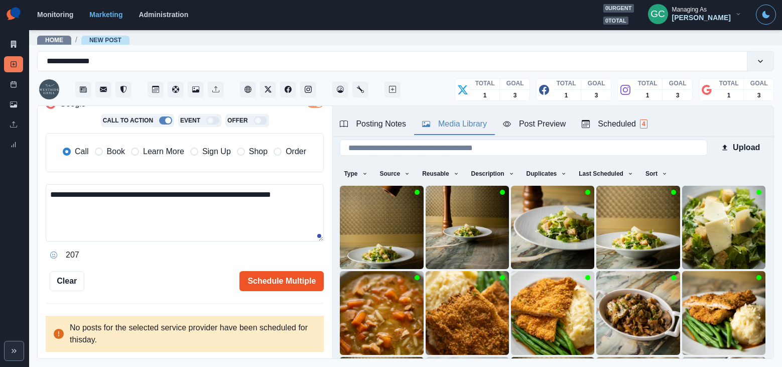
scroll to position [0, 0]
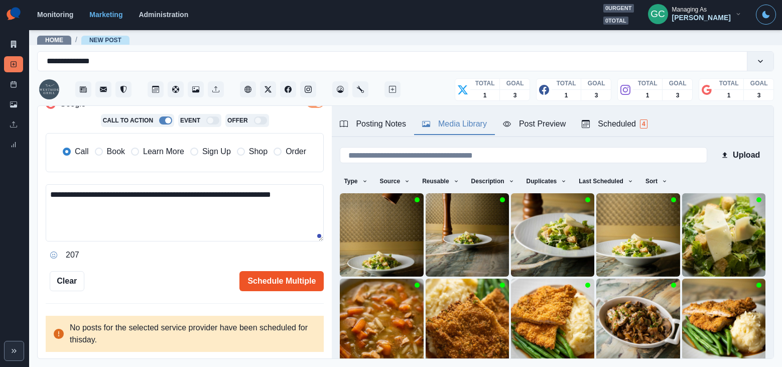
click at [299, 285] on button "Schedule Multiple" at bounding box center [281, 281] width 84 height 20
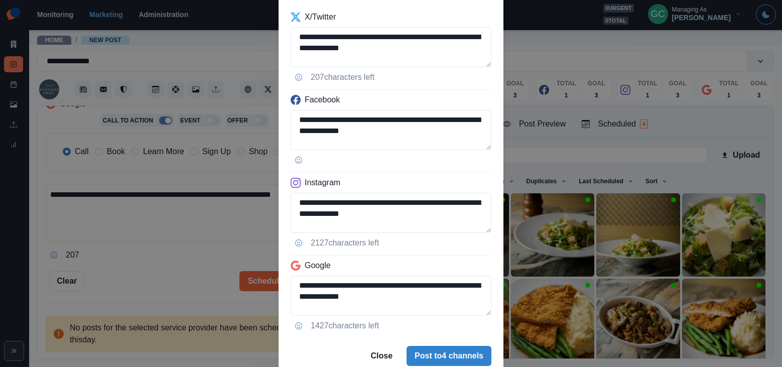
scroll to position [75, 0]
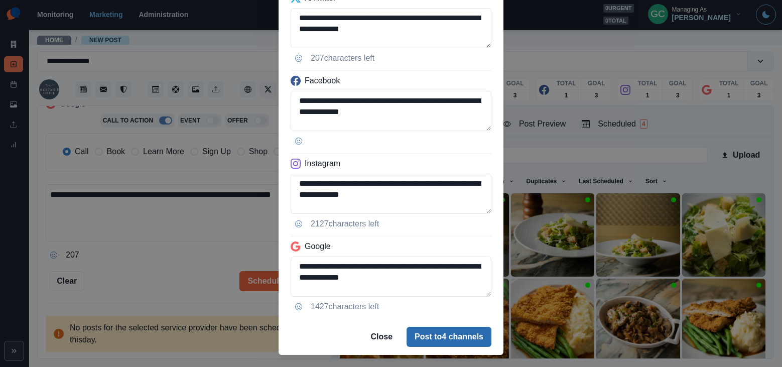
drag, startPoint x: 469, startPoint y: 345, endPoint x: 470, endPoint y: 336, distance: 8.5
click at [469, 345] on button "Post to 4 channels" at bounding box center [448, 337] width 85 height 20
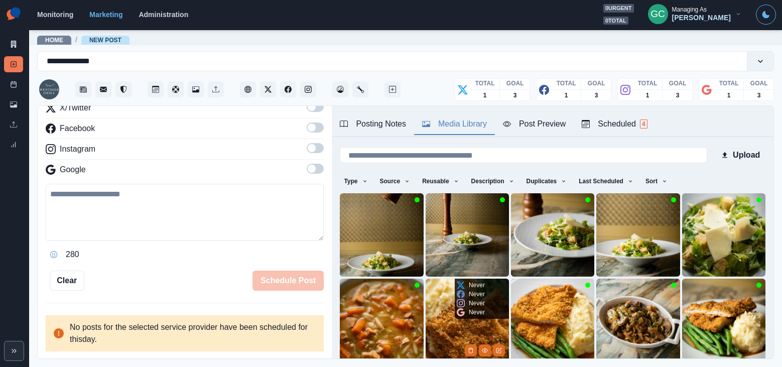
scroll to position [202, 0]
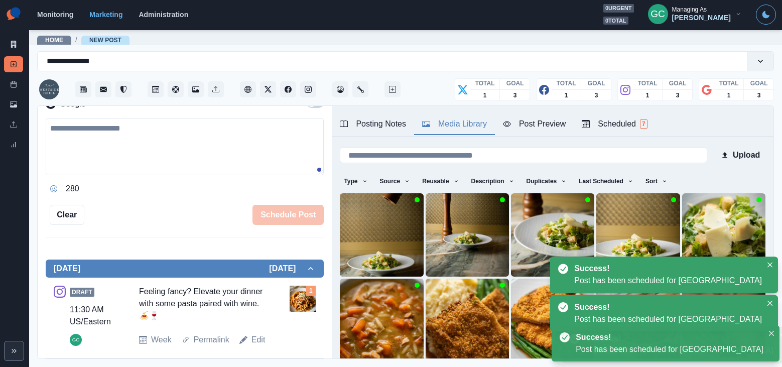
click at [616, 126] on div "Scheduled 7" at bounding box center [614, 124] width 65 height 12
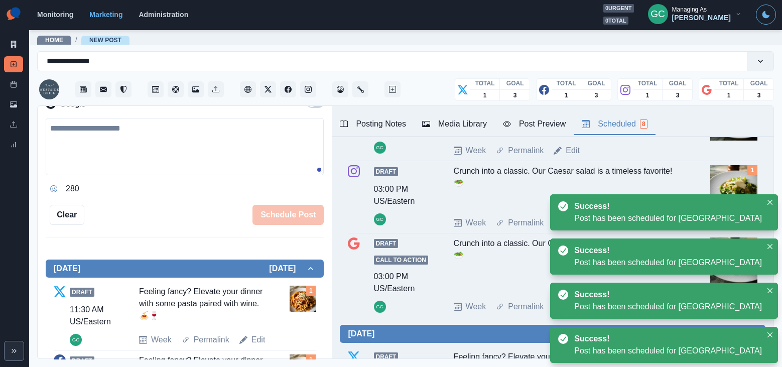
scroll to position [0, 0]
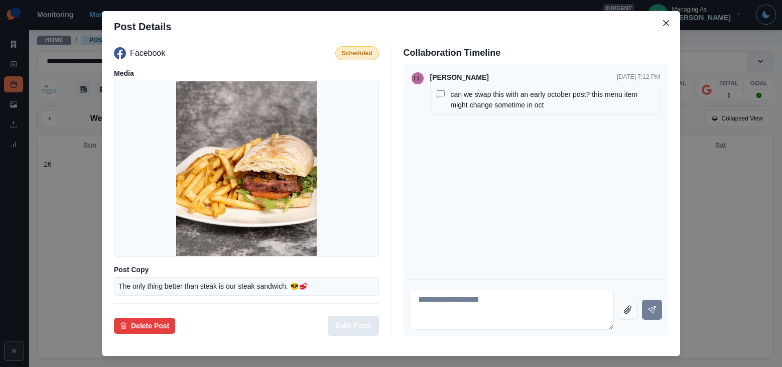
click at [357, 320] on button "Edit Post" at bounding box center [353, 326] width 51 height 20
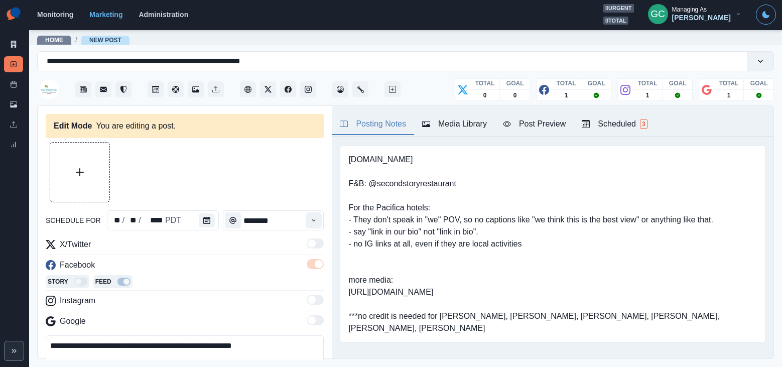
type input "********"
type textarea "**********"
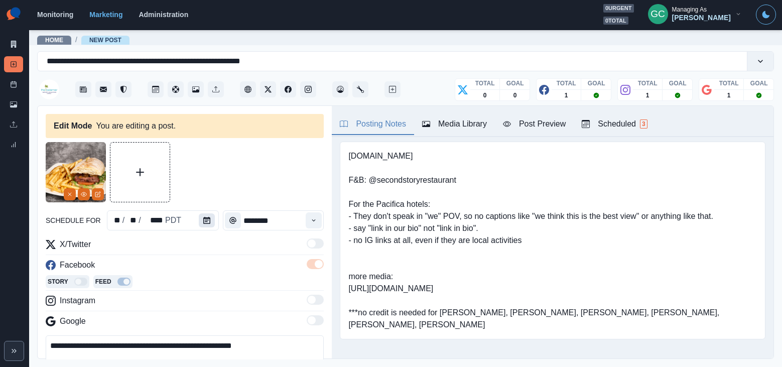
click at [203, 222] on icon "Calendar" at bounding box center [206, 220] width 7 height 7
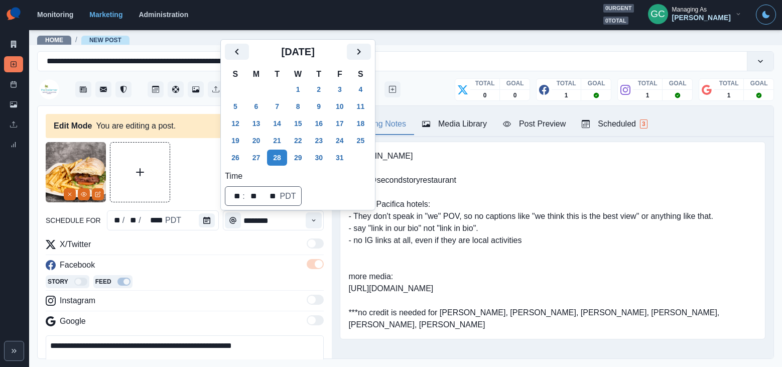
click at [623, 122] on div "Scheduled 3" at bounding box center [614, 124] width 65 height 12
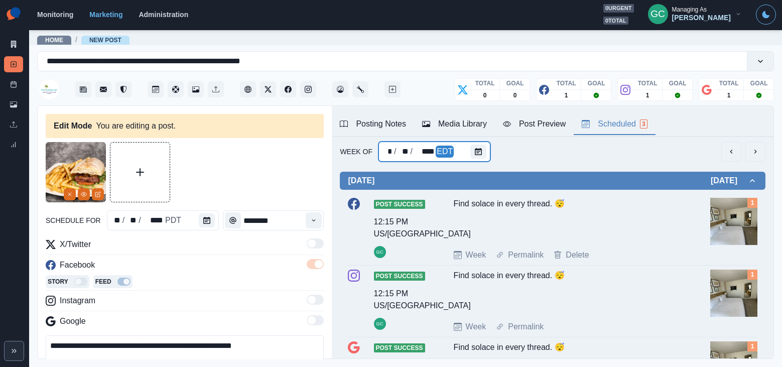
click at [471, 142] on div at bounding box center [480, 151] width 20 height 20
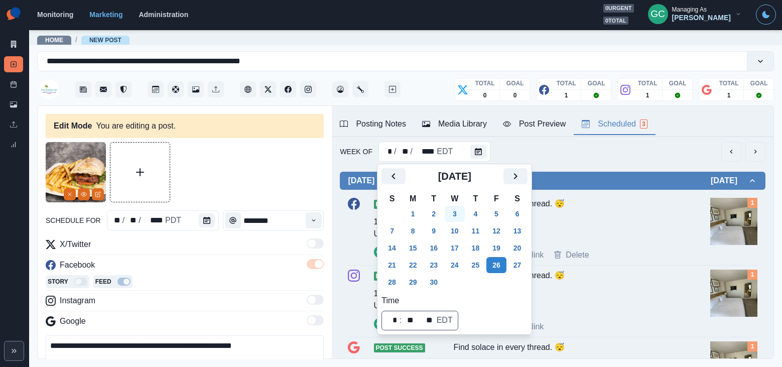
click at [459, 216] on button "3" at bounding box center [455, 214] width 20 height 16
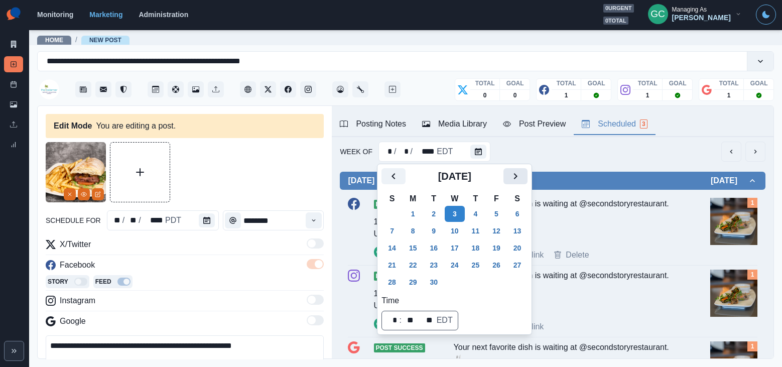
scroll to position [0, 0]
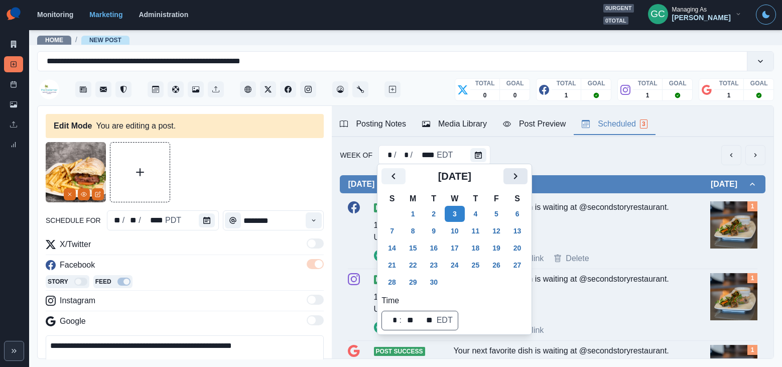
click at [521, 178] on icon "Next" at bounding box center [515, 176] width 12 height 12
click at [465, 215] on button "1" at bounding box center [455, 214] width 20 height 16
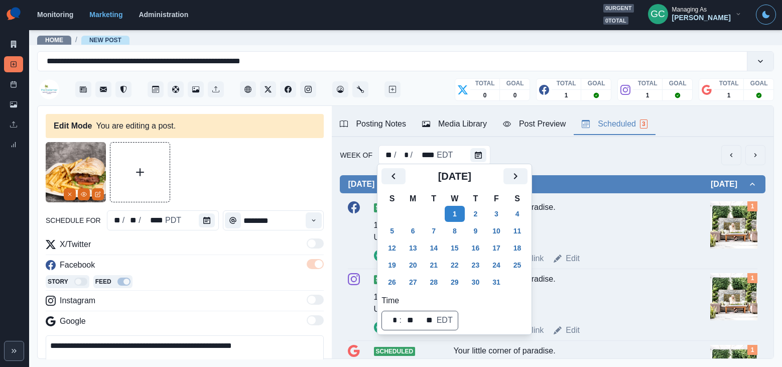
scroll to position [13, 0]
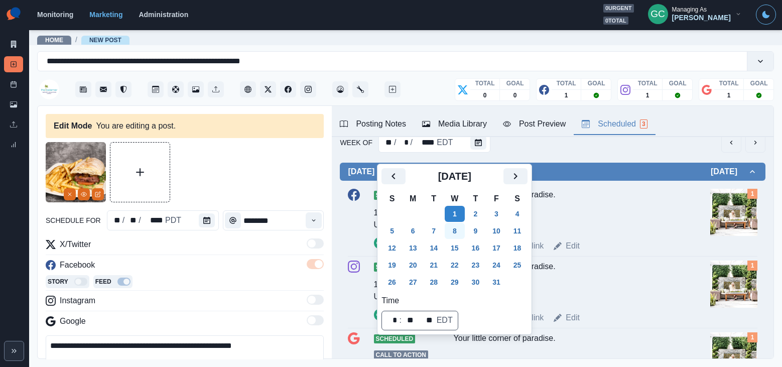
click at [460, 227] on button "8" at bounding box center [455, 231] width 20 height 16
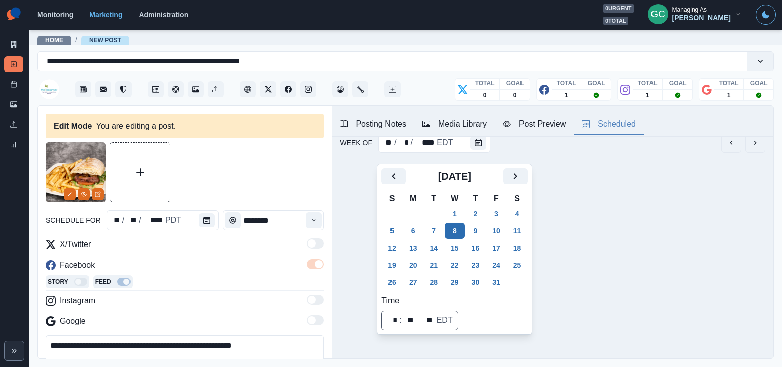
scroll to position [0, 0]
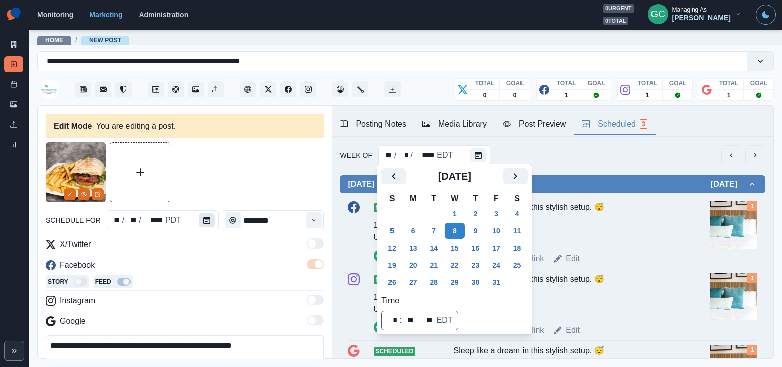
click at [207, 222] on icon "Calendar" at bounding box center [206, 220] width 7 height 7
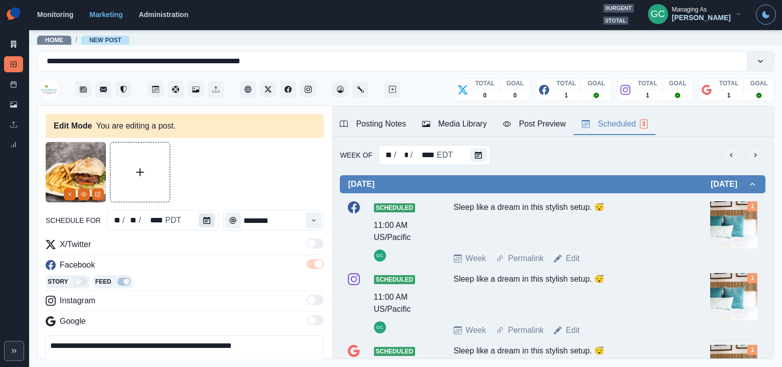
click at [206, 222] on icon "Calendar" at bounding box center [206, 220] width 7 height 7
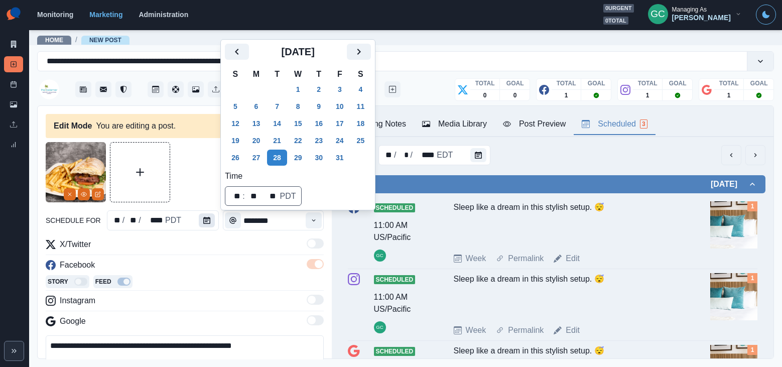
scroll to position [1, 0]
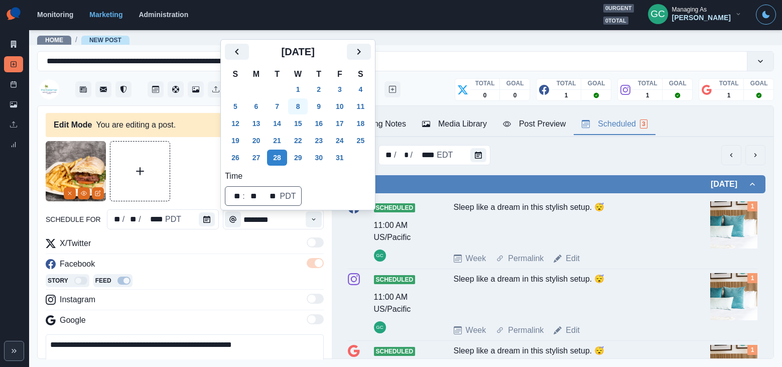
click at [302, 108] on button "8" at bounding box center [298, 106] width 20 height 16
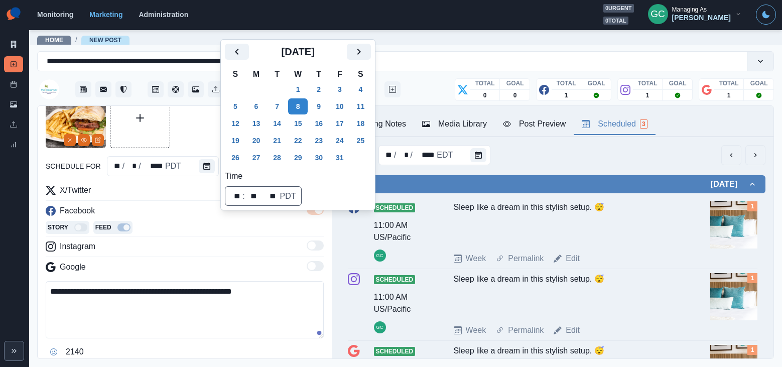
scroll to position [78, 0]
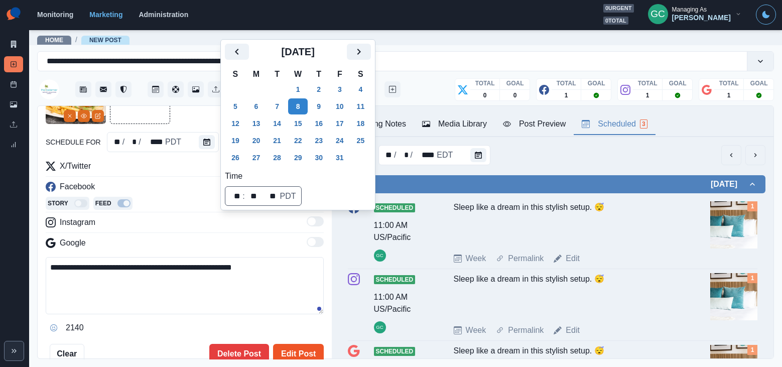
click at [298, 352] on button "Edit Post" at bounding box center [298, 354] width 51 height 20
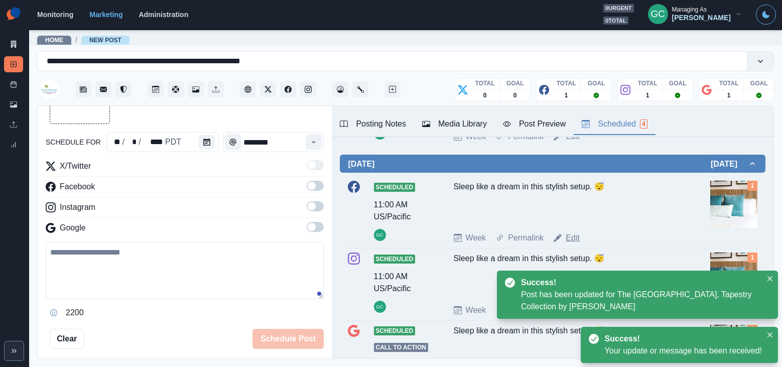
scroll to position [124, 0]
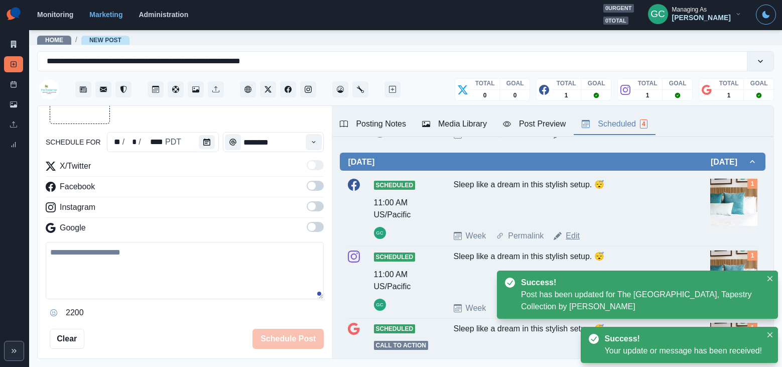
click at [566, 236] on link "Edit" at bounding box center [572, 236] width 14 height 12
type input "********"
type textarea "**********"
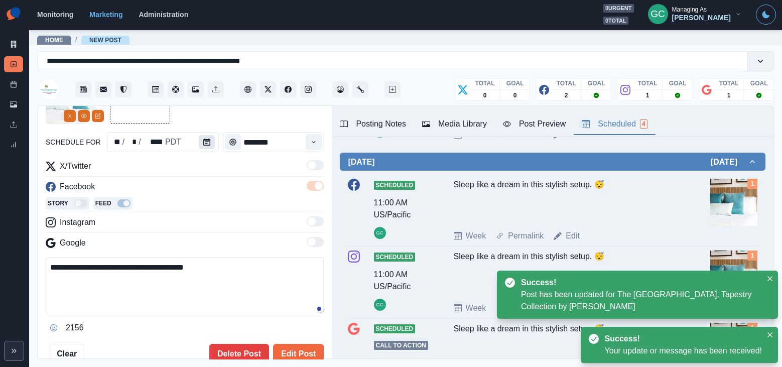
click at [208, 144] on button "Calendar" at bounding box center [207, 142] width 16 height 14
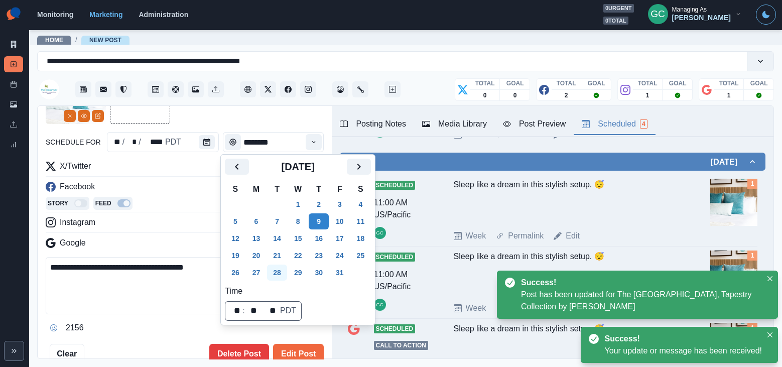
click at [284, 273] on button "28" at bounding box center [277, 272] width 20 height 16
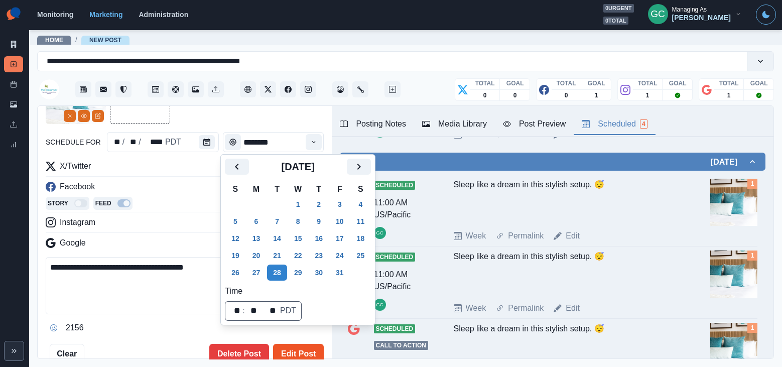
click at [299, 348] on button "Edit Post" at bounding box center [298, 354] width 51 height 20
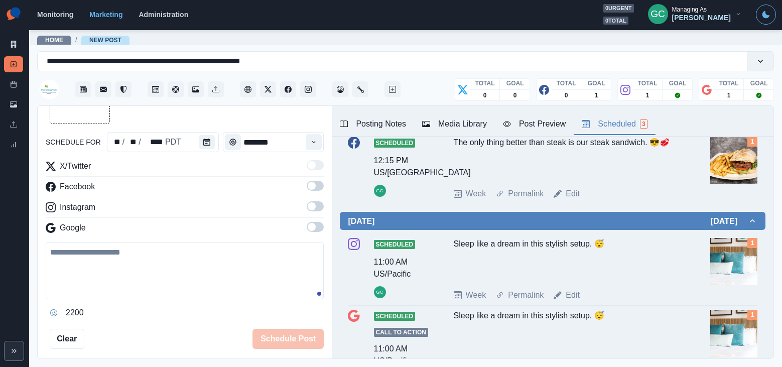
scroll to position [58, 0]
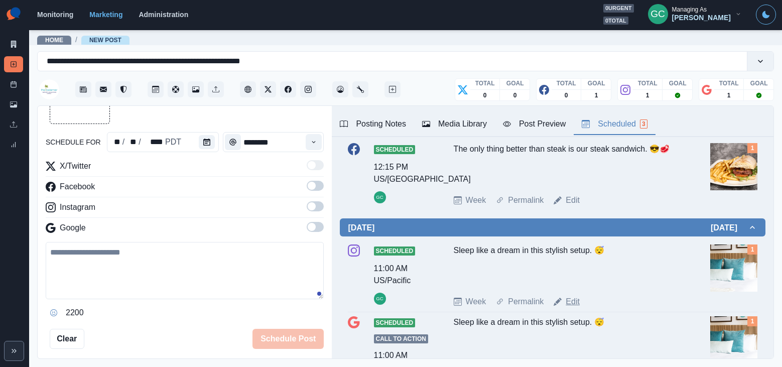
click at [575, 303] on link "Edit" at bounding box center [572, 302] width 14 height 12
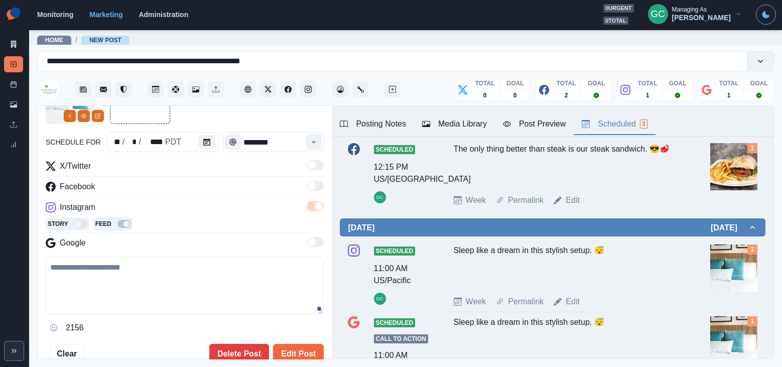
type textarea "**********"
click at [199, 137] on button "Calendar" at bounding box center [207, 142] width 16 height 14
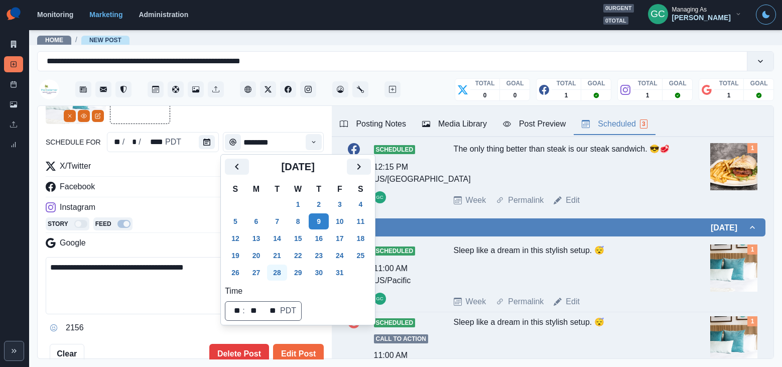
click at [286, 270] on button "28" at bounding box center [277, 272] width 20 height 16
click at [300, 350] on button "Edit Post" at bounding box center [298, 354] width 51 height 20
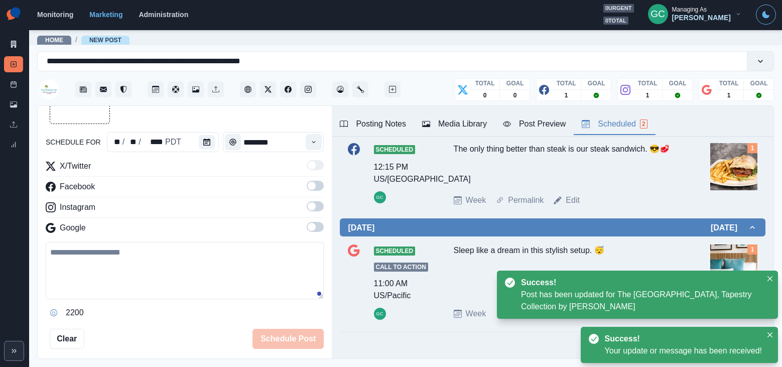
scroll to position [81, 0]
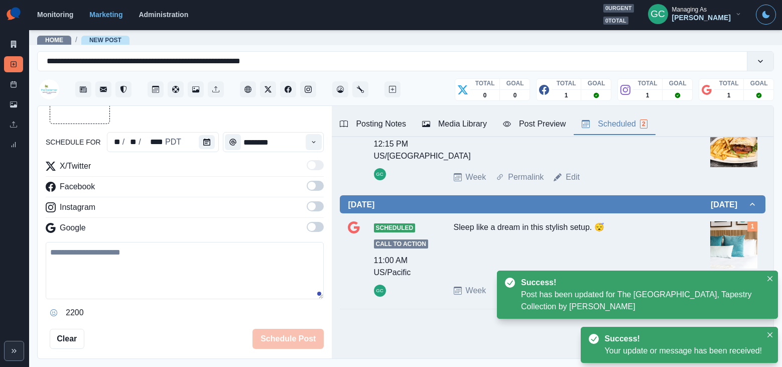
click at [559, 253] on div "Sleep like a dream in this stylish setup. 😴" at bounding box center [567, 248] width 227 height 55
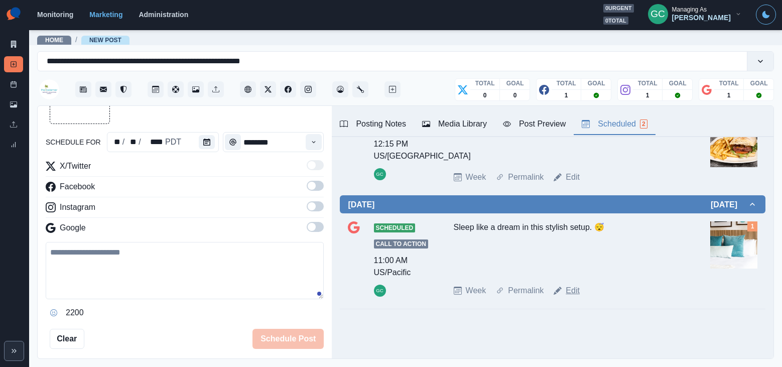
click at [567, 290] on link "Edit" at bounding box center [572, 290] width 14 height 12
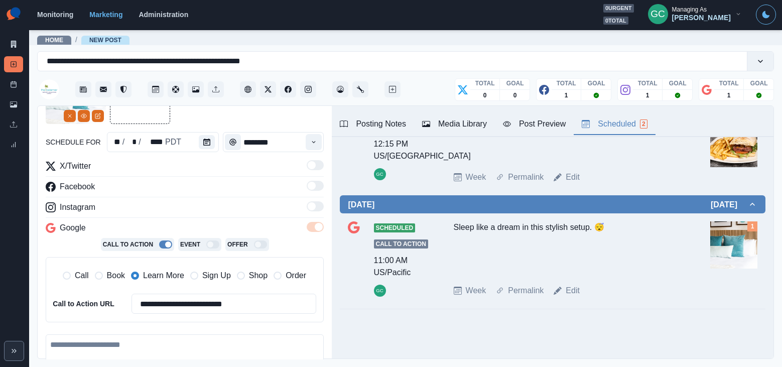
type textarea "**********"
click at [207, 148] on button "Calendar" at bounding box center [207, 142] width 16 height 14
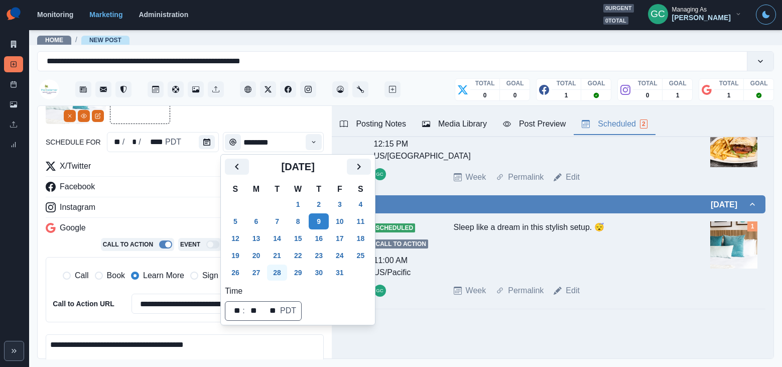
click at [287, 274] on button "28" at bounding box center [277, 272] width 20 height 16
click at [167, 204] on div "Instagram" at bounding box center [185, 209] width 278 height 16
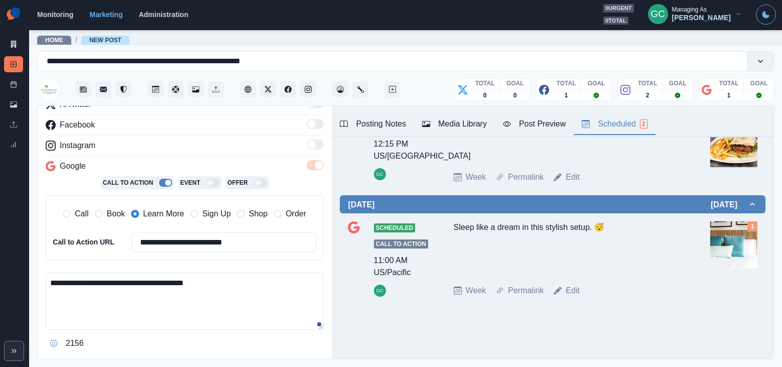
scroll to position [190, 0]
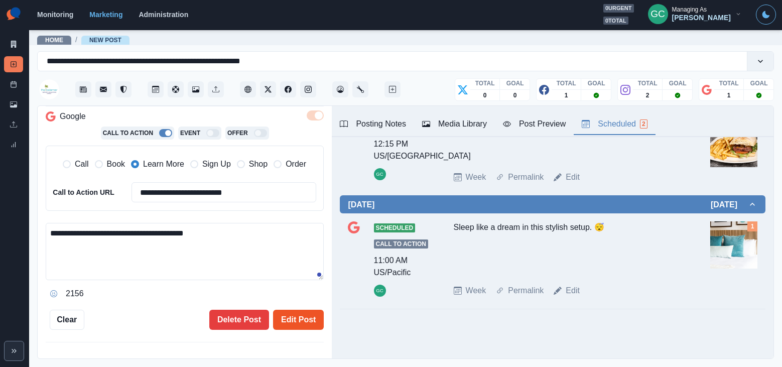
click at [291, 314] on button "Edit Post" at bounding box center [298, 320] width 51 height 20
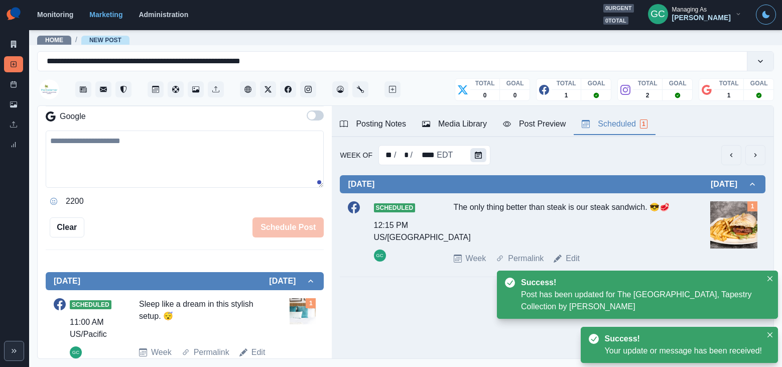
click at [473, 159] on button "Calendar" at bounding box center [478, 155] width 16 height 14
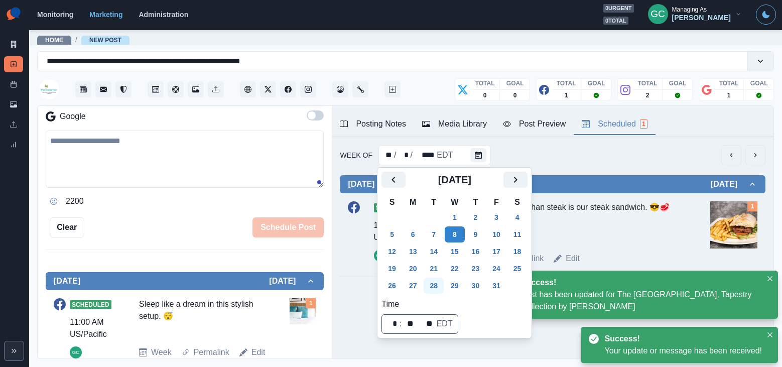
click at [444, 288] on button "28" at bounding box center [433, 285] width 20 height 16
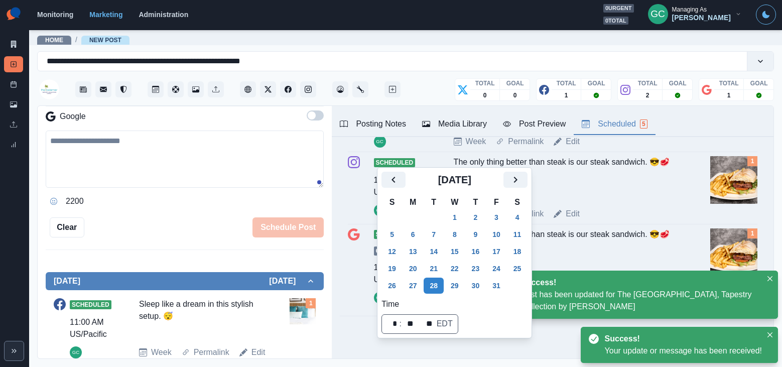
scroll to position [275, 0]
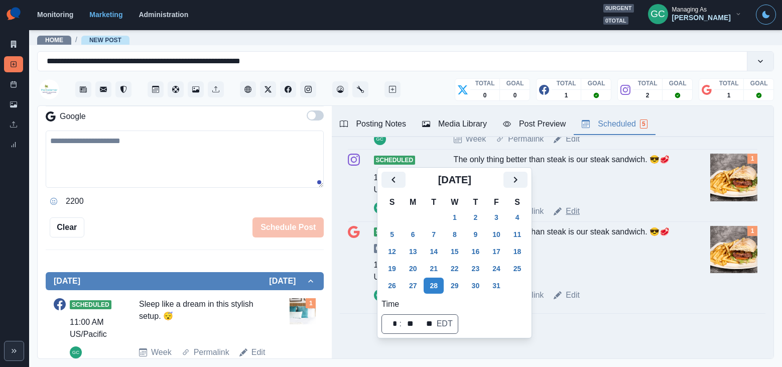
click at [571, 210] on link "Edit" at bounding box center [572, 211] width 14 height 12
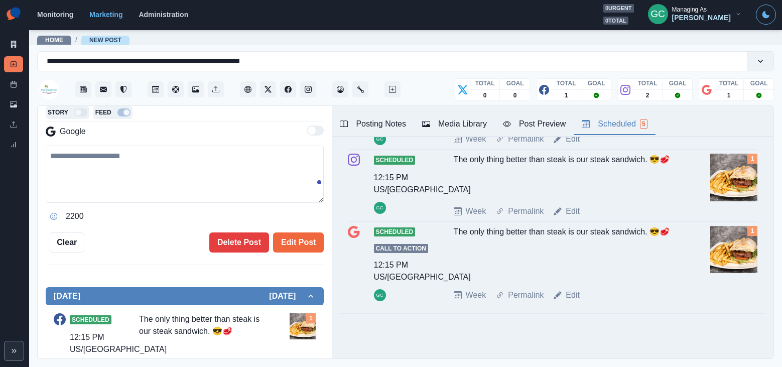
type input "********"
type textarea "**********"
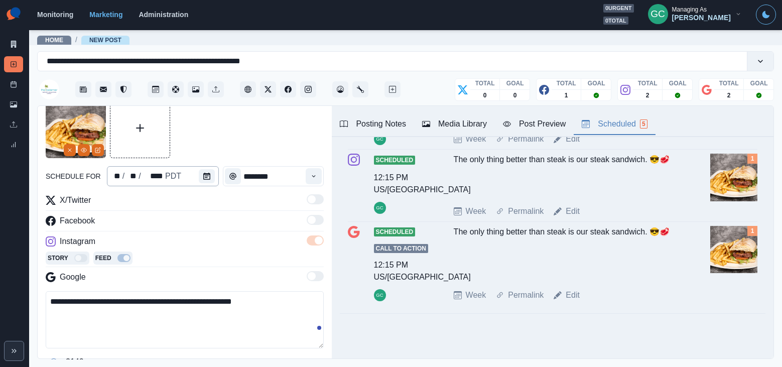
click at [195, 176] on div "** / ** / **** PDT" at bounding box center [163, 176] width 112 height 20
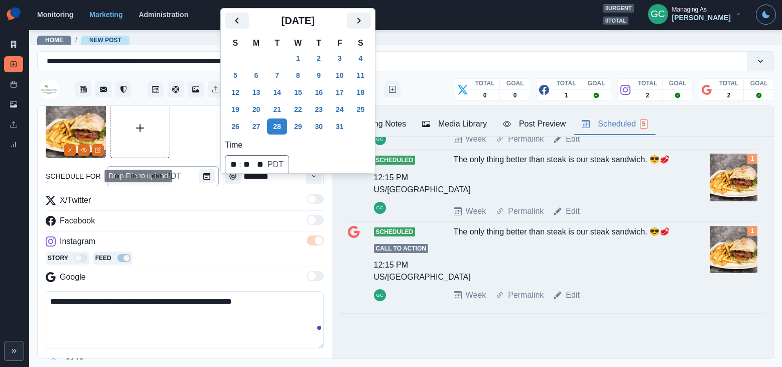
scroll to position [37, 0]
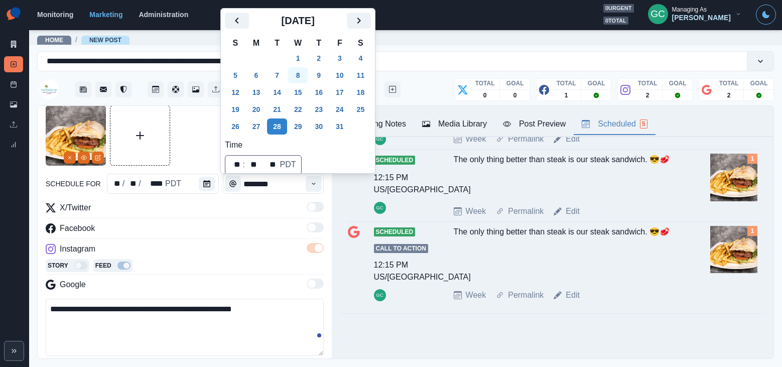
click at [307, 77] on button "8" at bounding box center [298, 75] width 20 height 16
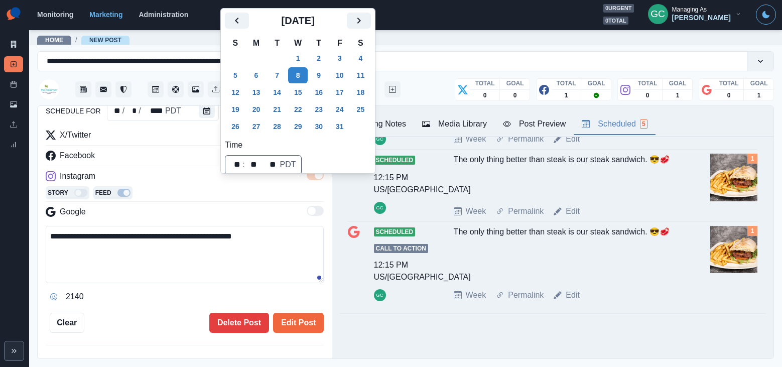
click at [293, 324] on button "Edit Post" at bounding box center [298, 323] width 51 height 20
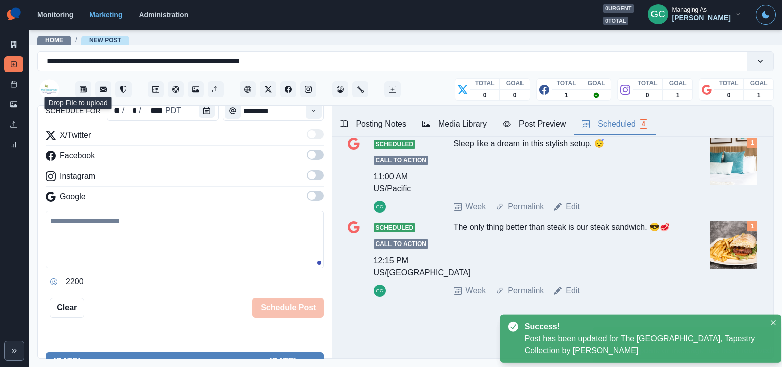
scroll to position [207, 0]
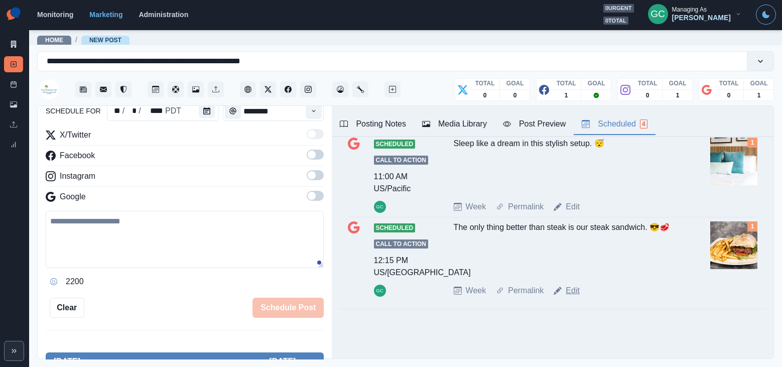
click at [577, 295] on link "Edit" at bounding box center [572, 290] width 14 height 12
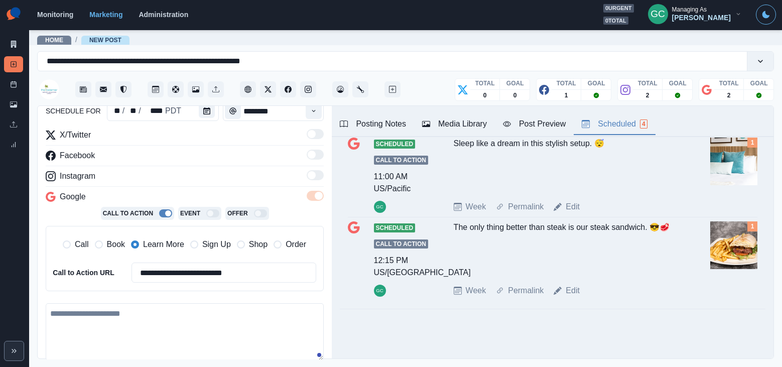
type textarea "**********"
click at [195, 114] on div "**********" at bounding box center [185, 232] width 294 height 253
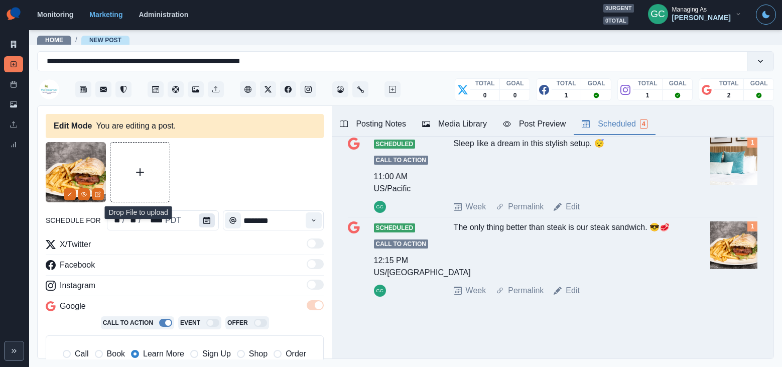
click at [206, 223] on icon "Calendar" at bounding box center [206, 220] width 7 height 7
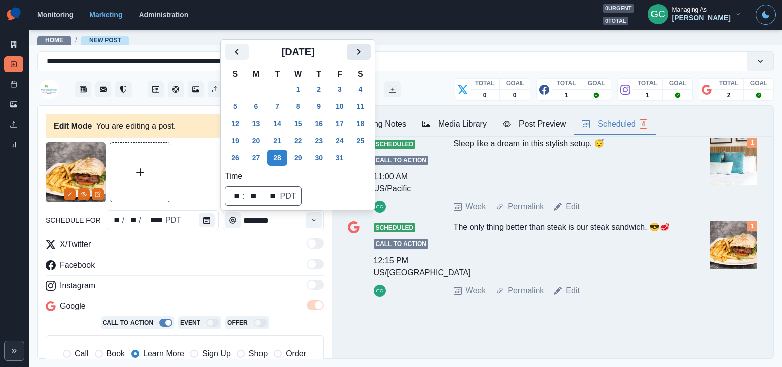
click at [364, 48] on icon "Next" at bounding box center [359, 52] width 12 height 12
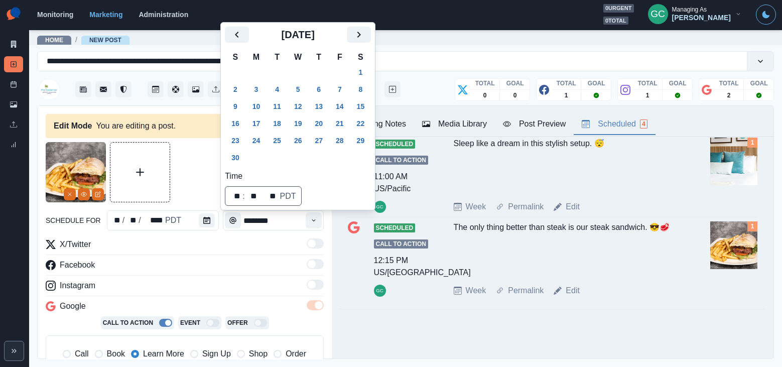
click at [243, 37] on button "Previous" at bounding box center [237, 35] width 24 height 16
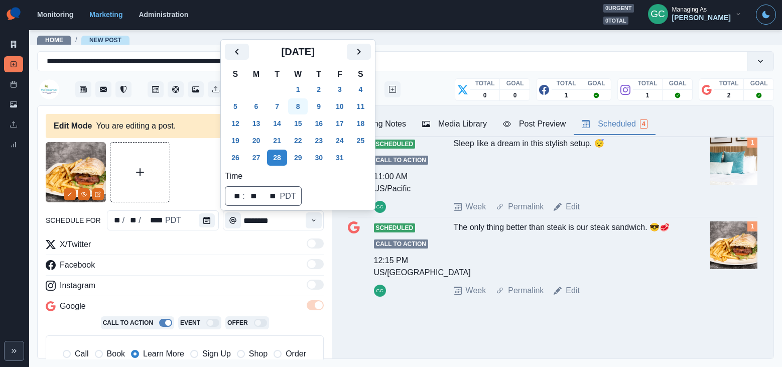
click at [305, 107] on button "8" at bounding box center [298, 106] width 20 height 16
click at [165, 280] on div "Instagram" at bounding box center [185, 287] width 278 height 16
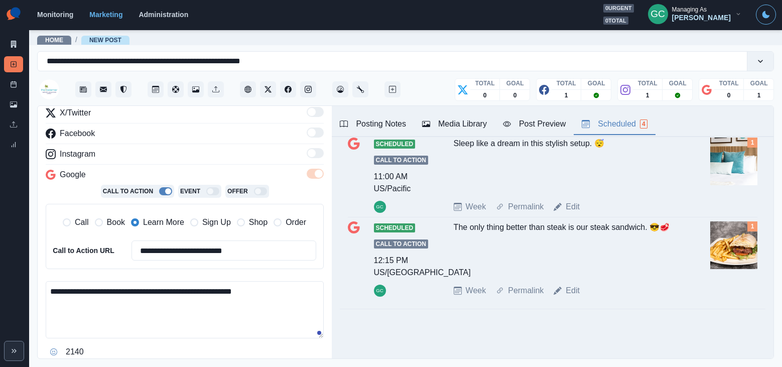
scroll to position [150, 0]
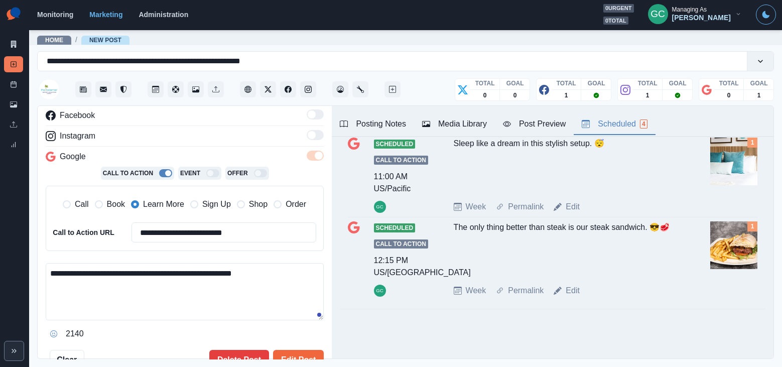
drag, startPoint x: 297, startPoint y: 353, endPoint x: 336, endPoint y: 346, distance: 39.9
click at [297, 353] on button "Edit Post" at bounding box center [298, 360] width 51 height 20
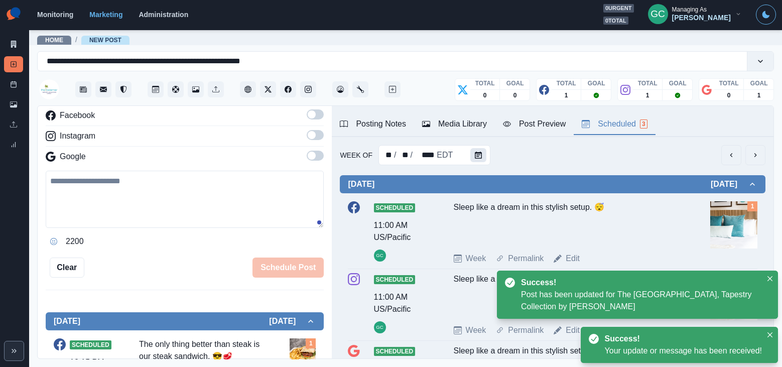
click at [470, 157] on button "Calendar" at bounding box center [478, 155] width 16 height 14
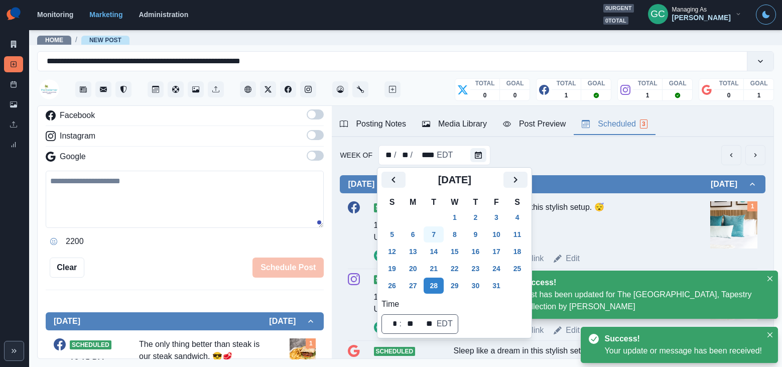
click at [435, 234] on button "7" at bounding box center [433, 234] width 20 height 16
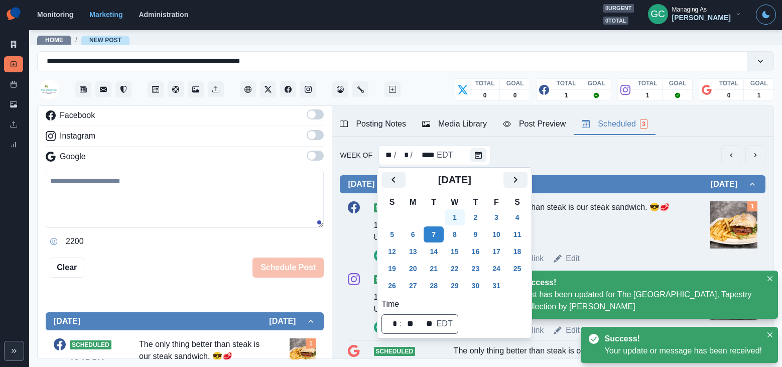
click at [453, 218] on button "1" at bounding box center [455, 217] width 20 height 16
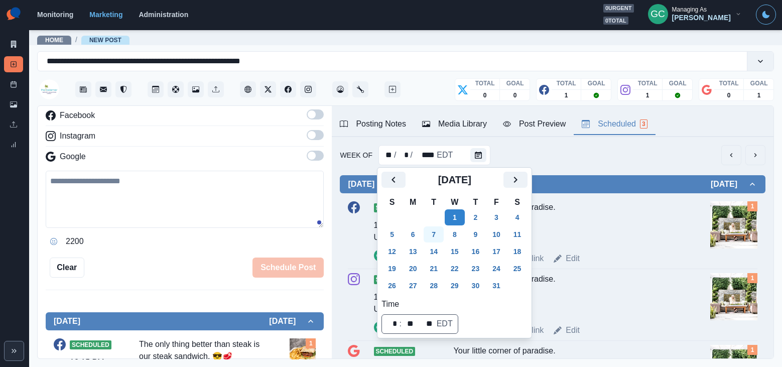
click at [437, 234] on button "7" at bounding box center [433, 234] width 20 height 16
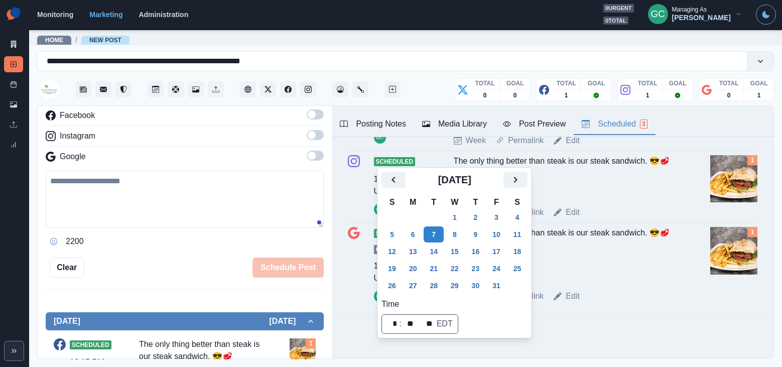
scroll to position [123, 0]
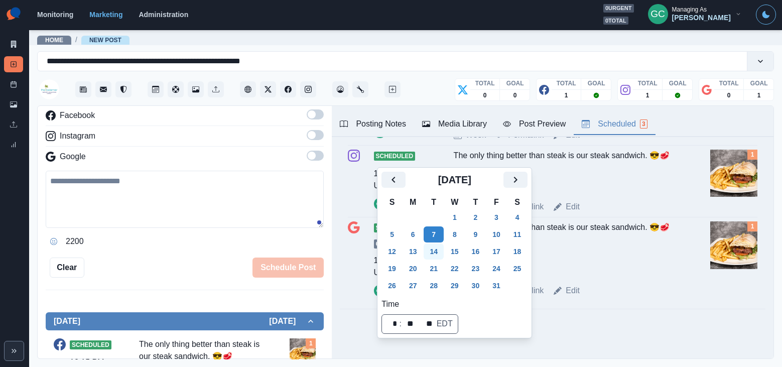
click at [444, 253] on button "14" at bounding box center [433, 251] width 20 height 16
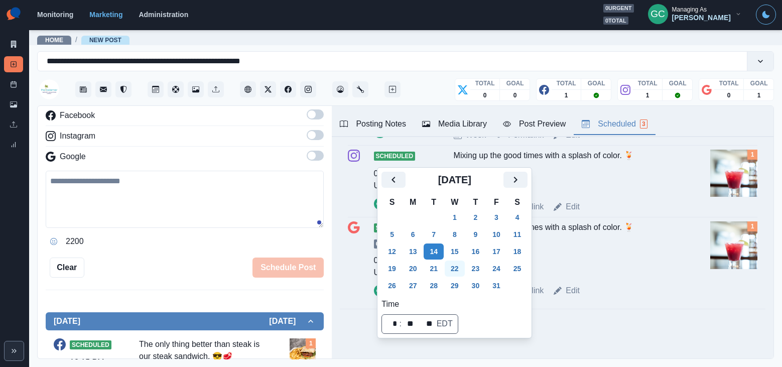
click at [461, 271] on button "22" at bounding box center [455, 268] width 20 height 16
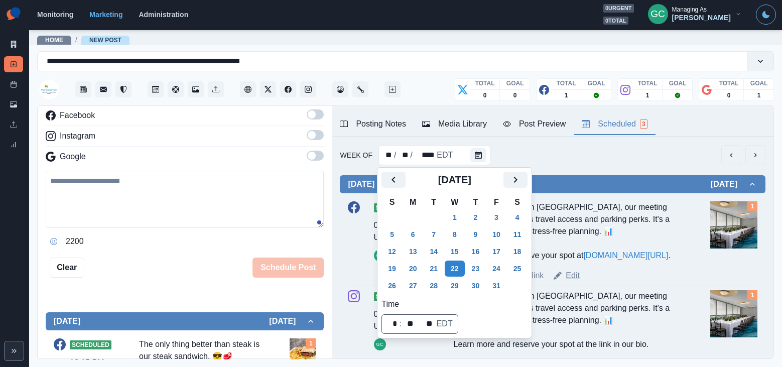
scroll to position [163, 0]
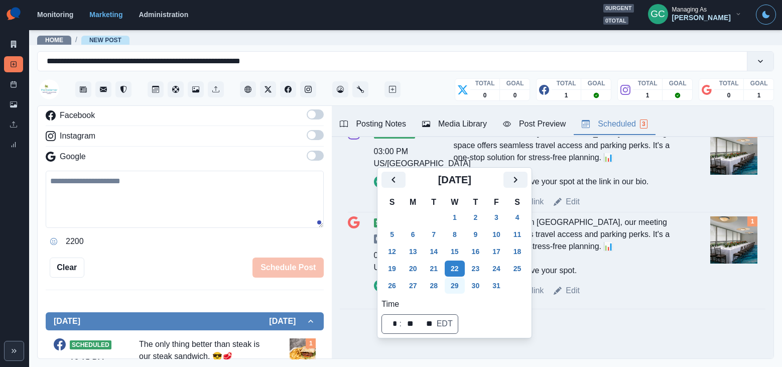
click at [450, 293] on button "29" at bounding box center [455, 285] width 20 height 16
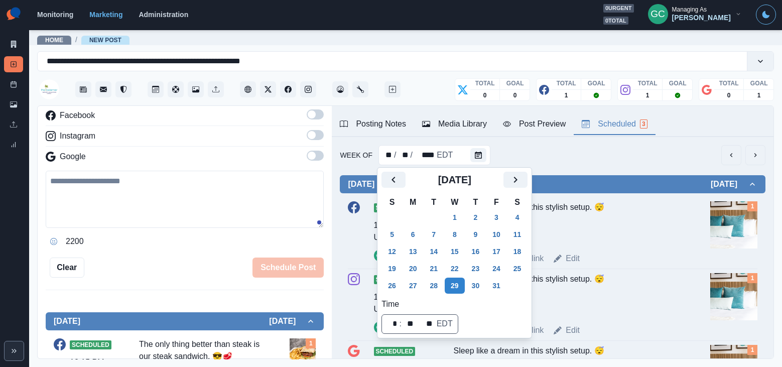
scroll to position [123, 0]
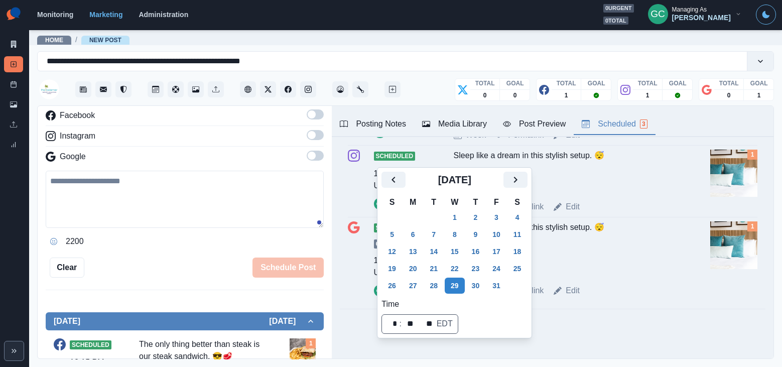
click at [240, 176] on textarea at bounding box center [185, 199] width 278 height 57
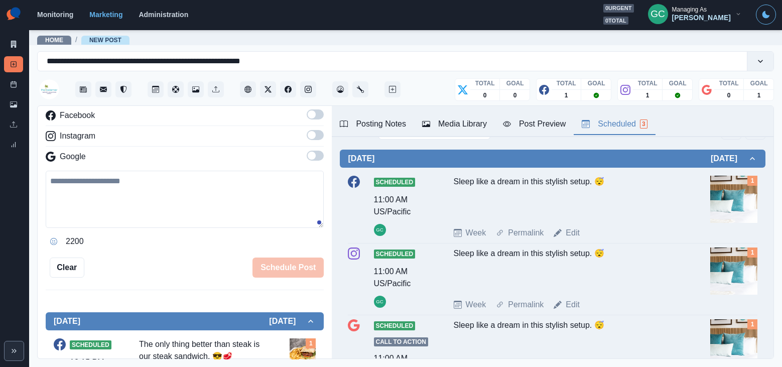
scroll to position [0, 0]
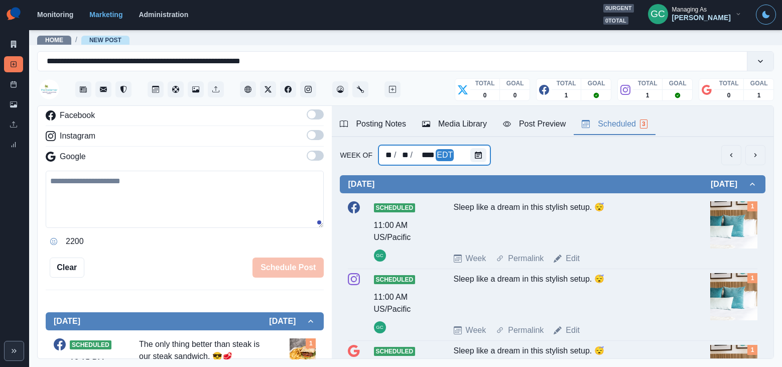
click at [472, 163] on div at bounding box center [480, 155] width 20 height 20
